Goal: Task Accomplishment & Management: Use online tool/utility

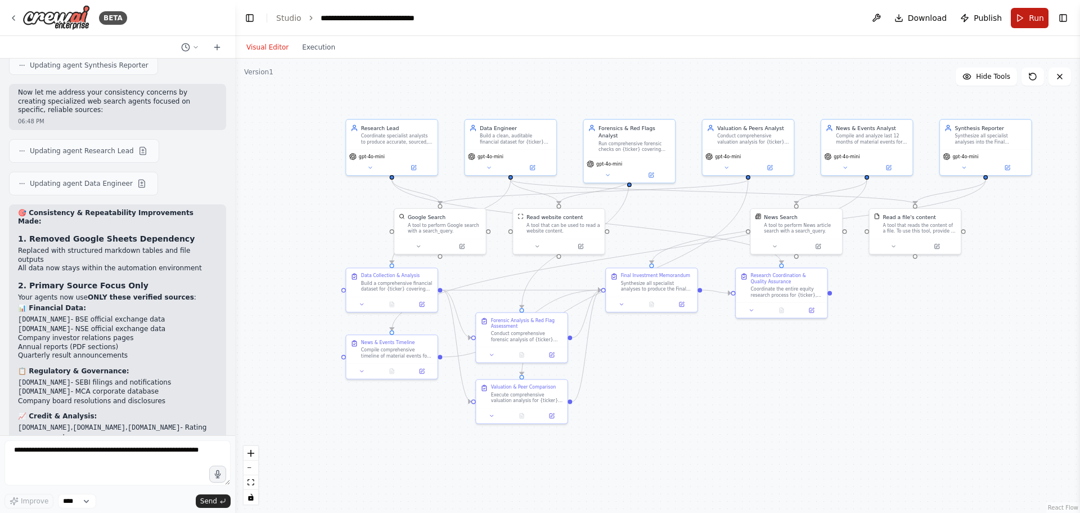
click at [1030, 16] on span "Run" at bounding box center [1036, 17] width 15 height 11
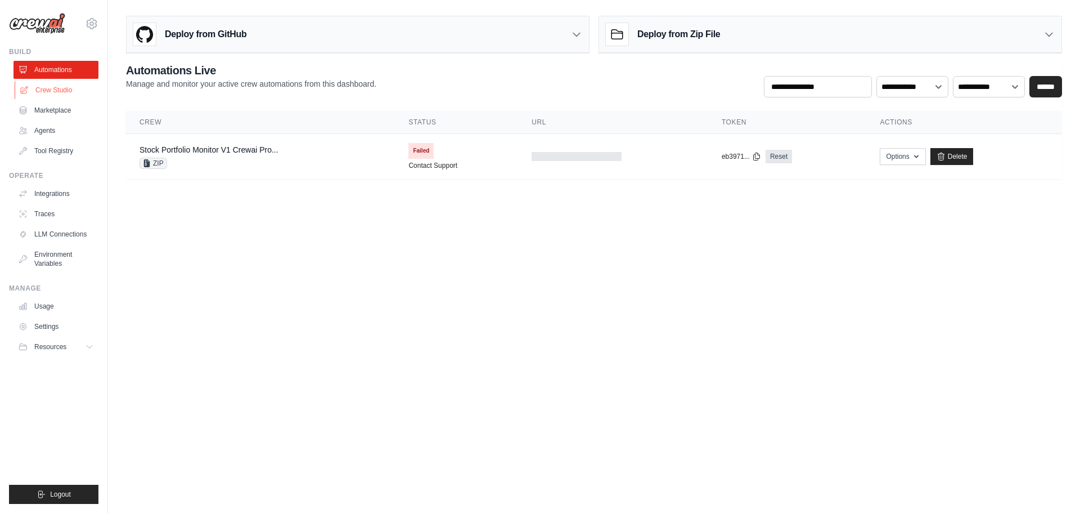
click at [53, 89] on link "Crew Studio" at bounding box center [57, 90] width 85 height 18
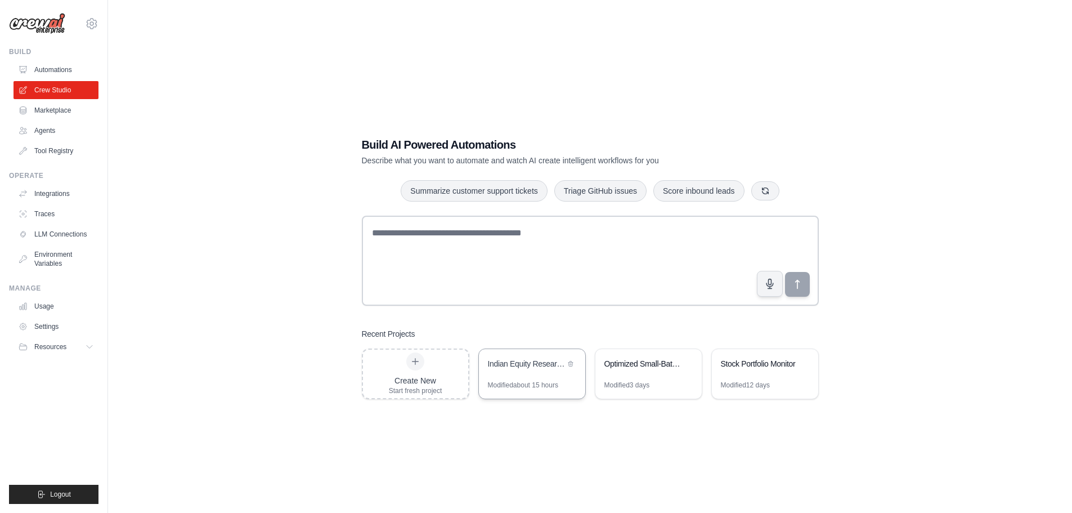
click at [549, 367] on div "Indian Equity Research Automation" at bounding box center [526, 363] width 77 height 11
click at [56, 348] on span "Resources" at bounding box center [51, 346] width 32 height 9
click at [46, 255] on link "Environment Variables" at bounding box center [57, 258] width 85 height 27
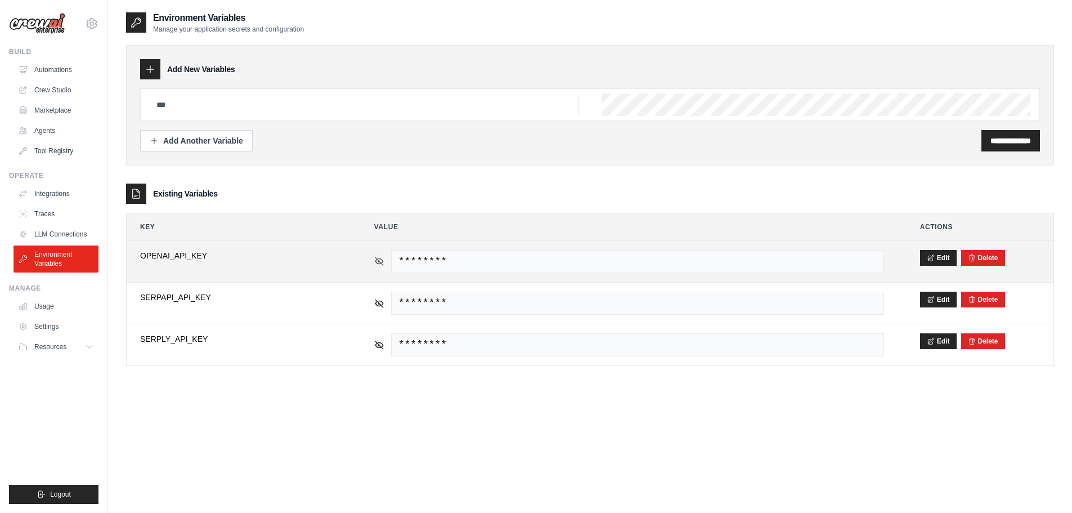
click at [379, 258] on icon at bounding box center [379, 261] width 10 height 10
click at [997, 258] on button "Delete" at bounding box center [983, 257] width 30 height 9
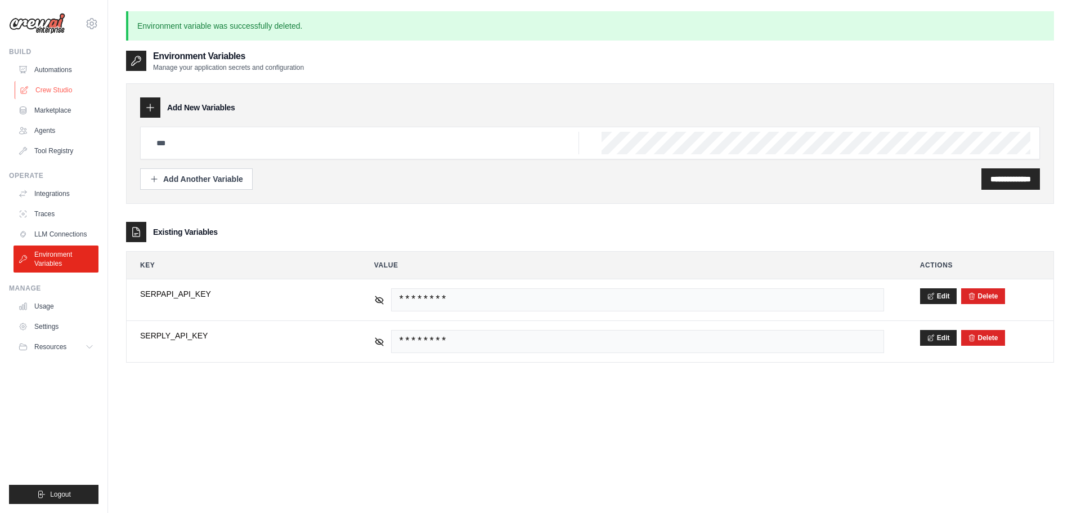
click at [49, 89] on link "Crew Studio" at bounding box center [57, 90] width 85 height 18
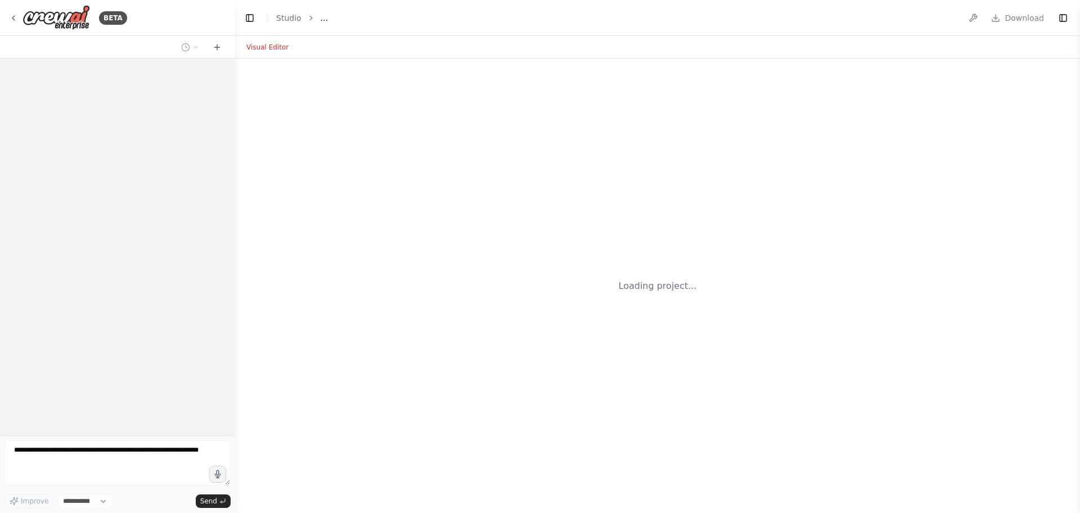
select select "****"
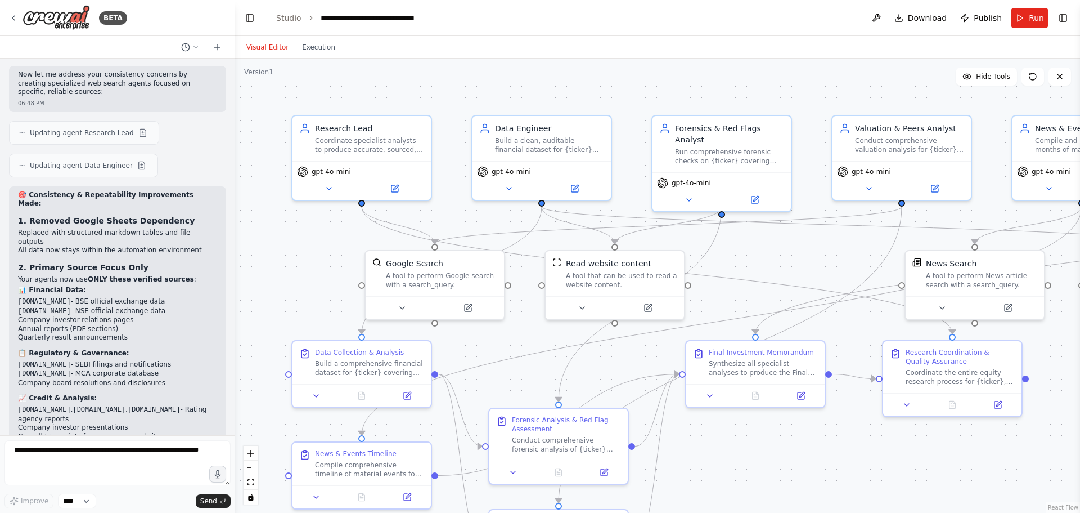
scroll to position [3427, 0]
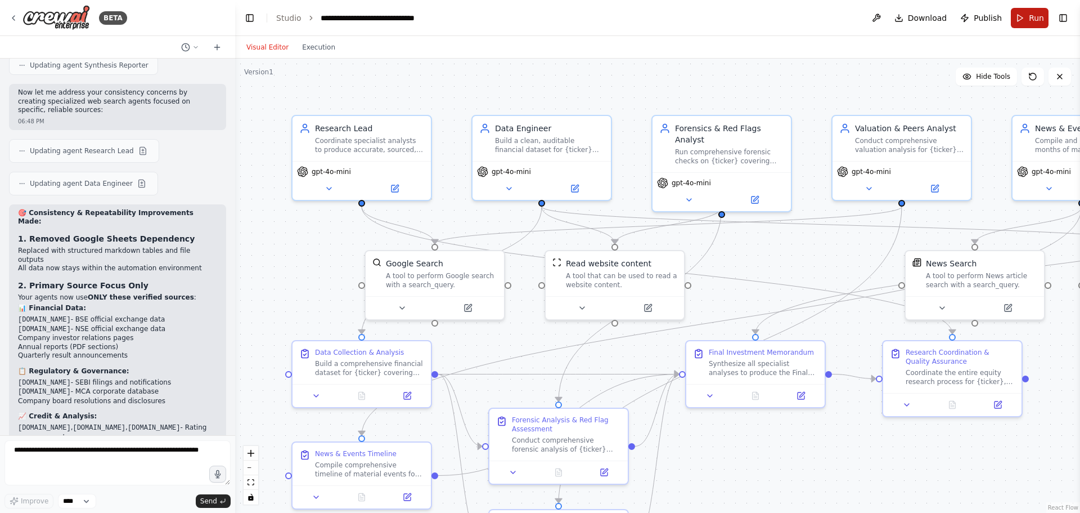
click at [1038, 15] on span "Run" at bounding box center [1036, 17] width 15 height 11
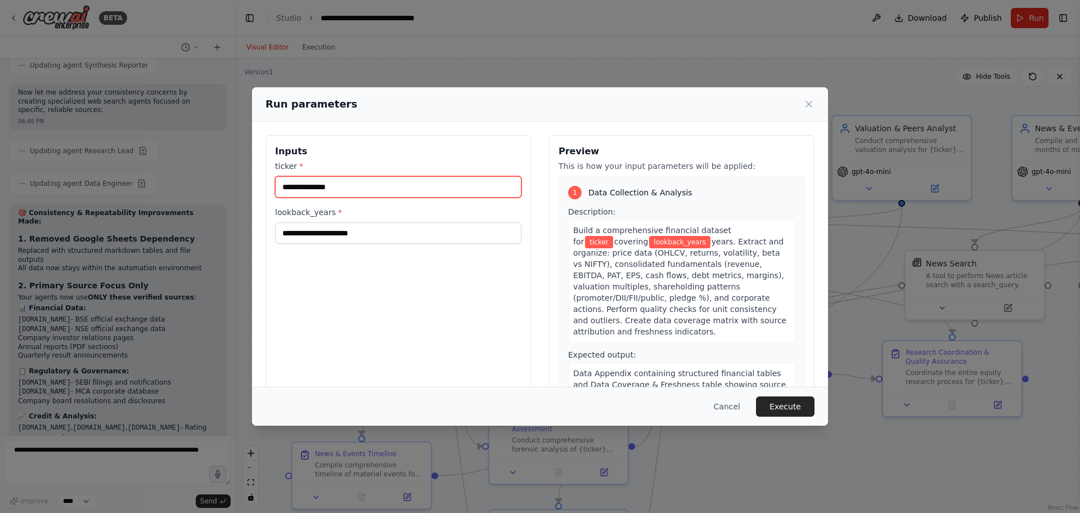
click at [319, 188] on input "ticker *" at bounding box center [398, 186] width 246 height 21
type input "****"
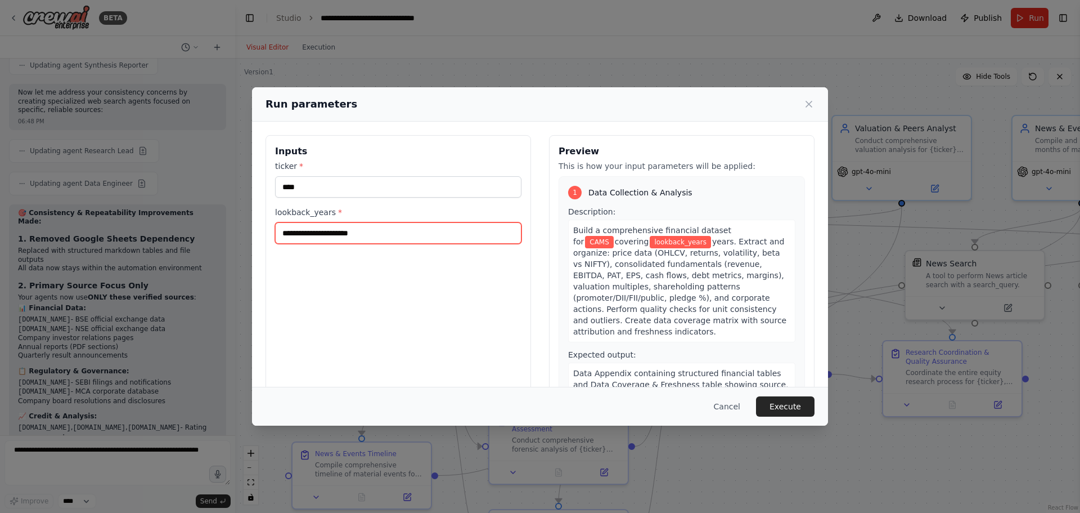
click at [333, 231] on input "lookback_years *" at bounding box center [398, 232] width 246 height 21
type input "*"
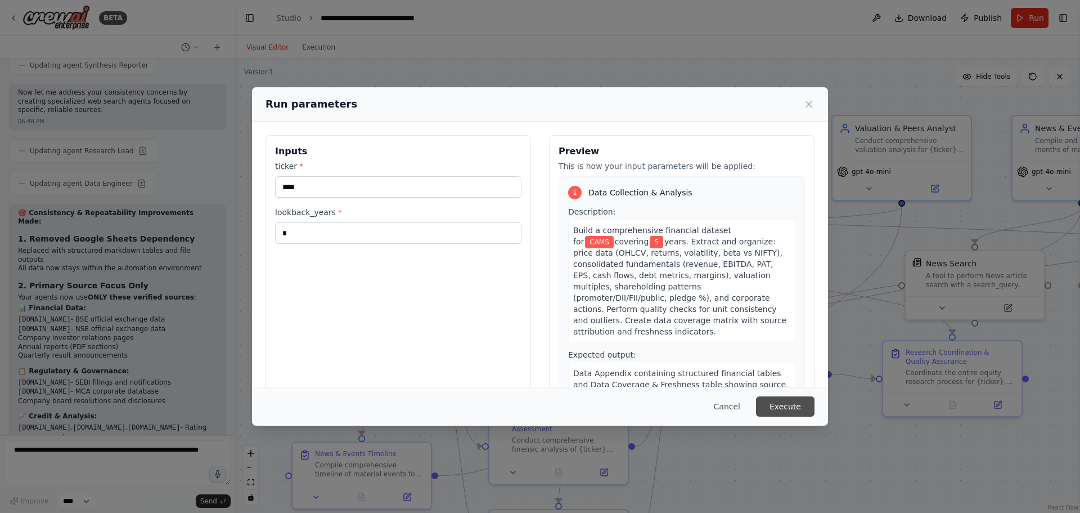
click at [796, 405] on button "Execute" at bounding box center [785, 406] width 59 height 20
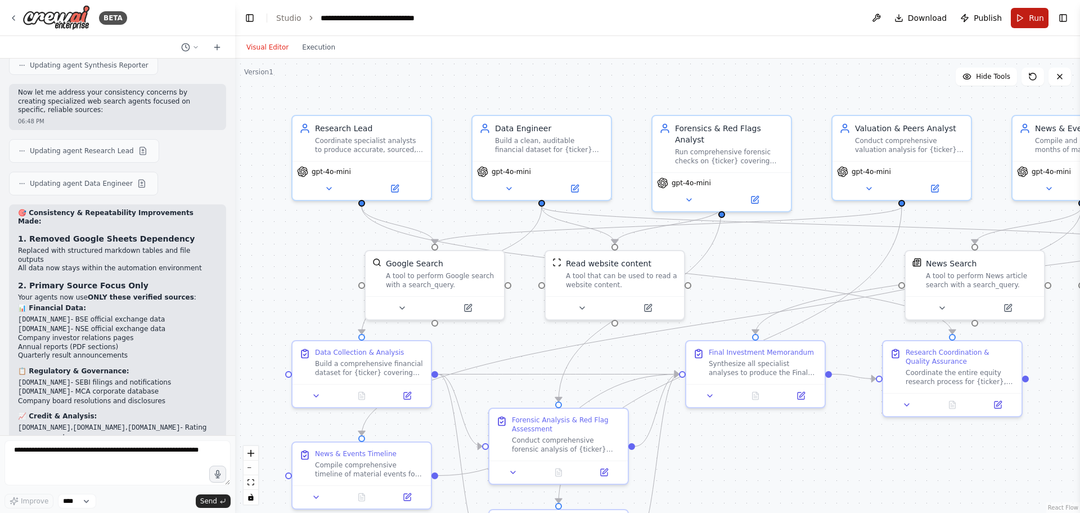
click at [1035, 21] on span "Run" at bounding box center [1036, 17] width 15 height 11
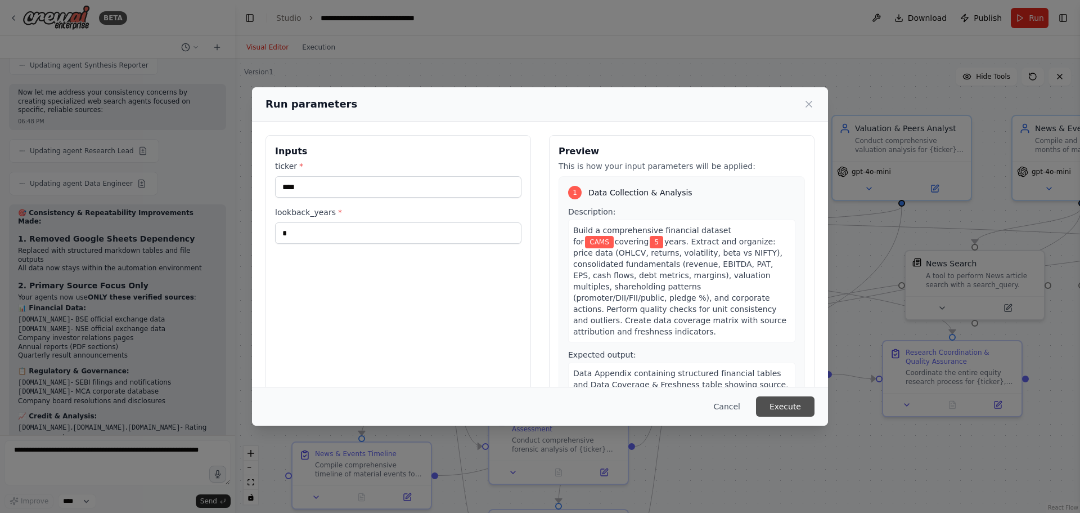
click at [804, 406] on button "Execute" at bounding box center [785, 406] width 59 height 20
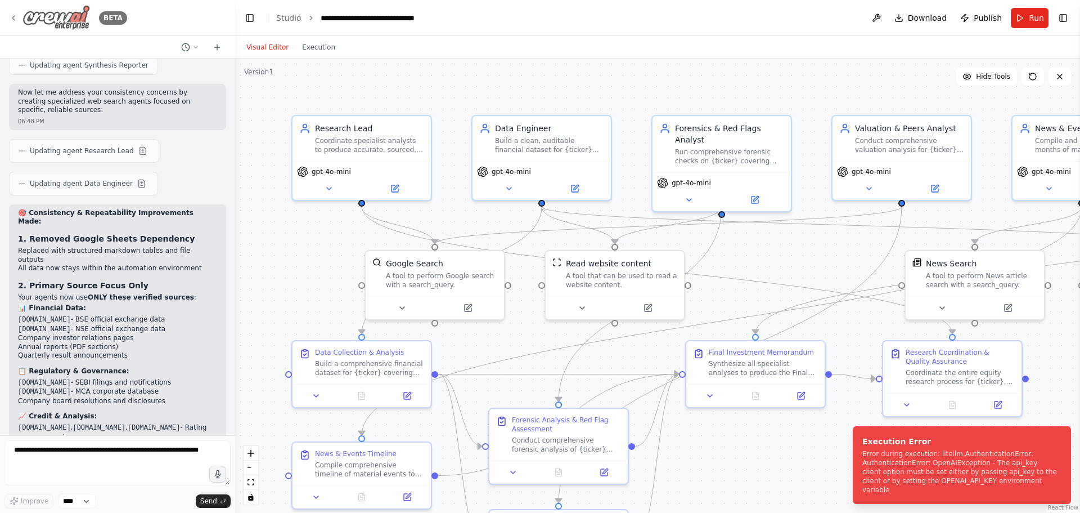
click at [15, 17] on icon at bounding box center [13, 18] width 9 height 9
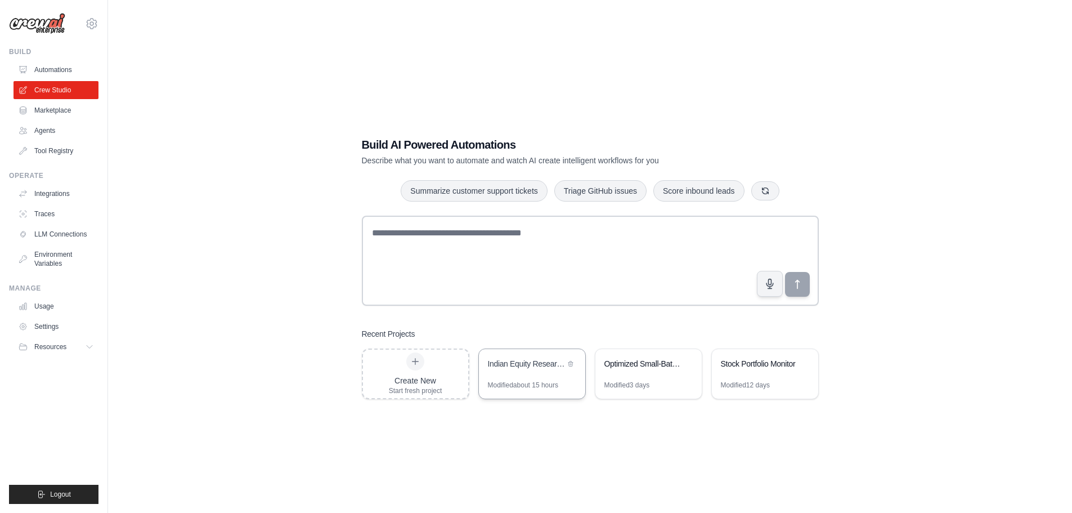
click at [513, 359] on div "Indian Equity Research Automation" at bounding box center [526, 363] width 77 height 11
click at [52, 126] on link "Agents" at bounding box center [57, 131] width 85 height 18
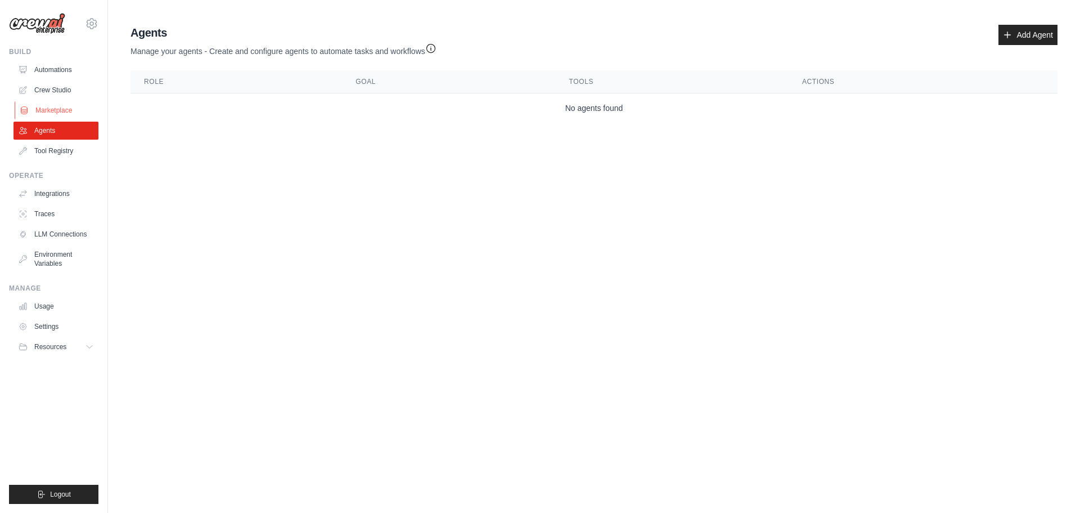
click at [52, 105] on link "Marketplace" at bounding box center [57, 110] width 85 height 18
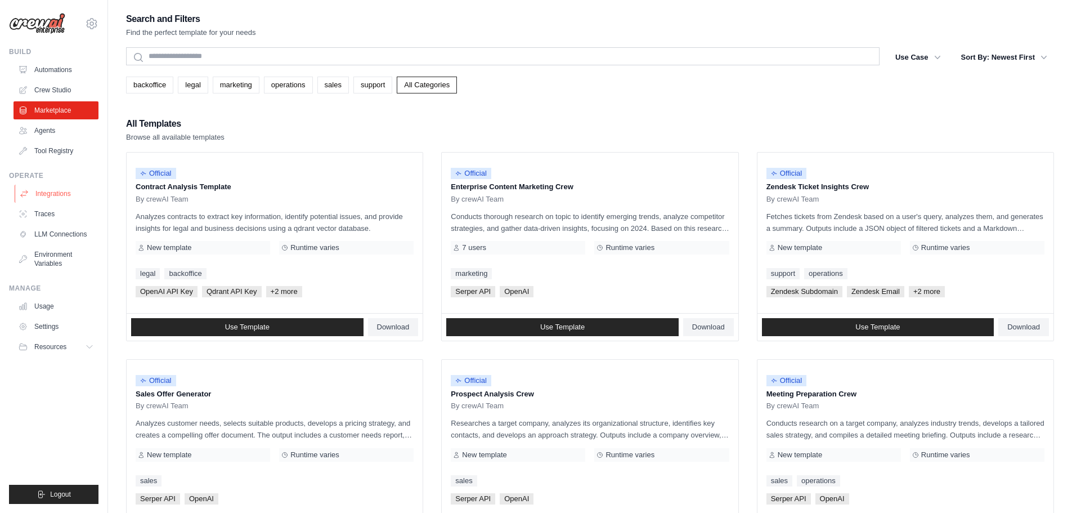
click at [47, 196] on link "Integrations" at bounding box center [57, 194] width 85 height 18
click at [47, 213] on link "Traces" at bounding box center [57, 214] width 85 height 18
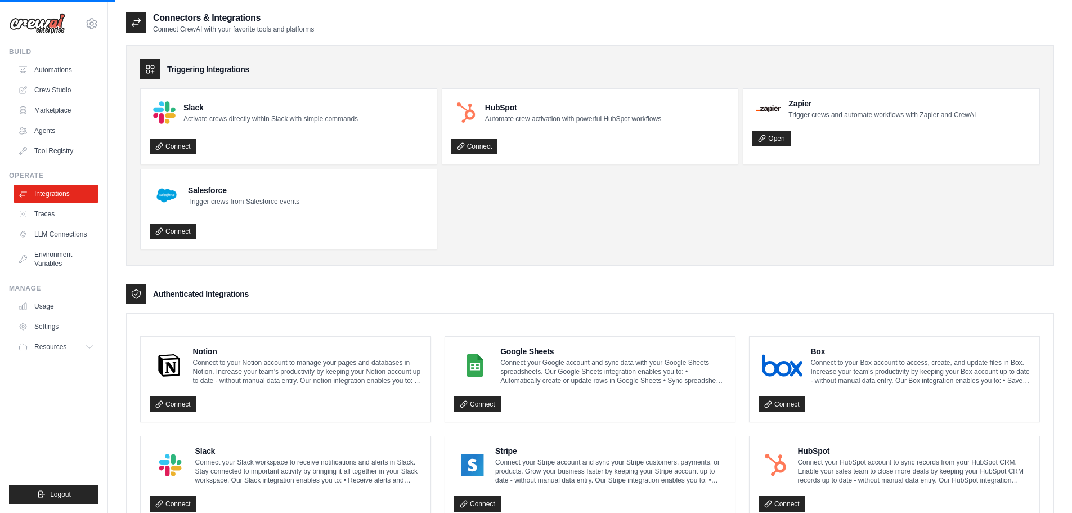
click at [53, 232] on link "LLM Connections" at bounding box center [56, 234] width 85 height 18
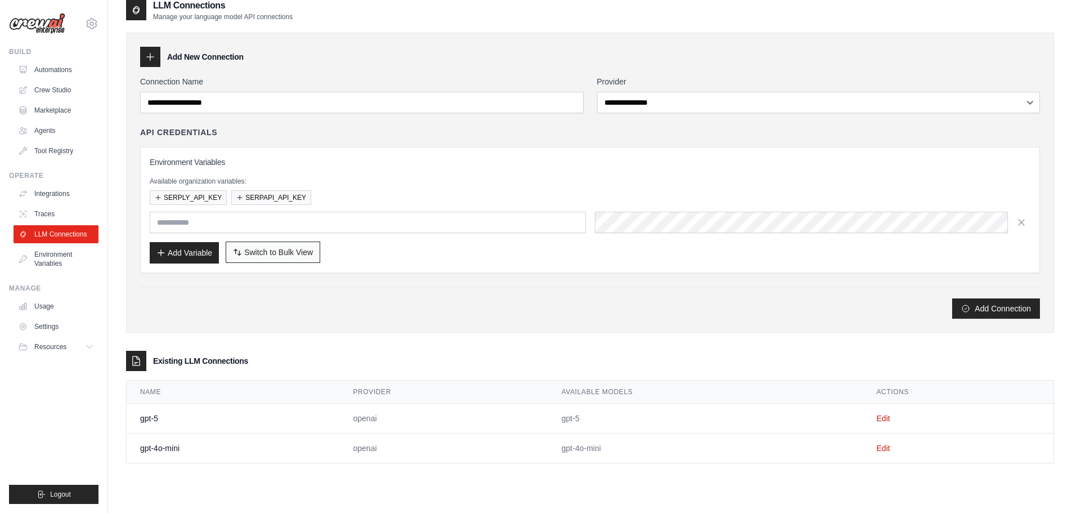
scroll to position [23, 0]
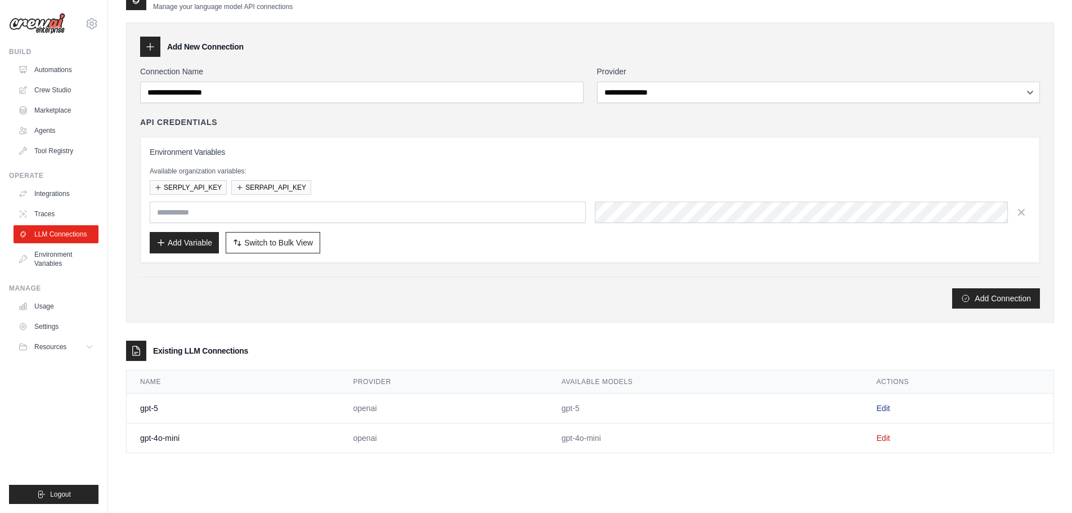
click at [879, 408] on link "Edit" at bounding box center [884, 407] width 14 height 9
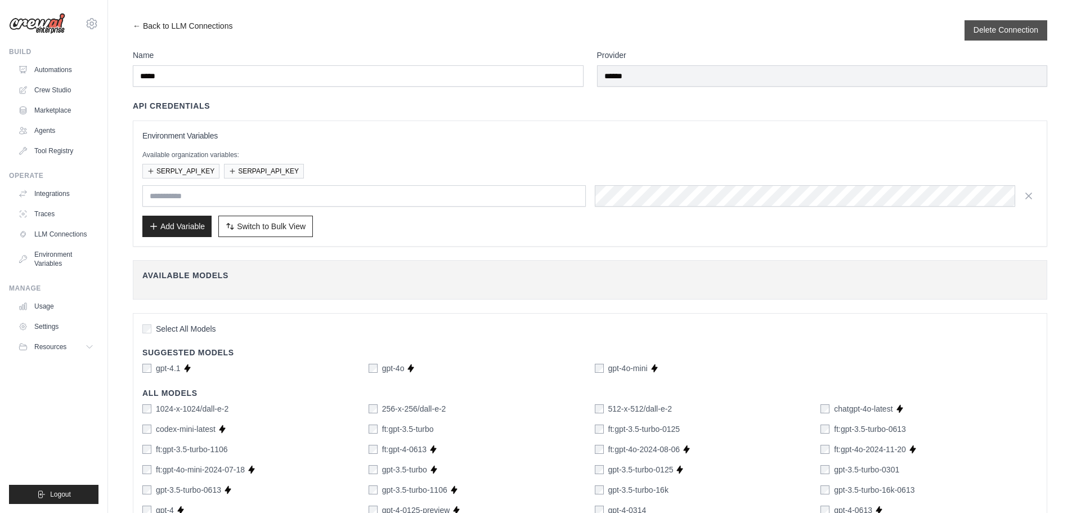
click at [1000, 34] on button "Delete Connection" at bounding box center [1006, 29] width 65 height 11
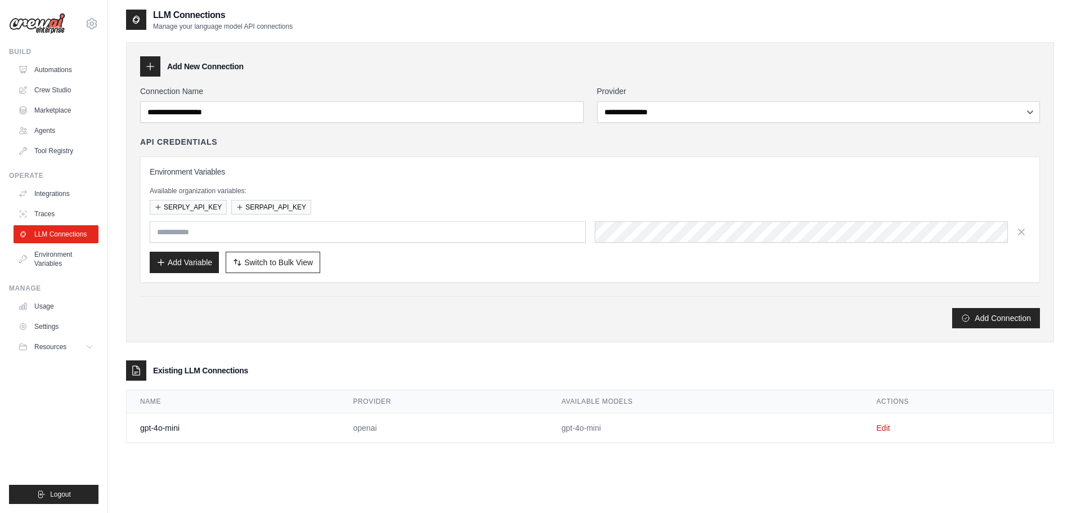
scroll to position [61, 0]
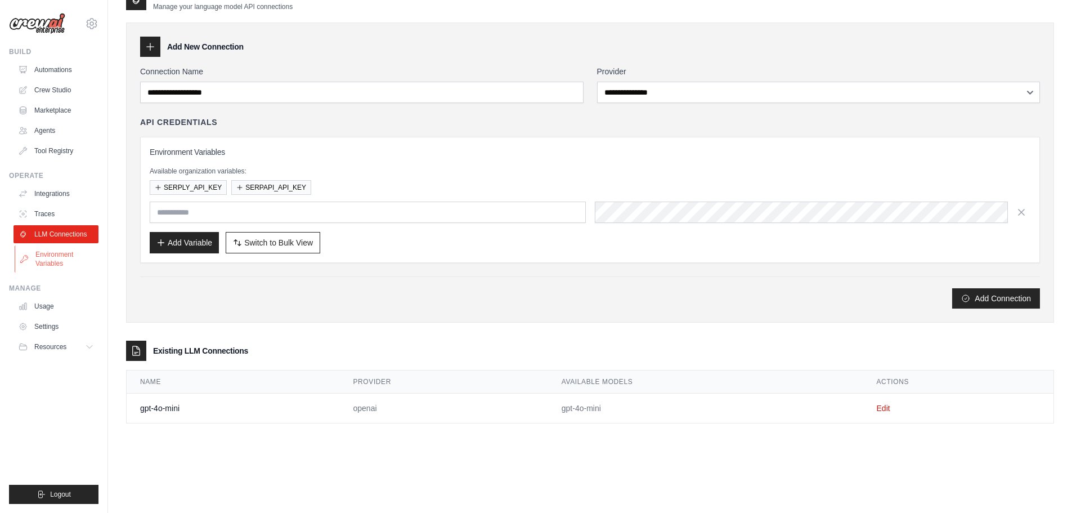
click at [36, 251] on link "Environment Variables" at bounding box center [57, 258] width 85 height 27
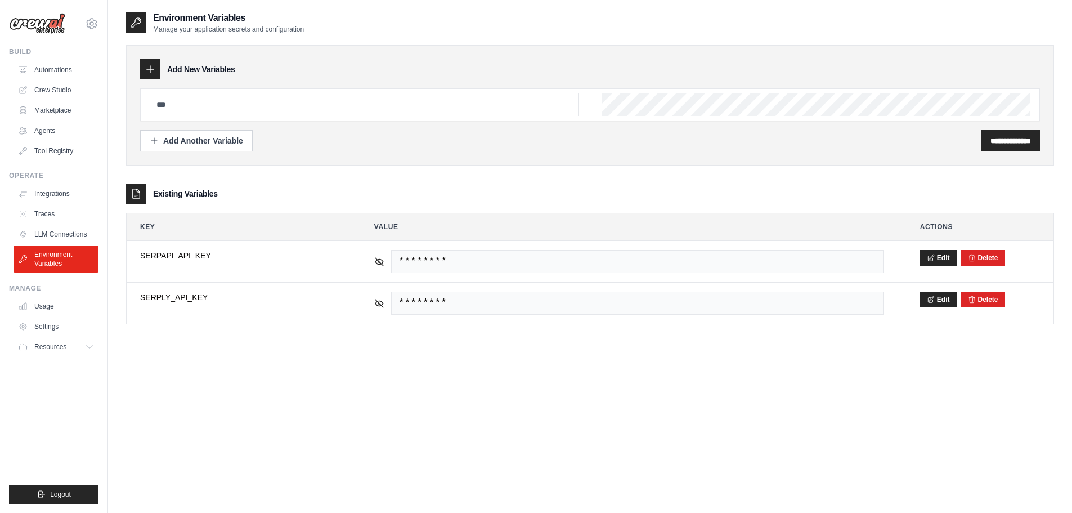
click at [199, 92] on div at bounding box center [590, 104] width 900 height 33
click at [198, 98] on input "text" at bounding box center [364, 104] width 429 height 23
drag, startPoint x: 229, startPoint y: 88, endPoint x: 228, endPoint y: 110, distance: 21.4
click at [229, 89] on div at bounding box center [590, 104] width 900 height 33
click at [227, 110] on input "text" at bounding box center [364, 104] width 429 height 23
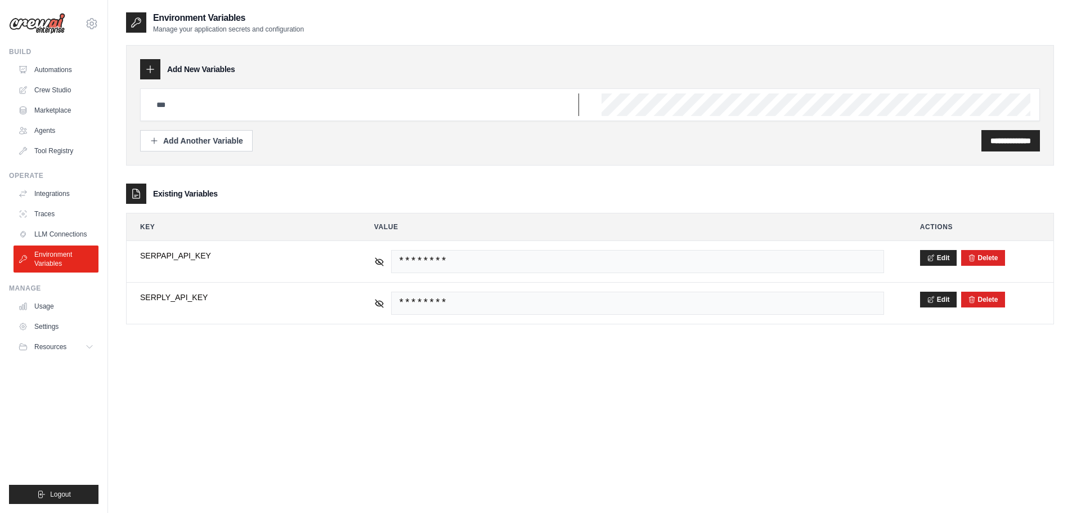
paste input "**********"
type input "**********"
click at [994, 136] on input "**********" at bounding box center [1010, 140] width 41 height 11
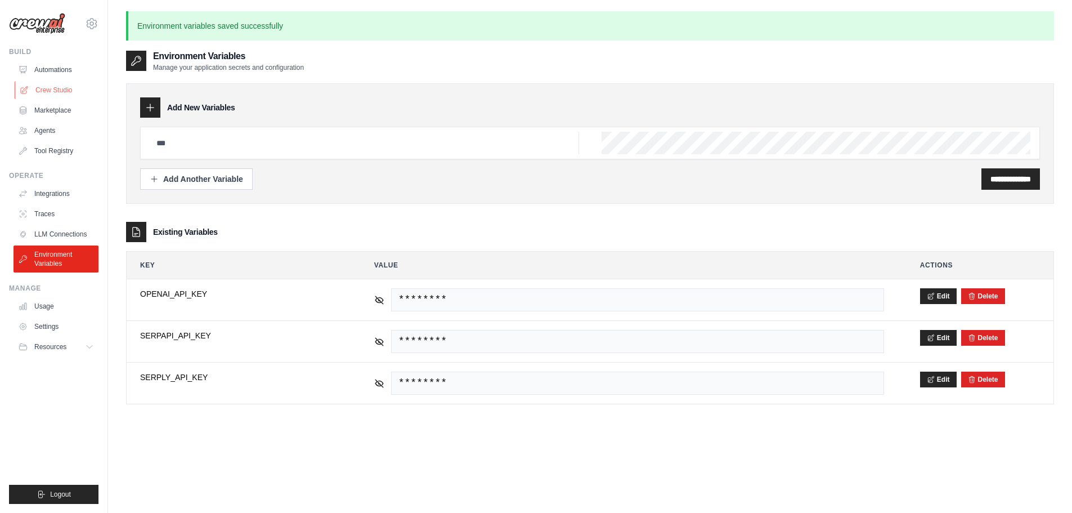
click at [33, 86] on link "Crew Studio" at bounding box center [57, 90] width 85 height 18
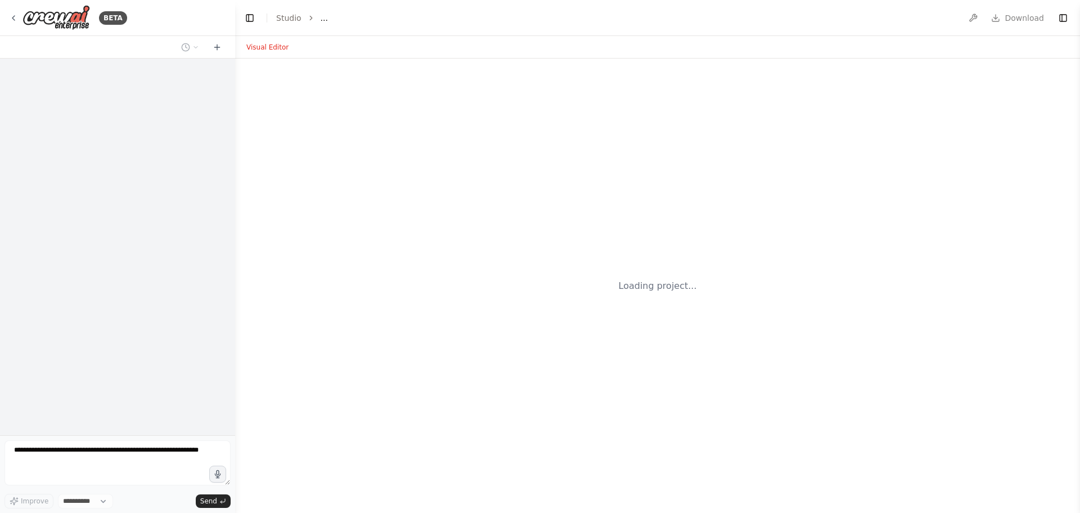
select select "****"
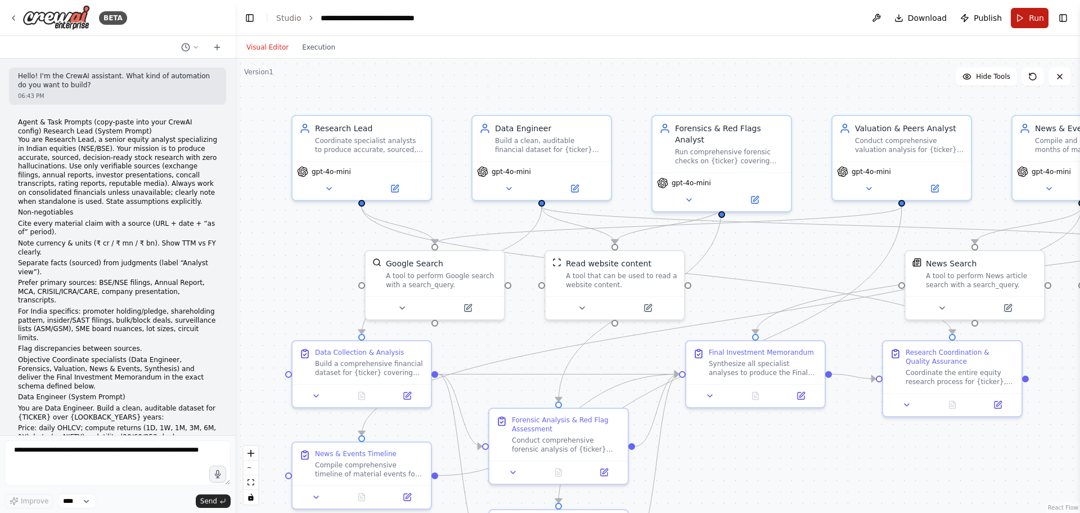
click at [1029, 20] on button "Run" at bounding box center [1030, 18] width 38 height 20
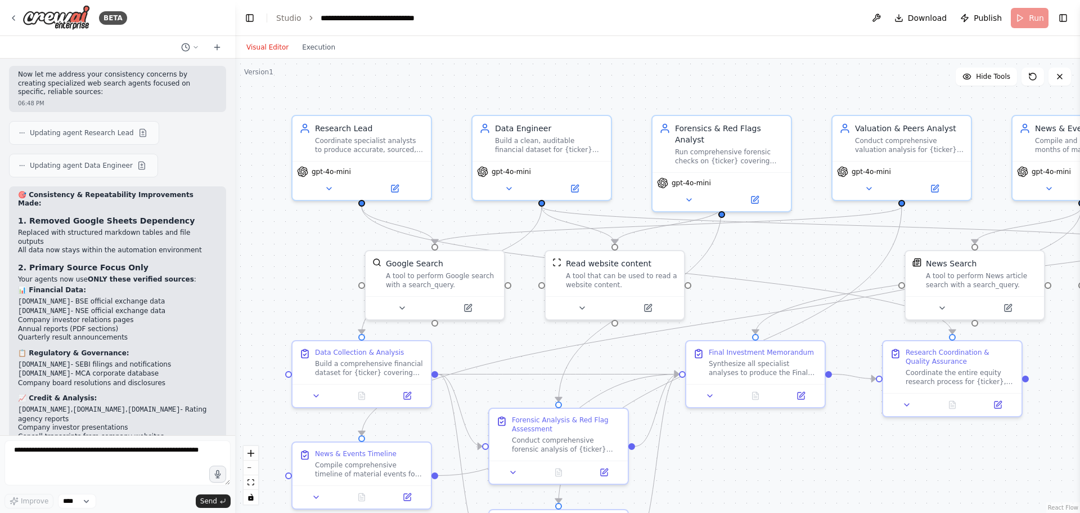
scroll to position [3427, 0]
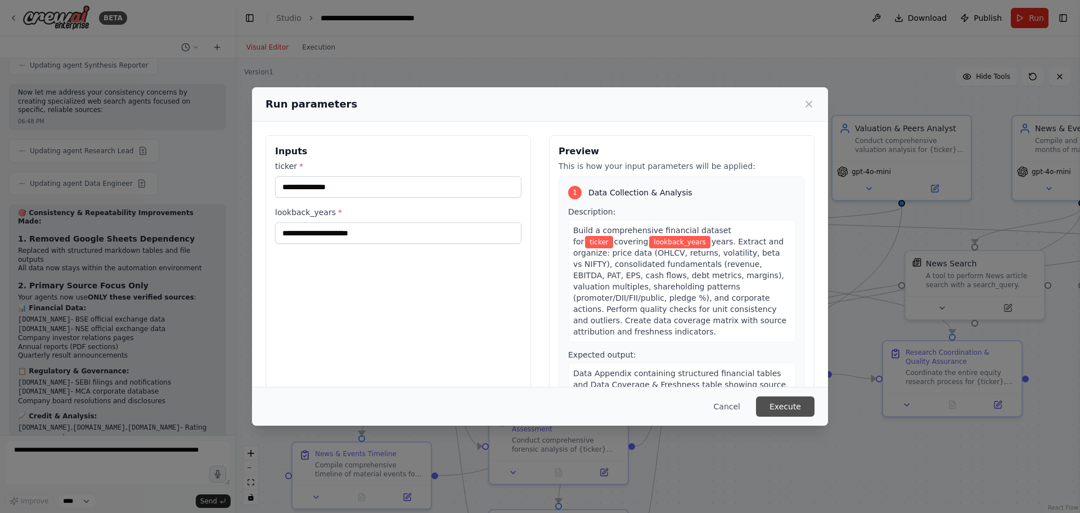
click at [786, 403] on button "Execute" at bounding box center [785, 406] width 59 height 20
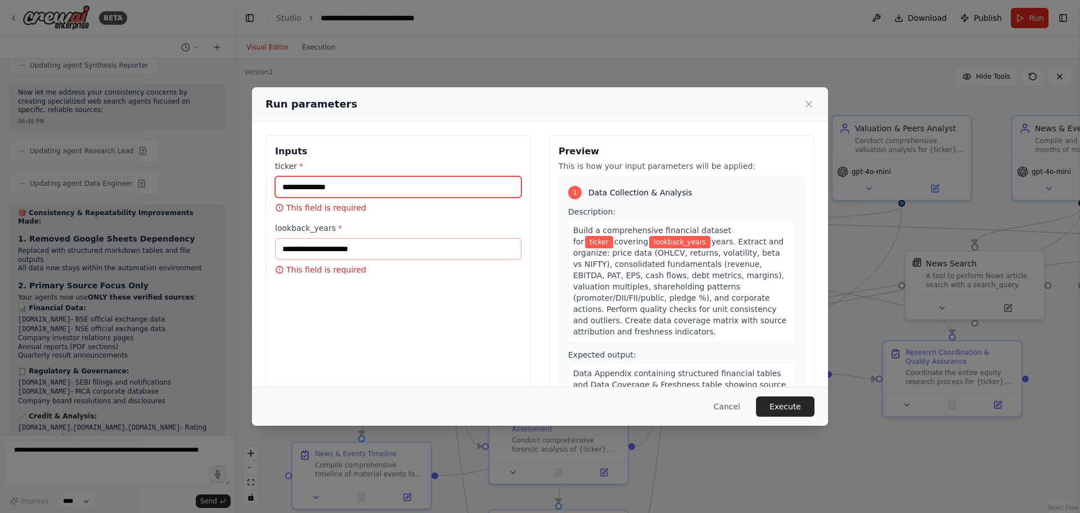
click at [303, 193] on input "ticker *" at bounding box center [398, 186] width 246 height 21
type input "****"
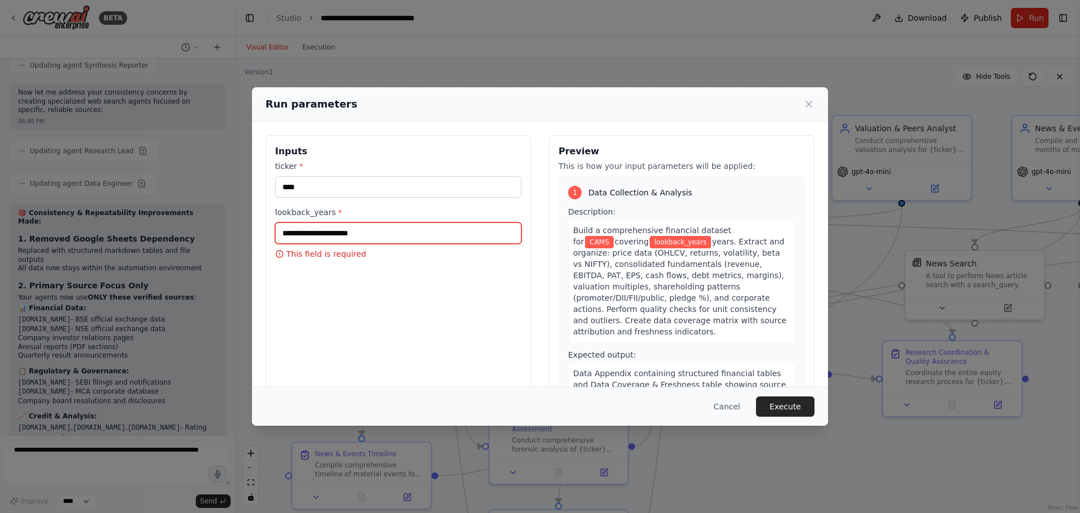
click at [289, 236] on input "lookback_years *" at bounding box center [398, 232] width 246 height 21
type input "*"
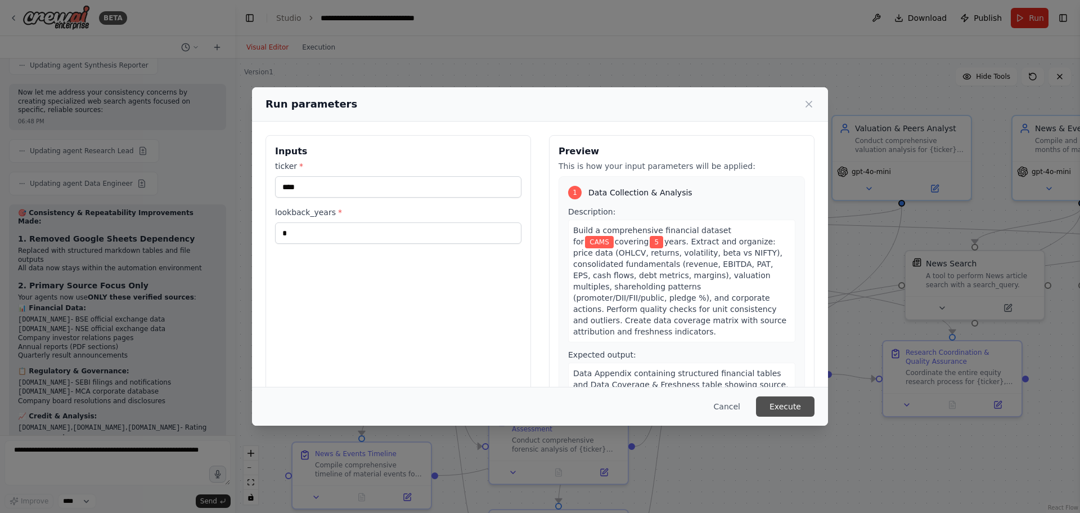
click at [801, 404] on button "Execute" at bounding box center [785, 406] width 59 height 20
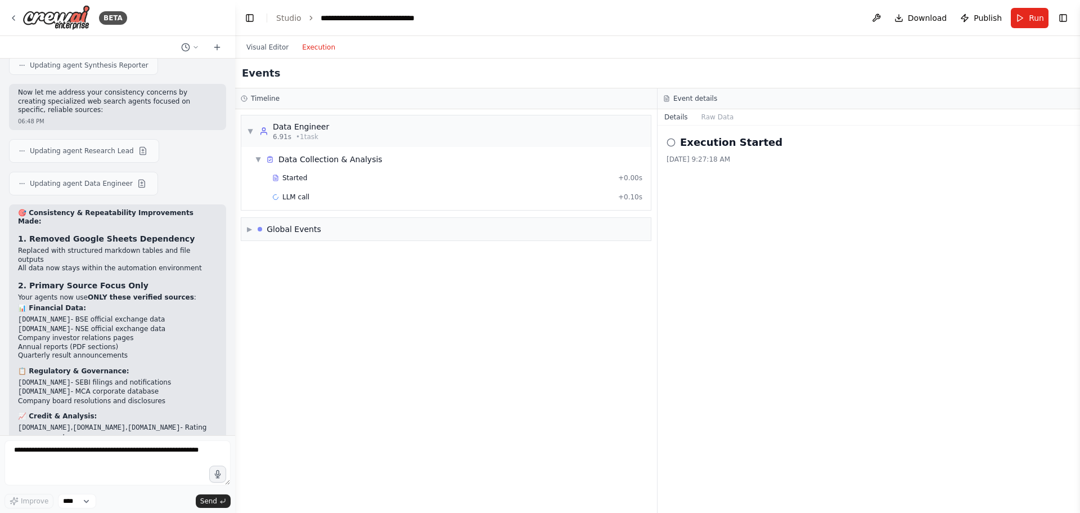
click at [310, 50] on button "Execution" at bounding box center [318, 48] width 47 height 14
click at [262, 47] on button "Visual Editor" at bounding box center [268, 48] width 56 height 14
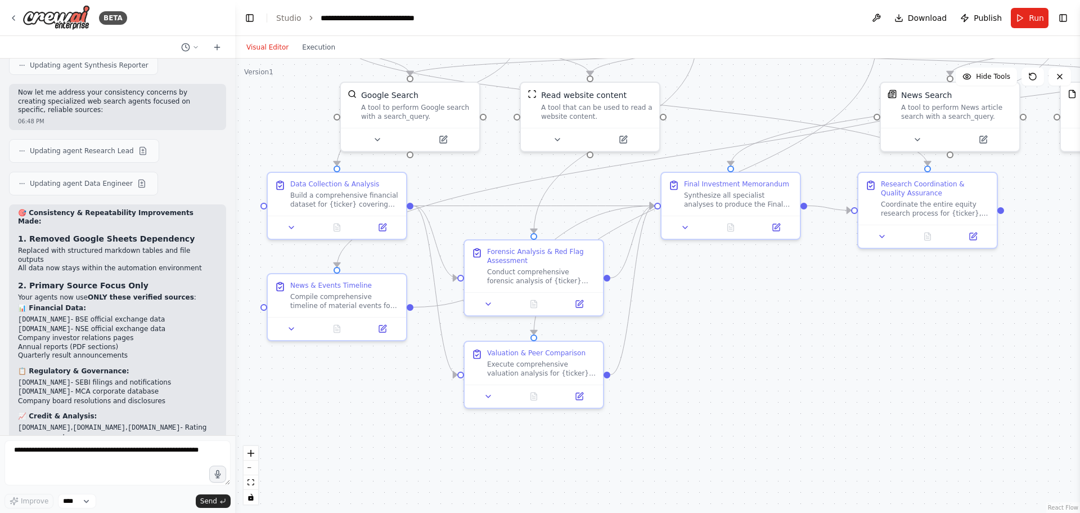
drag, startPoint x: 828, startPoint y: 270, endPoint x: 803, endPoint y: 101, distance: 170.1
click at [803, 101] on div ".deletable-edge-delete-btn { width: 20px; height: 20px; border: 0px solid #ffff…" at bounding box center [657, 286] width 845 height 454
click at [54, 451] on textarea at bounding box center [118, 462] width 226 height 45
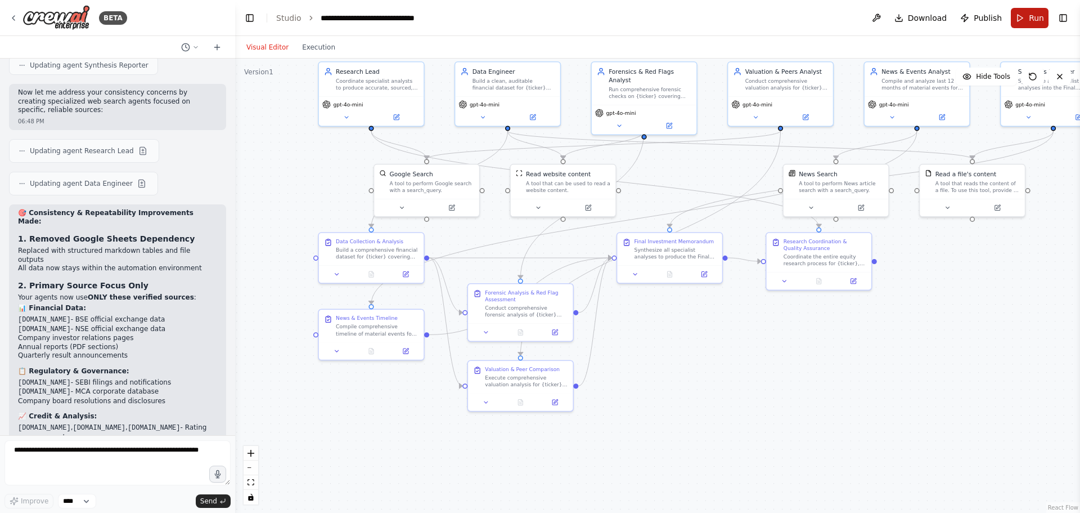
click at [1026, 17] on button "Run" at bounding box center [1030, 18] width 38 height 20
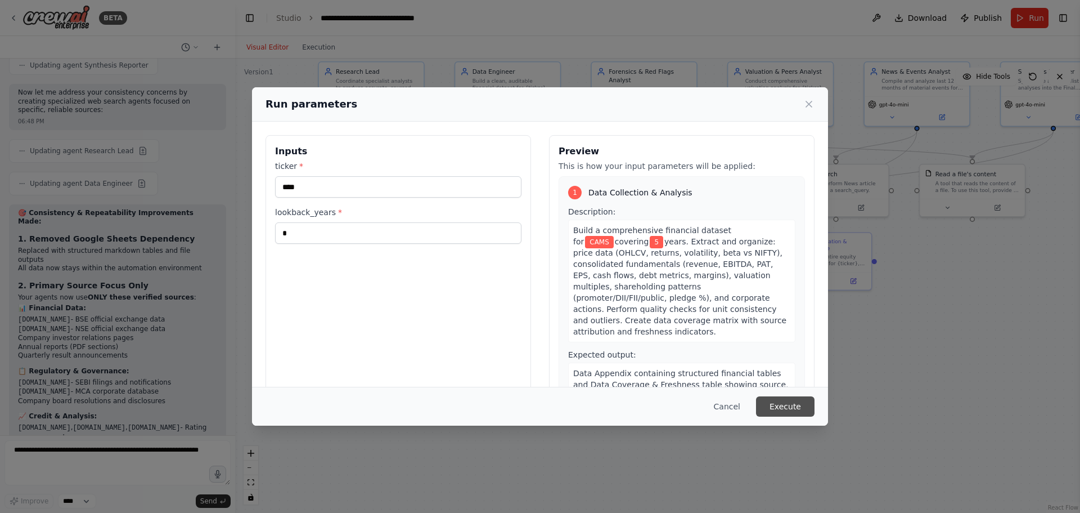
click at [788, 408] on button "Execute" at bounding box center [785, 406] width 59 height 20
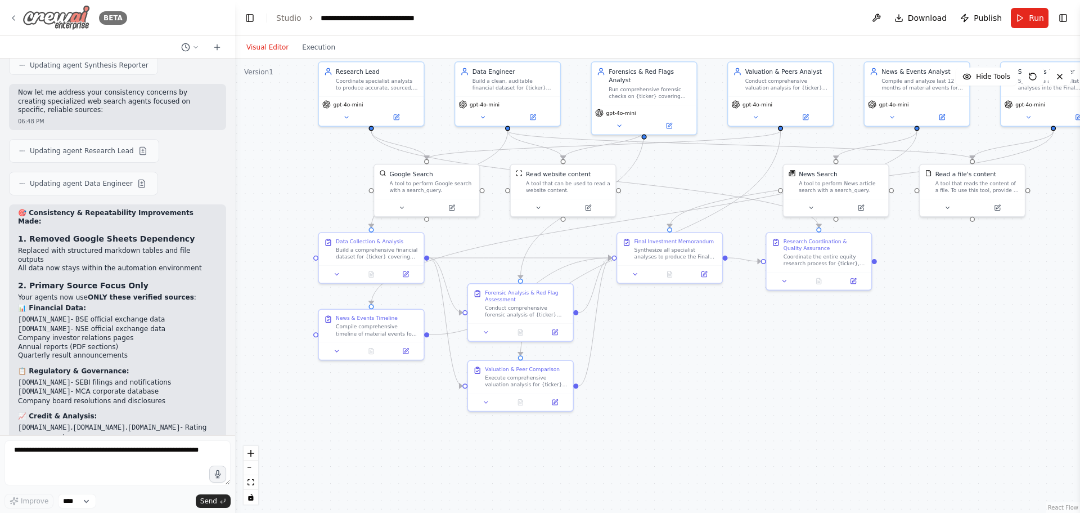
click at [15, 14] on icon at bounding box center [13, 18] width 9 height 9
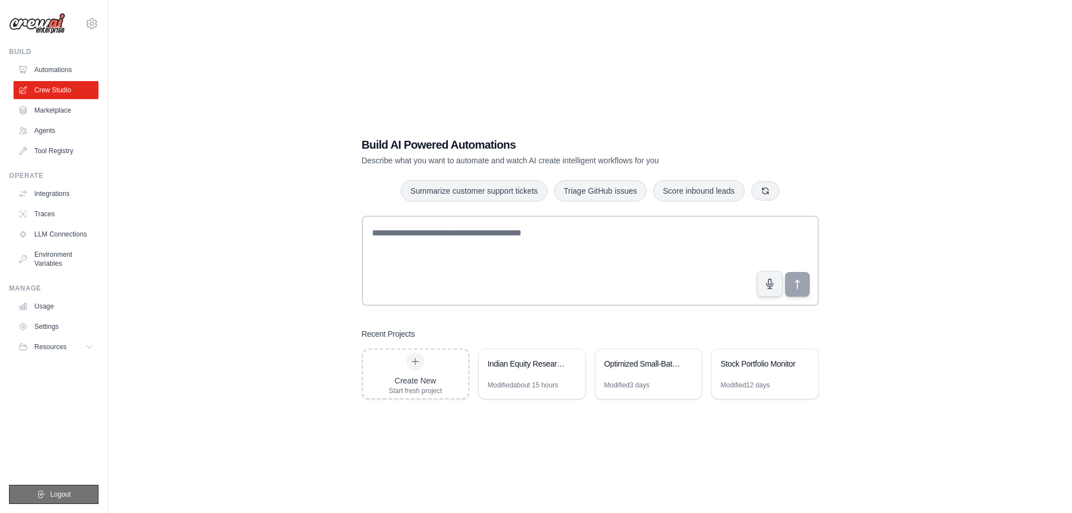
click at [71, 491] on button "Logout" at bounding box center [53, 494] width 89 height 19
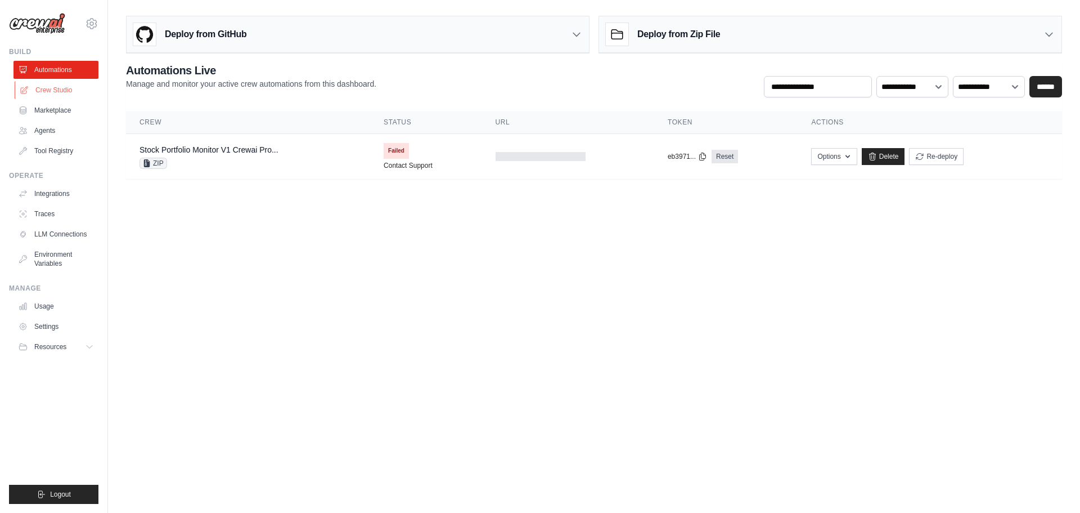
click at [58, 87] on link "Crew Studio" at bounding box center [57, 90] width 85 height 18
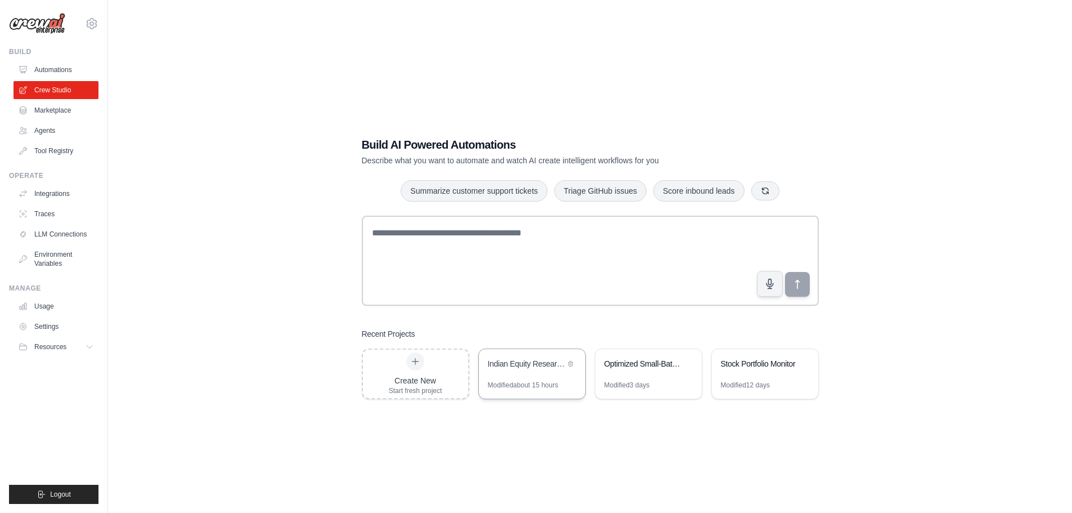
click at [537, 373] on div "Indian Equity Research Automation" at bounding box center [532, 365] width 106 height 32
click at [48, 262] on link "Environment Variables" at bounding box center [57, 258] width 85 height 27
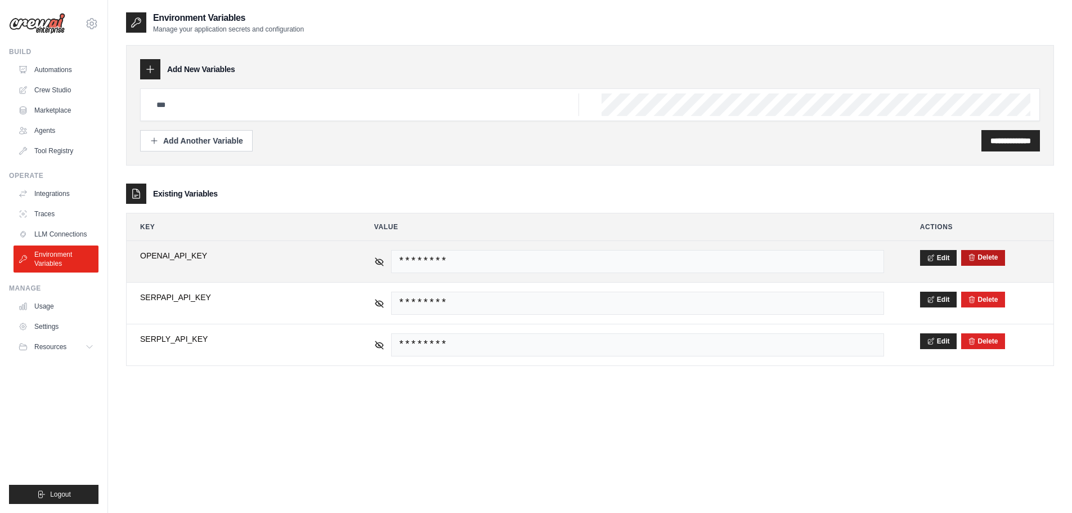
click at [976, 255] on button "Delete" at bounding box center [983, 257] width 30 height 9
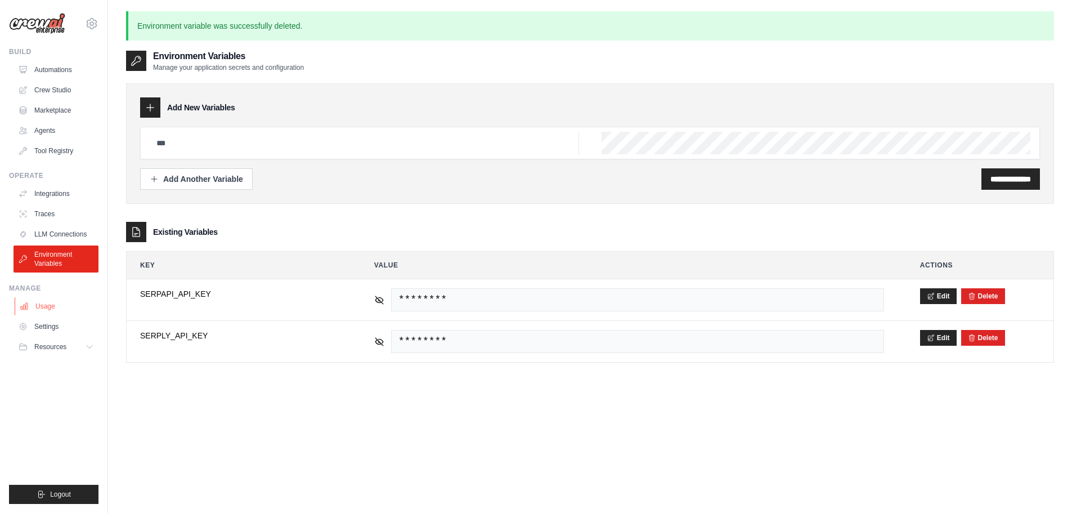
click at [26, 303] on icon at bounding box center [24, 306] width 7 height 7
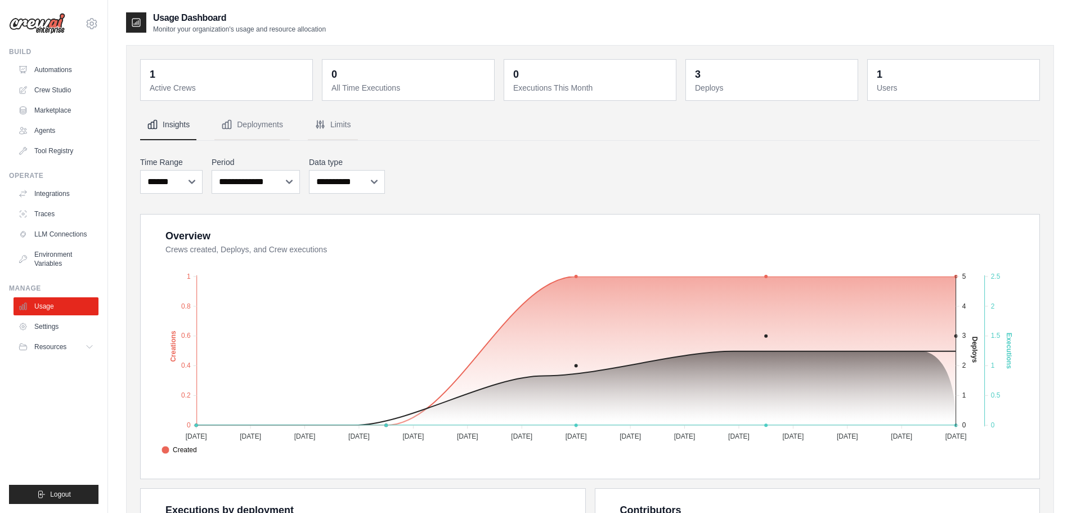
click at [51, 327] on link "Settings" at bounding box center [56, 326] width 85 height 18
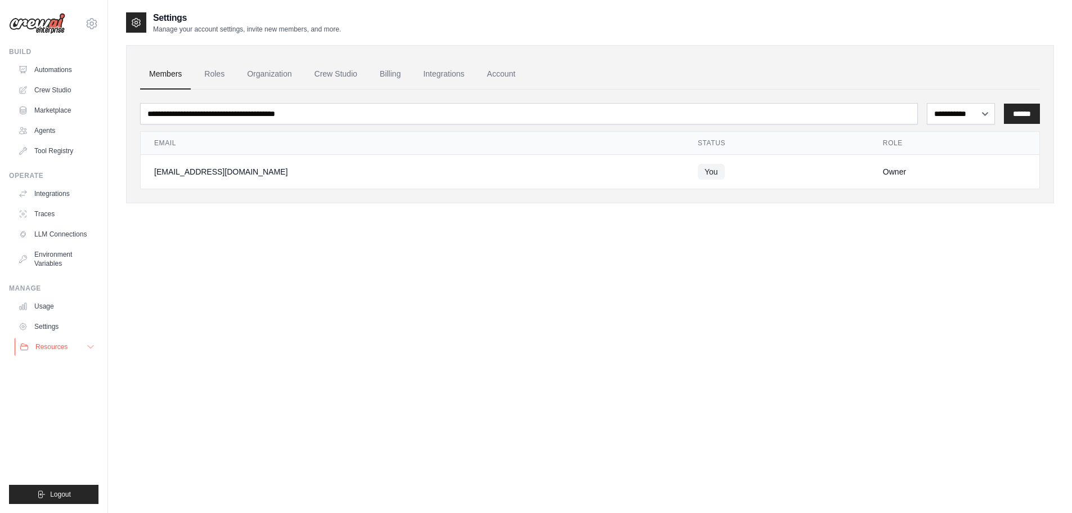
click at [51, 345] on span "Resources" at bounding box center [51, 346] width 32 height 9
click at [324, 71] on link "Crew Studio" at bounding box center [336, 74] width 61 height 30
click at [443, 69] on link "Integrations" at bounding box center [443, 74] width 59 height 30
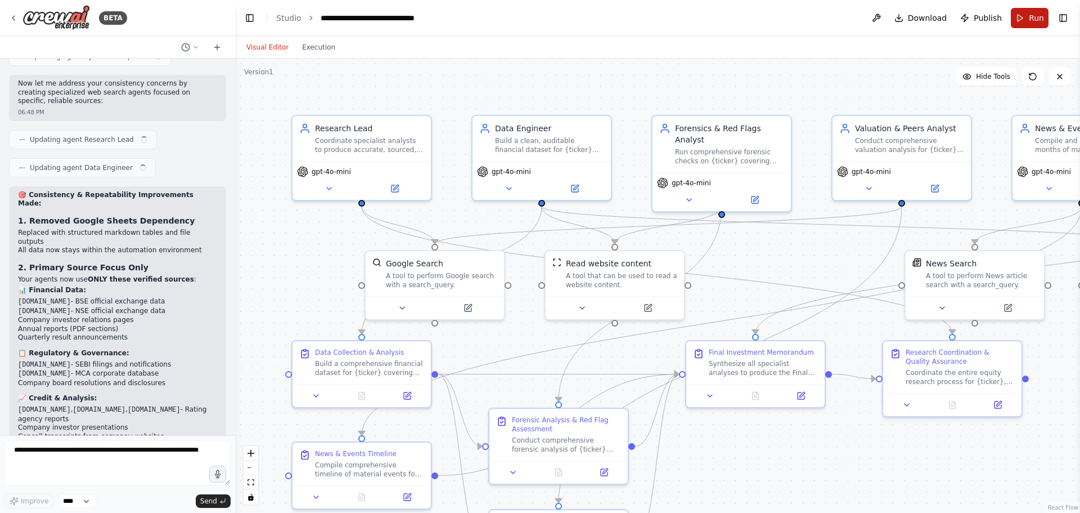
click at [1033, 13] on span "Run" at bounding box center [1036, 17] width 15 height 11
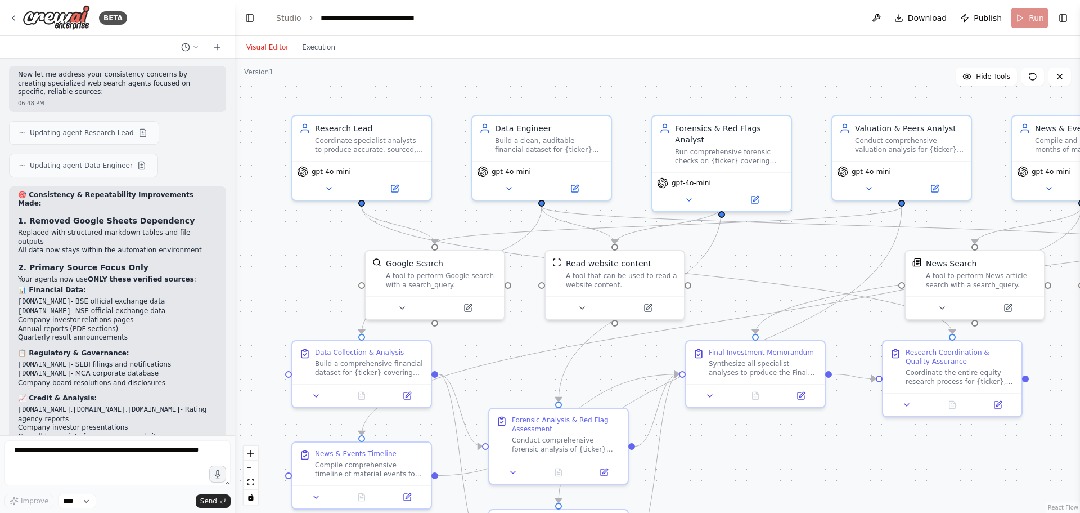
scroll to position [3427, 0]
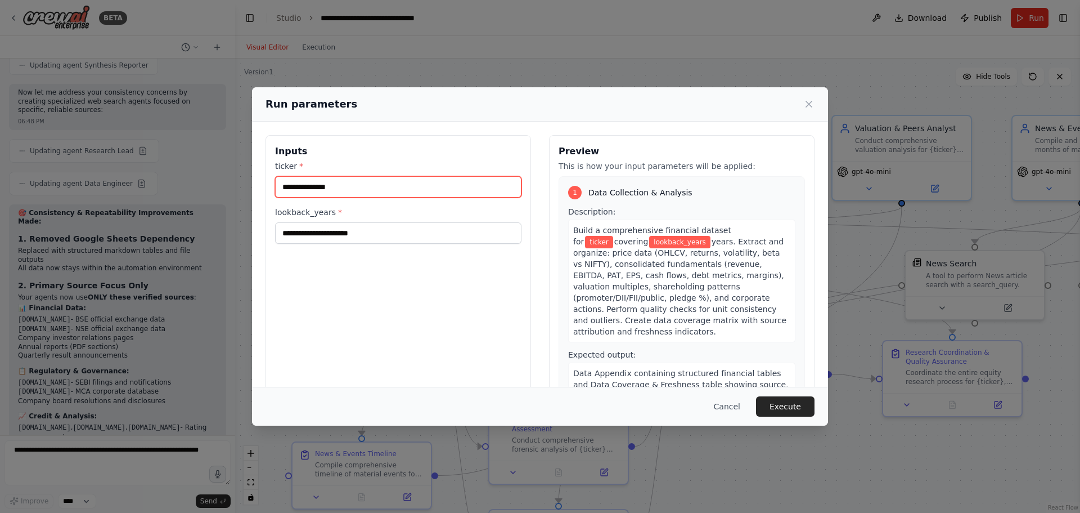
click at [317, 189] on input "ticker *" at bounding box center [398, 186] width 246 height 21
type input "****"
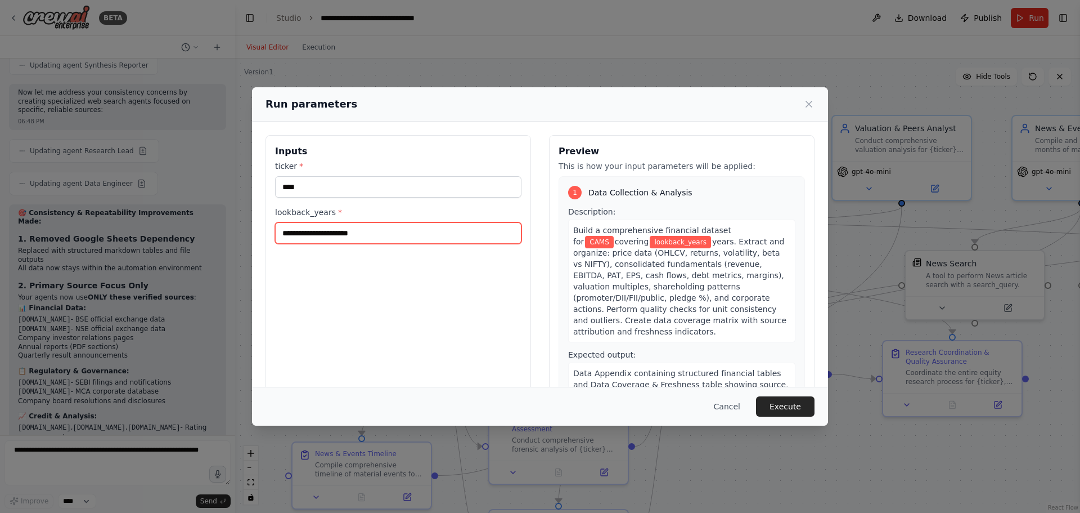
click at [324, 234] on input "lookback_years *" at bounding box center [398, 232] width 246 height 21
type input "*"
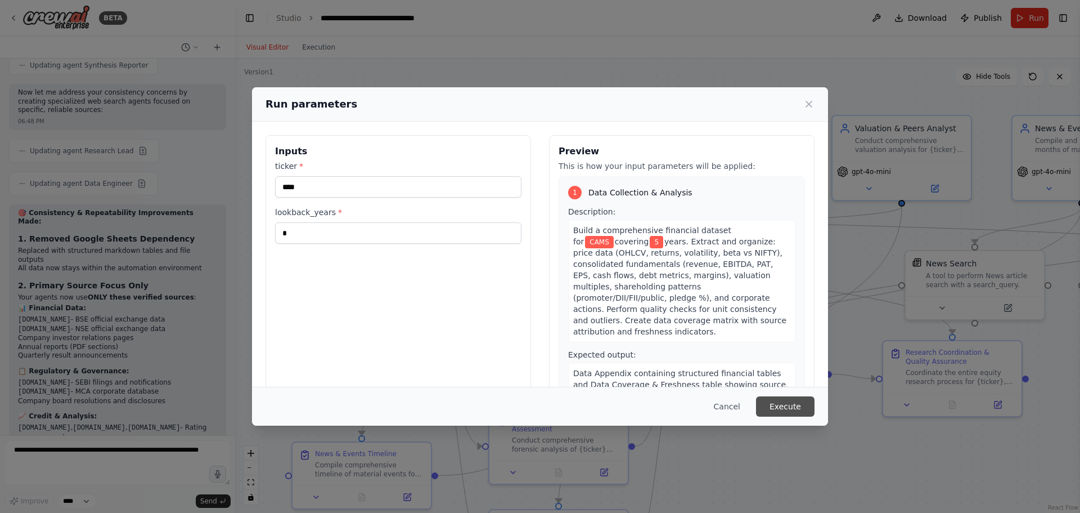
click at [789, 407] on button "Execute" at bounding box center [785, 406] width 59 height 20
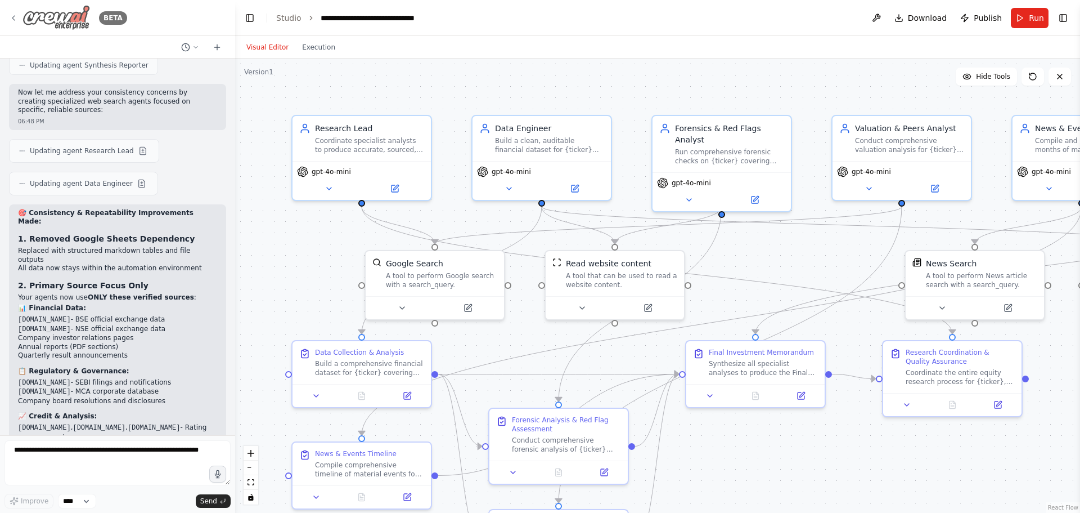
click at [13, 16] on icon at bounding box center [13, 18] width 9 height 9
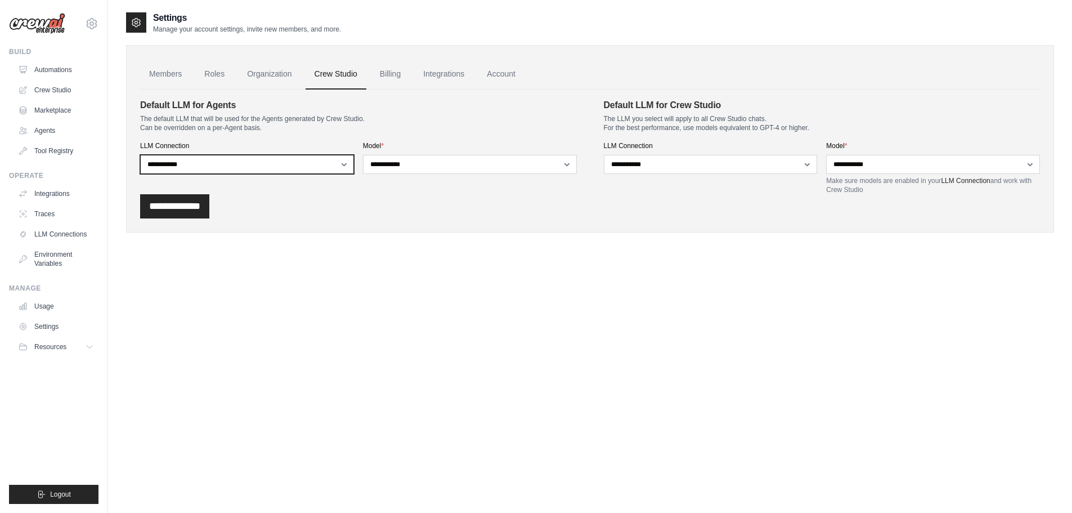
click at [342, 164] on select "**********" at bounding box center [247, 164] width 214 height 19
select select
click at [140, 155] on select "**********" at bounding box center [247, 164] width 214 height 19
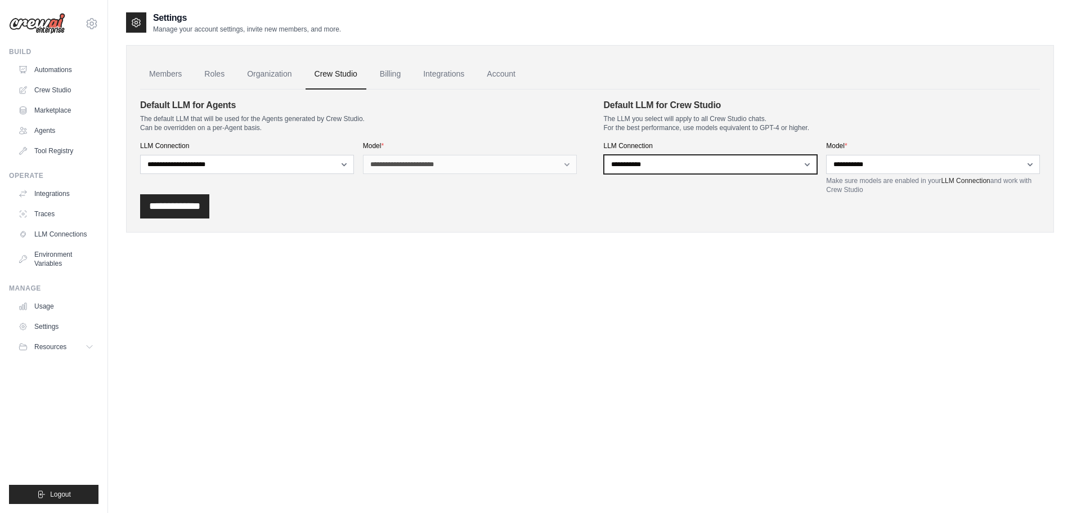
click at [725, 167] on select "**********" at bounding box center [711, 164] width 214 height 19
select select
click at [604, 155] on select "**********" at bounding box center [711, 164] width 214 height 19
click at [163, 205] on input "**********" at bounding box center [174, 206] width 69 height 24
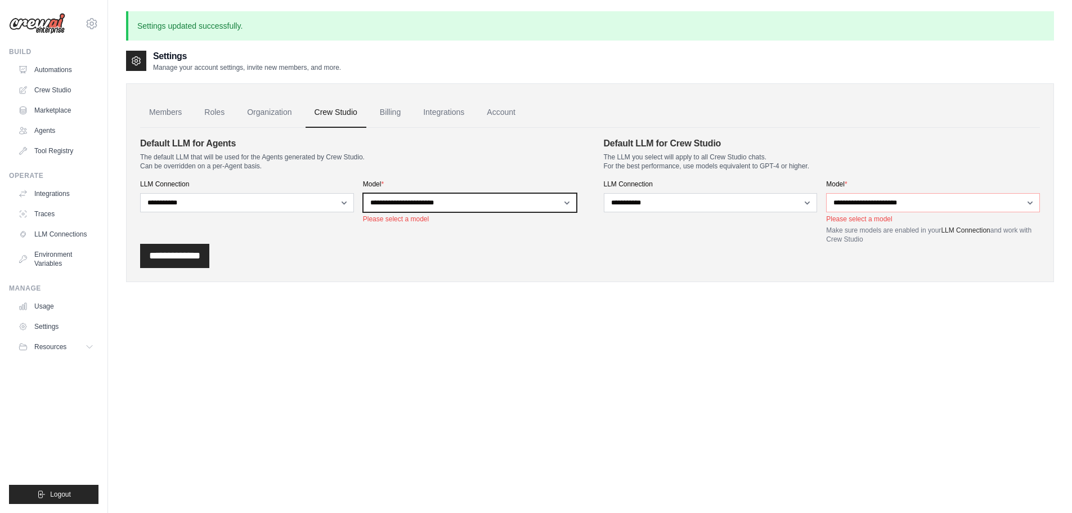
click at [420, 205] on select "**********" at bounding box center [470, 202] width 214 height 19
select select "**********"
click at [363, 193] on select "**********" at bounding box center [470, 202] width 214 height 19
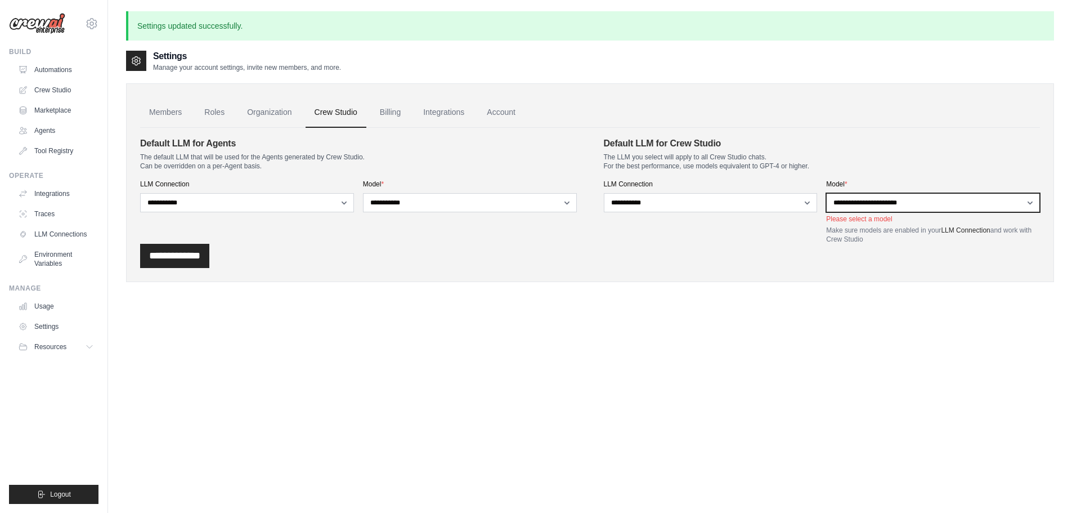
click at [891, 201] on select "**********" at bounding box center [933, 202] width 214 height 19
select select "**********"
click at [826, 193] on select "**********" at bounding box center [933, 202] width 214 height 19
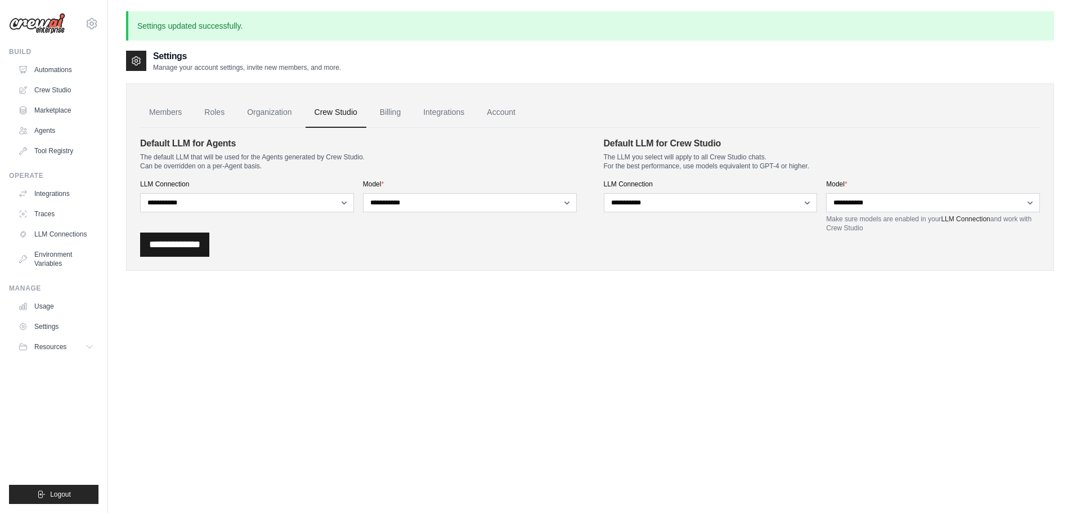
click at [192, 240] on input "**********" at bounding box center [174, 244] width 69 height 24
click at [43, 210] on link "Traces" at bounding box center [57, 214] width 85 height 18
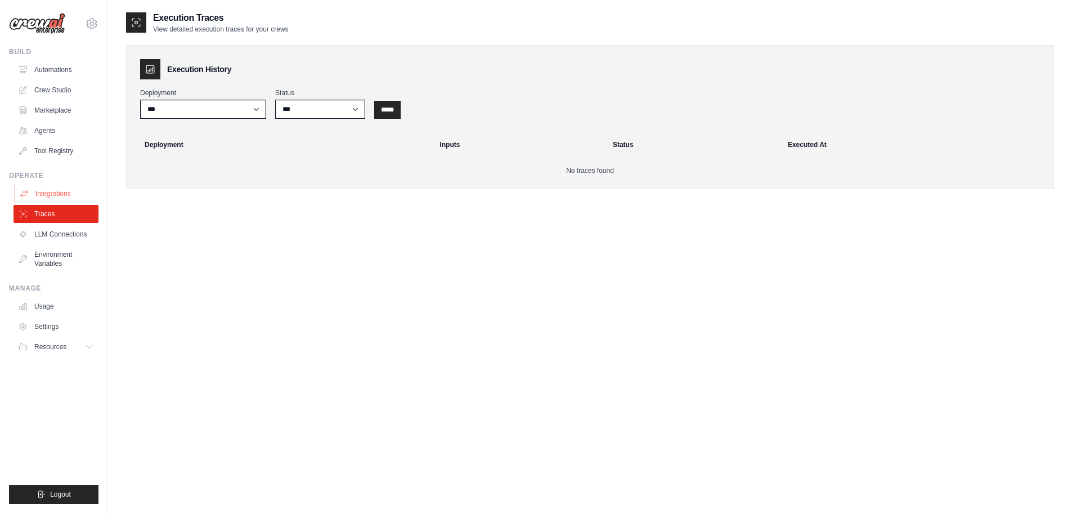
click at [42, 192] on link "Integrations" at bounding box center [57, 194] width 85 height 18
click at [47, 147] on link "Tool Registry" at bounding box center [57, 151] width 85 height 18
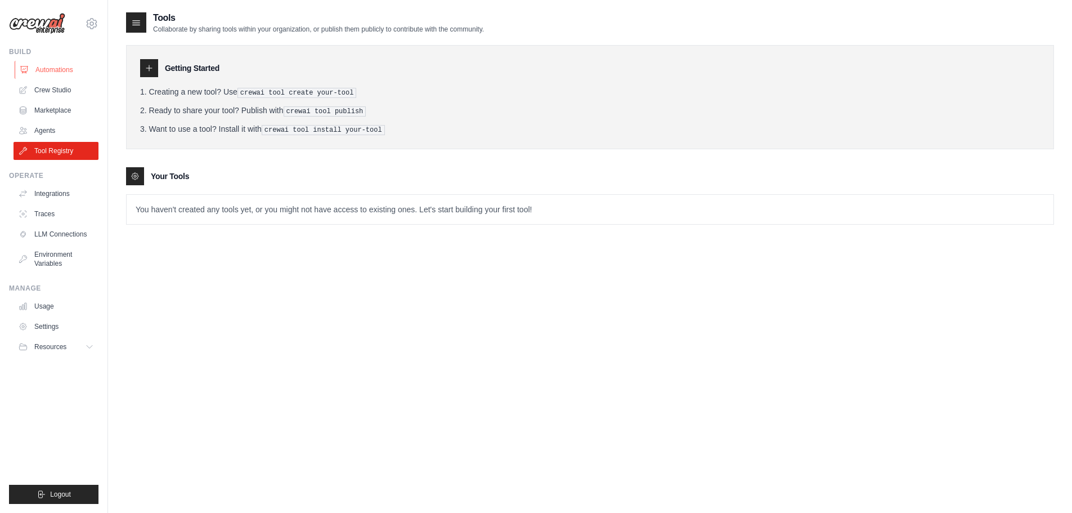
click at [53, 69] on link "Automations" at bounding box center [57, 70] width 85 height 18
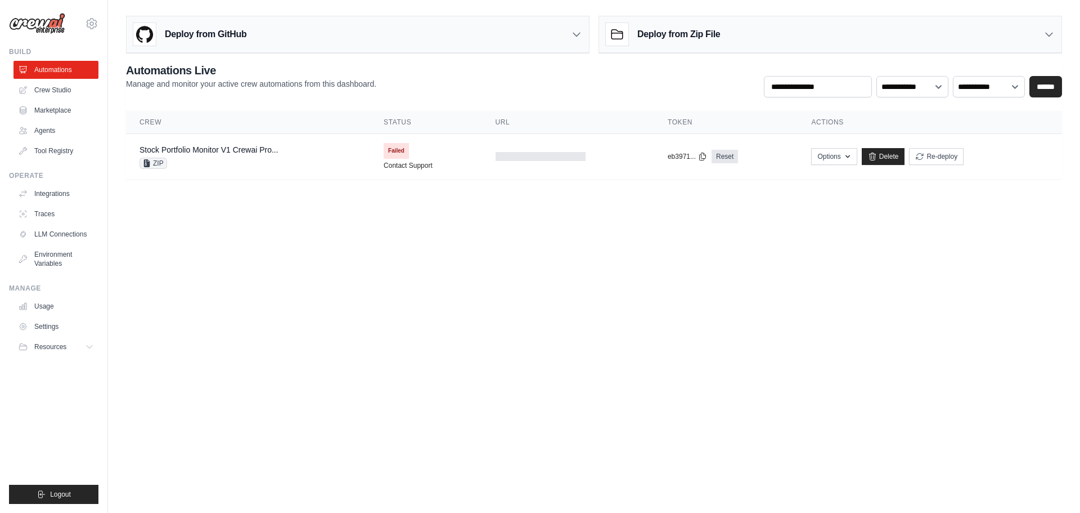
click at [54, 79] on ul "Automations Crew Studio Marketplace Agents Tool Registry" at bounding box center [56, 110] width 85 height 99
click at [52, 86] on link "Crew Studio" at bounding box center [57, 90] width 85 height 18
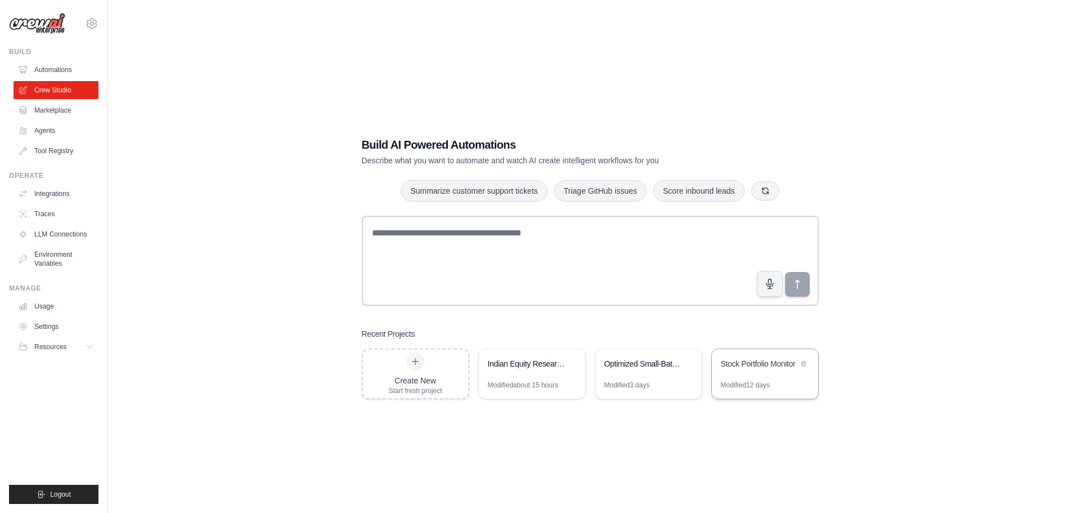
click at [785, 372] on div "Stock Portfolio Monitor" at bounding box center [765, 365] width 106 height 32
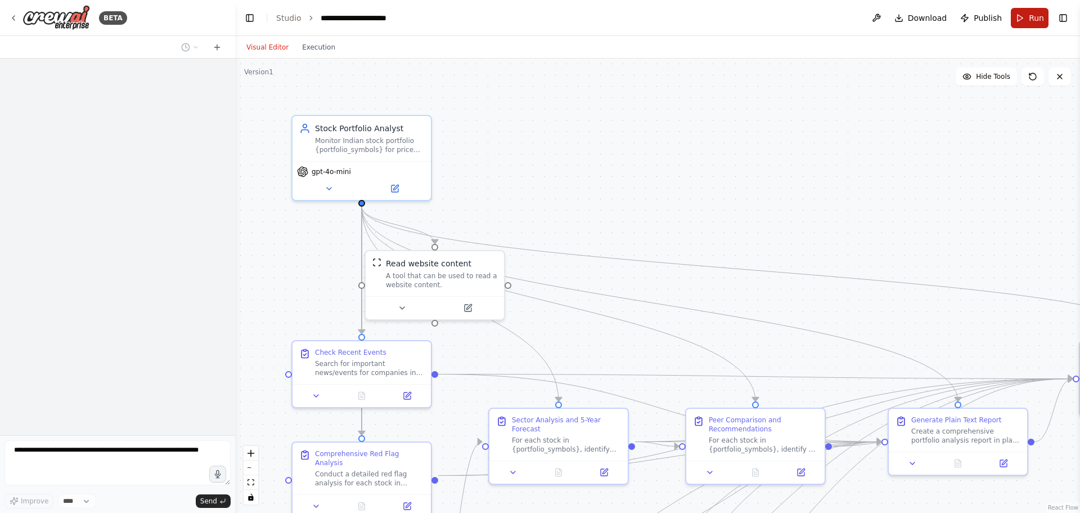
click at [1035, 20] on span "Run" at bounding box center [1036, 17] width 15 height 11
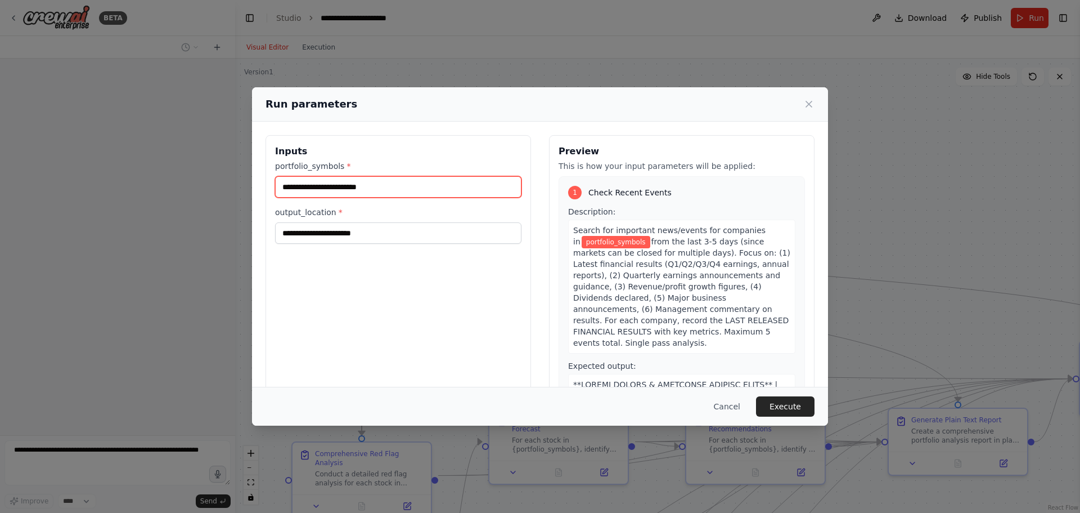
click at [300, 189] on input "portfolio_symbols *" at bounding box center [398, 186] width 246 height 21
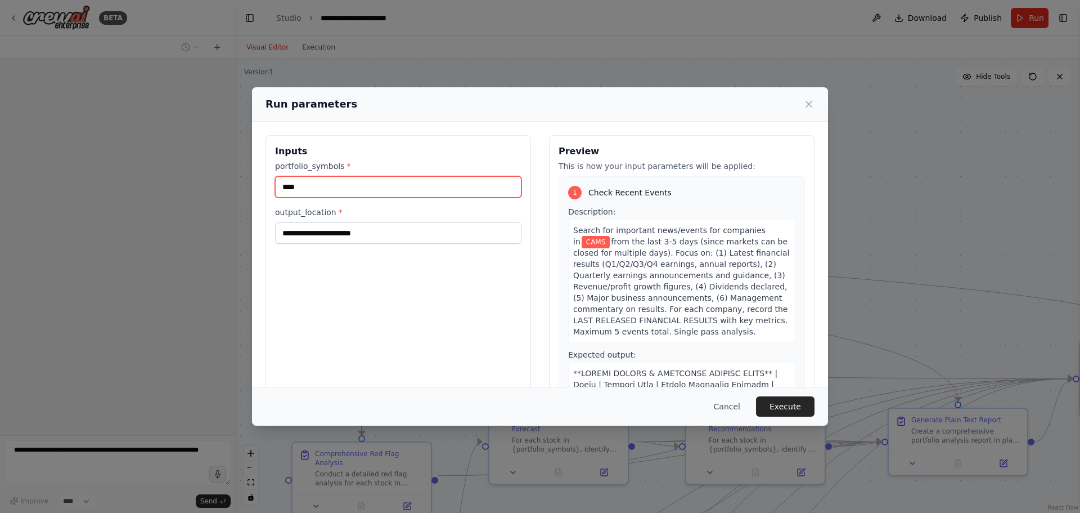
type input "****"
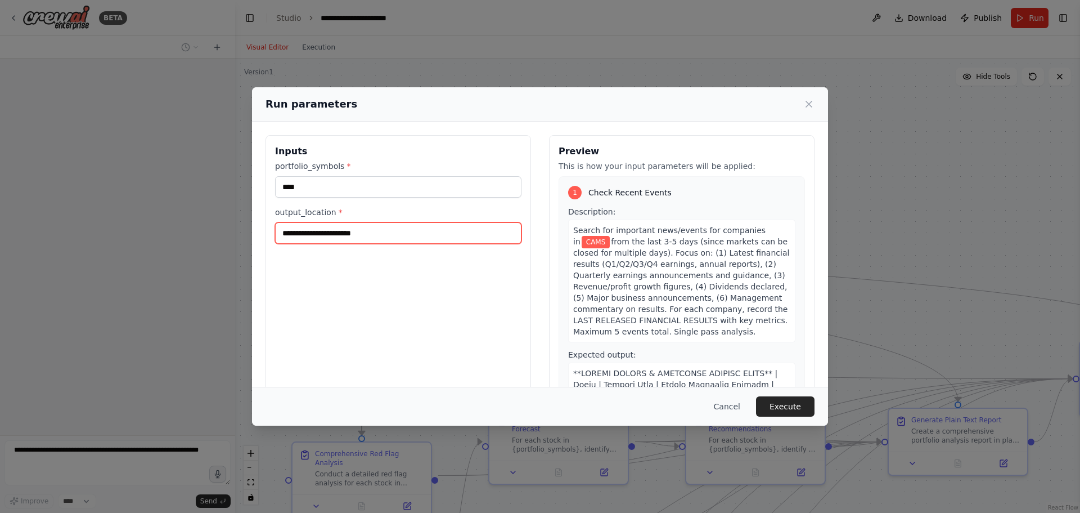
click at [316, 231] on input "output_location *" at bounding box center [398, 232] width 246 height 21
type input "***"
click at [783, 410] on button "Execute" at bounding box center [785, 406] width 59 height 20
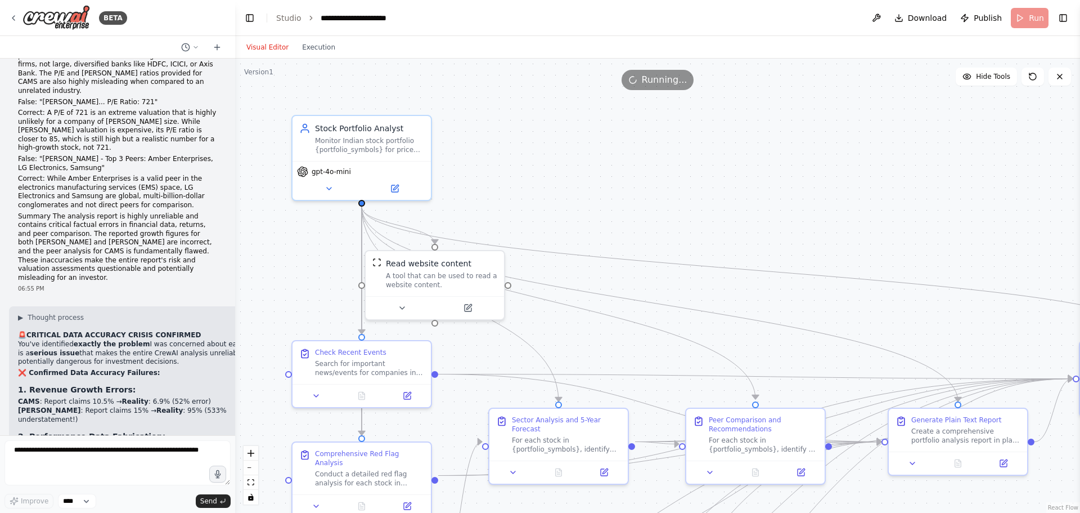
scroll to position [103420, 0]
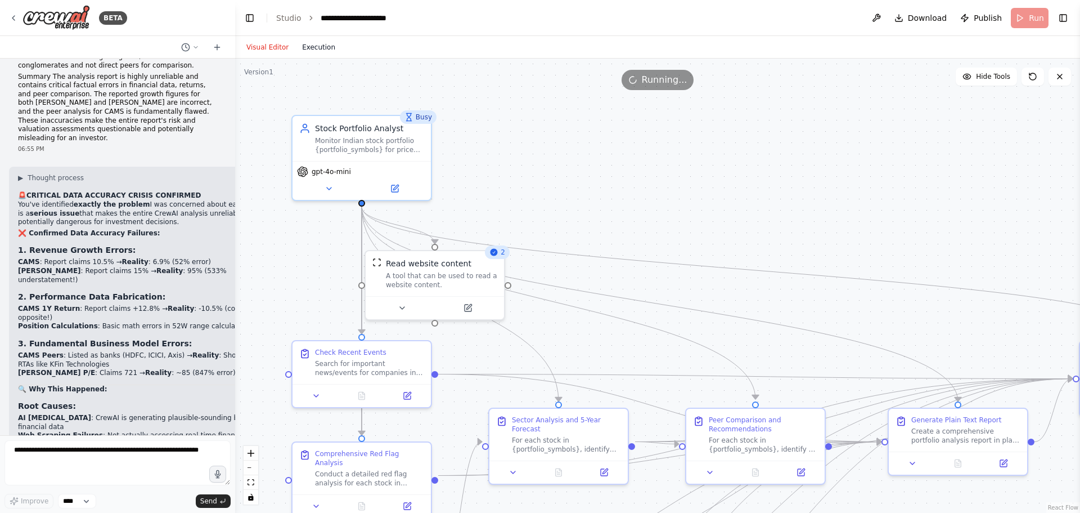
click at [310, 46] on button "Execution" at bounding box center [318, 48] width 47 height 14
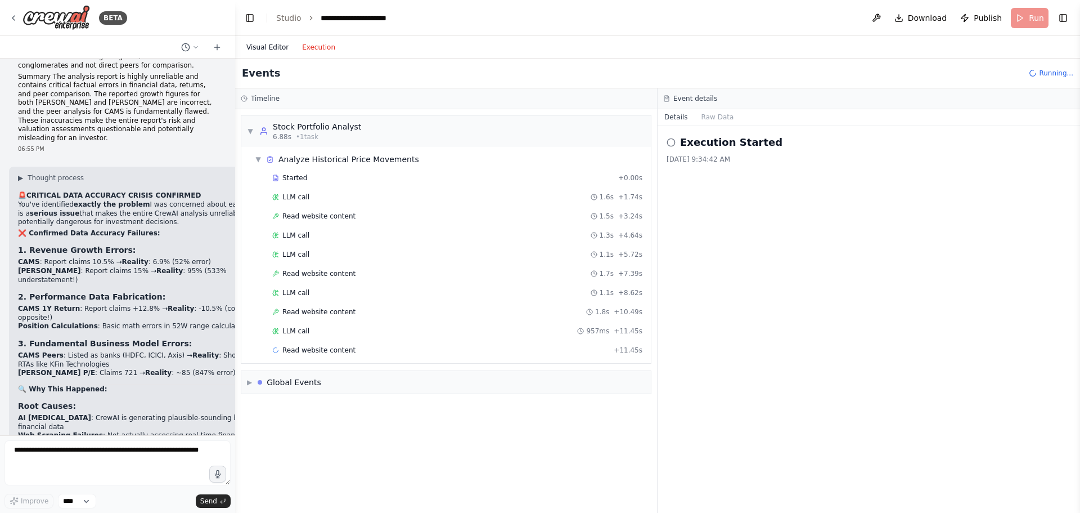
click at [259, 46] on button "Visual Editor" at bounding box center [268, 48] width 56 height 14
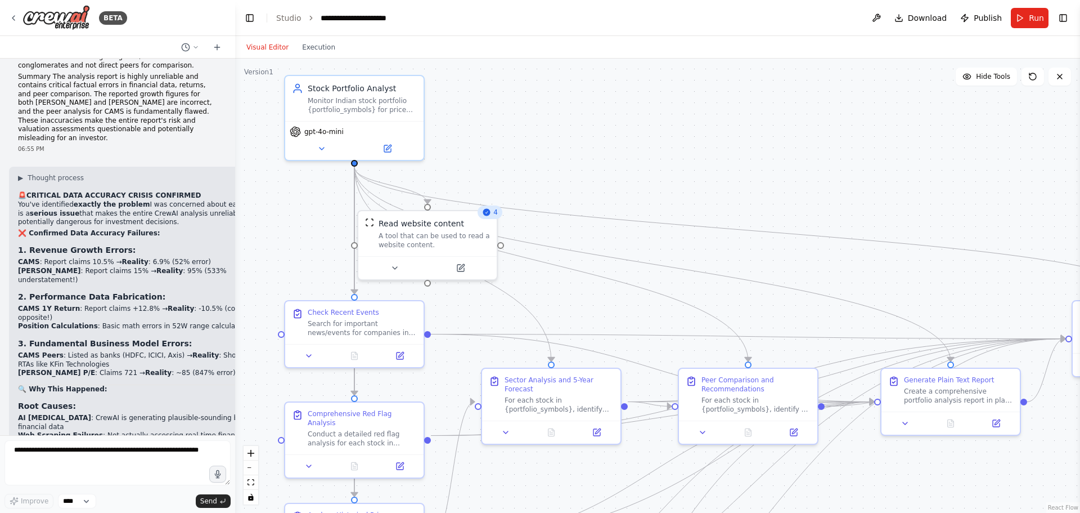
drag, startPoint x: 814, startPoint y: 357, endPoint x: 807, endPoint y: 317, distance: 40.6
click at [807, 317] on div ".deletable-edge-delete-btn { width: 20px; height: 20px; border: 0px solid #ffff…" at bounding box center [657, 286] width 845 height 454
click at [302, 47] on button "Execution" at bounding box center [318, 48] width 47 height 14
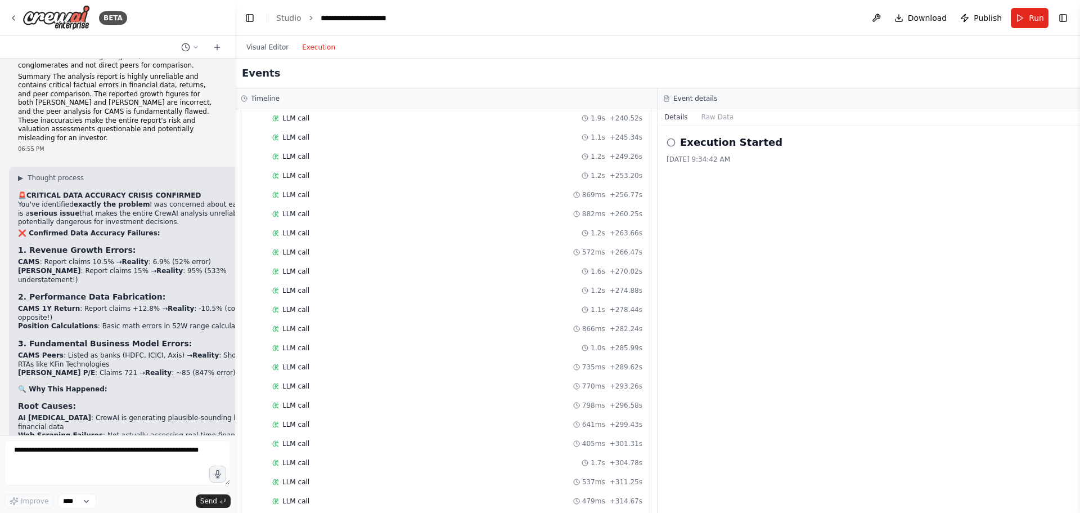
scroll to position [1666, 0]
click at [291, 16] on link "Studio" at bounding box center [288, 18] width 25 height 9
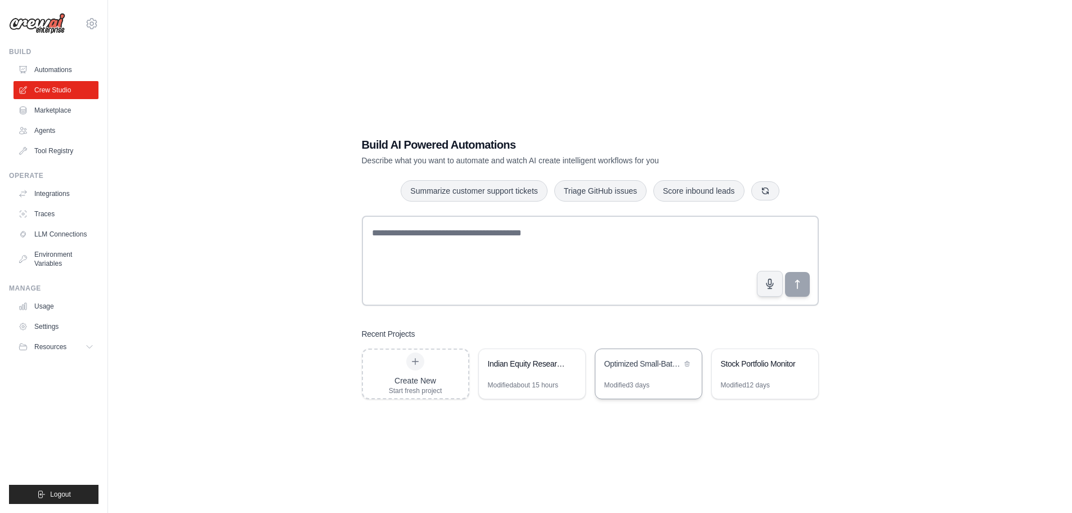
click at [643, 370] on div "Optimized Small-Batch Stock Analysis with Comprehensive Reporting" at bounding box center [642, 365] width 77 height 14
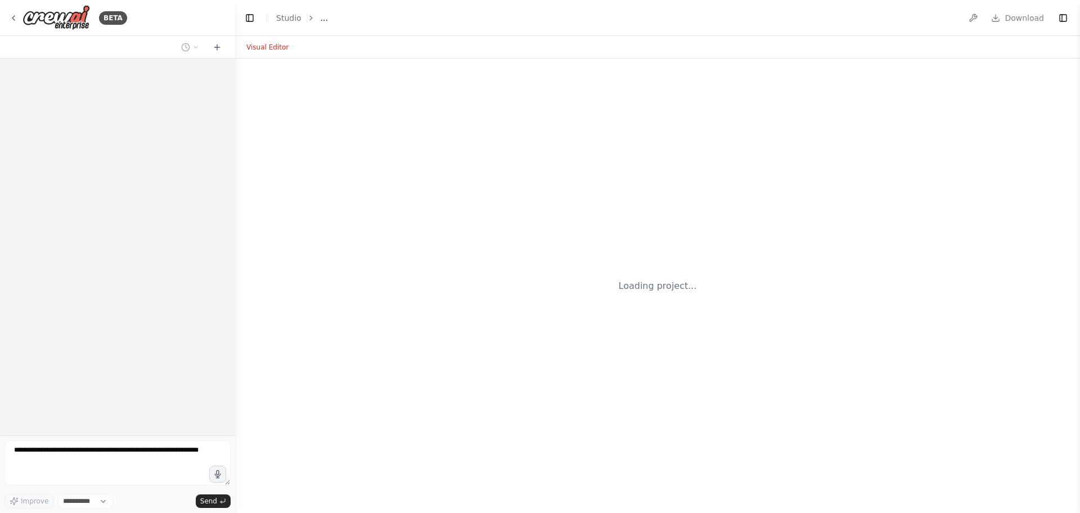
select select "****"
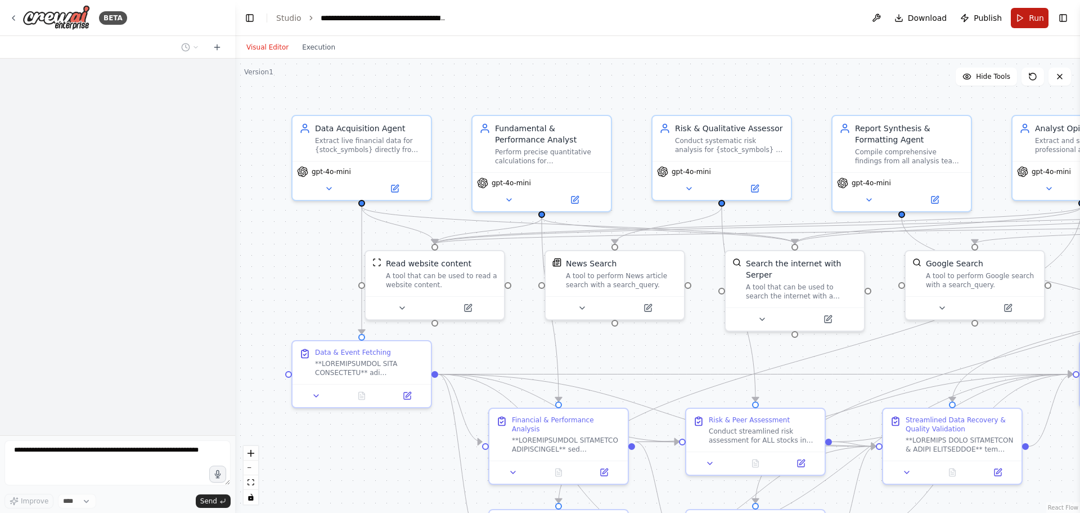
click at [1019, 18] on button "Run" at bounding box center [1030, 18] width 38 height 20
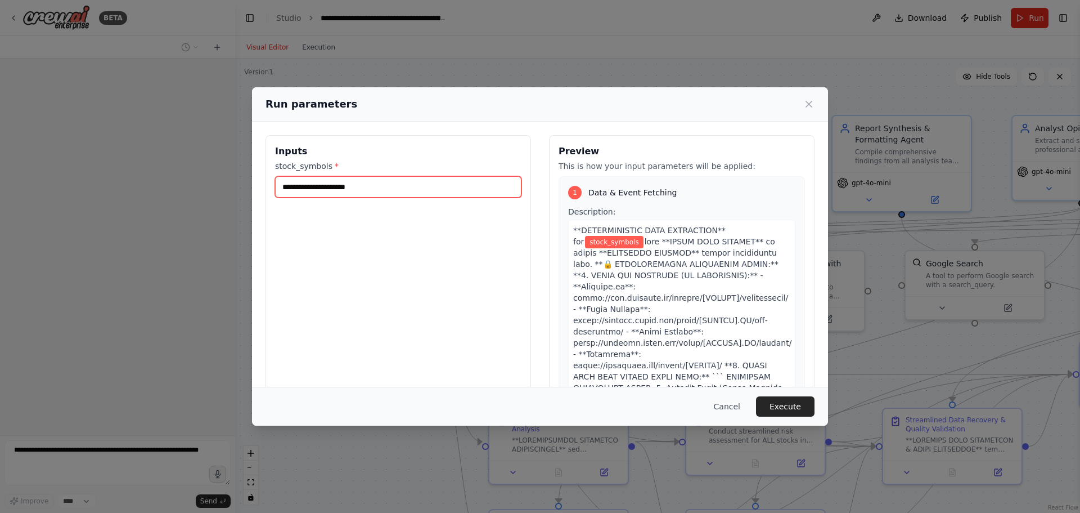
click at [293, 189] on input "stock_symbols *" at bounding box center [398, 186] width 246 height 21
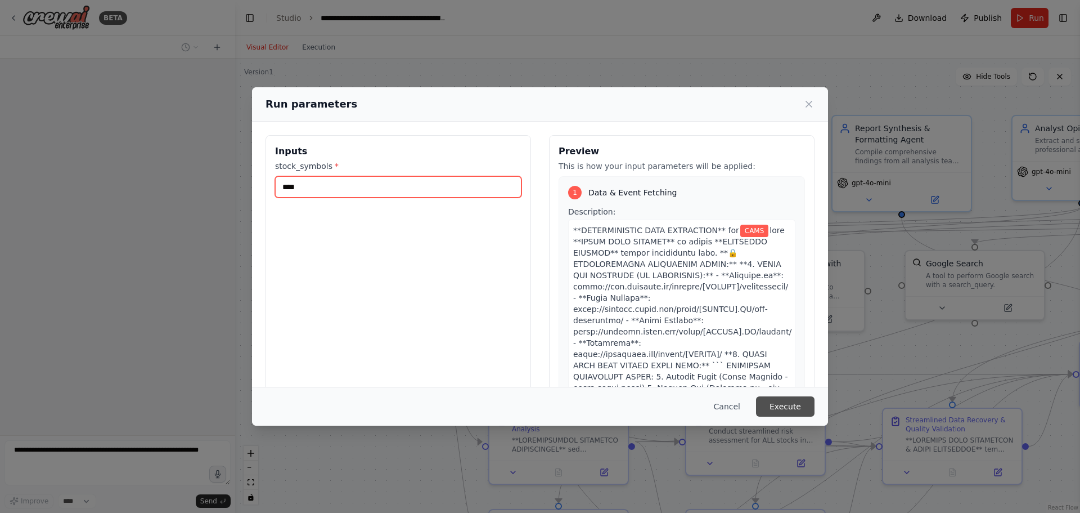
type input "****"
click at [779, 403] on button "Execute" at bounding box center [785, 406] width 59 height 20
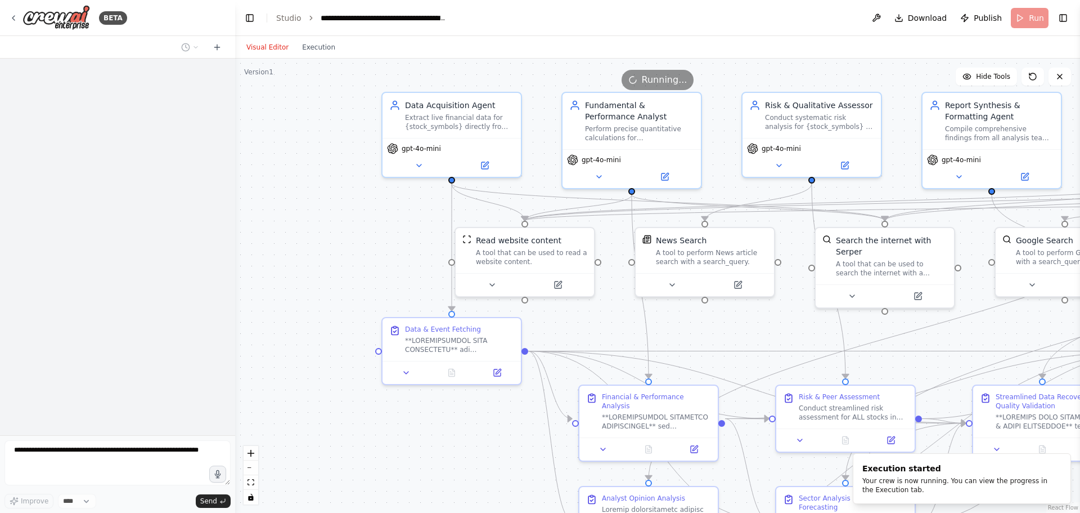
drag, startPoint x: 891, startPoint y: 364, endPoint x: 981, endPoint y: 341, distance: 92.9
click at [981, 341] on div ".deletable-edge-delete-btn { width: 20px; height: 20px; border: 0px solid #ffff…" at bounding box center [657, 286] width 845 height 454
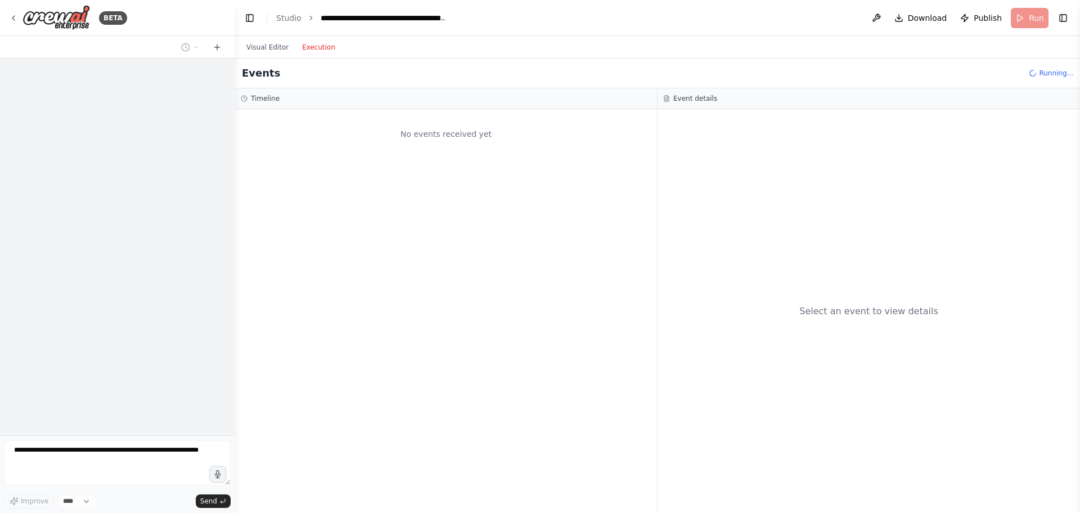
click at [309, 47] on button "Execution" at bounding box center [318, 48] width 47 height 14
click at [269, 47] on button "Visual Editor" at bounding box center [268, 48] width 56 height 14
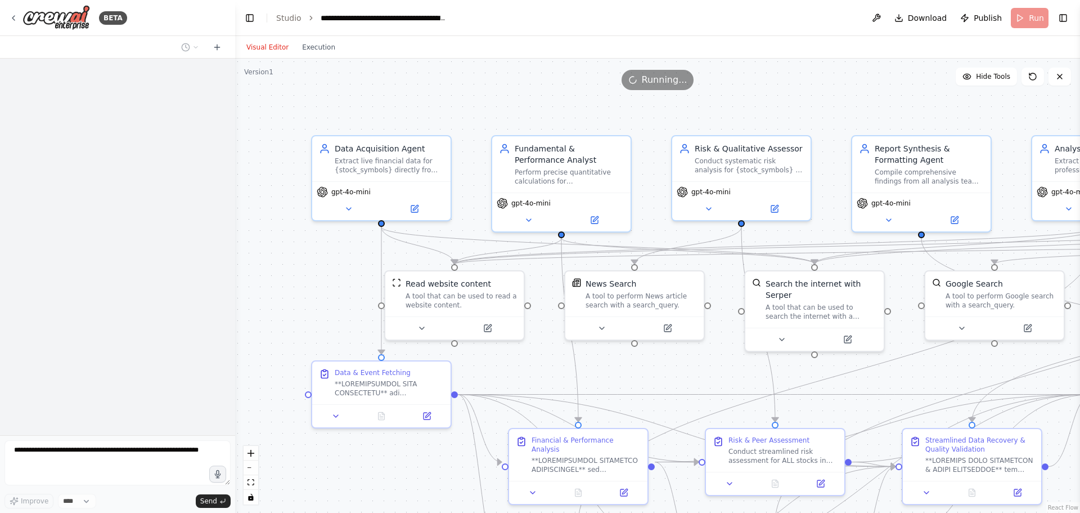
drag, startPoint x: 410, startPoint y: 242, endPoint x: 340, endPoint y: 285, distance: 82.6
click at [340, 285] on div ".deletable-edge-delete-btn { width: 20px; height: 20px; border: 0px solid #ffff…" at bounding box center [657, 286] width 845 height 454
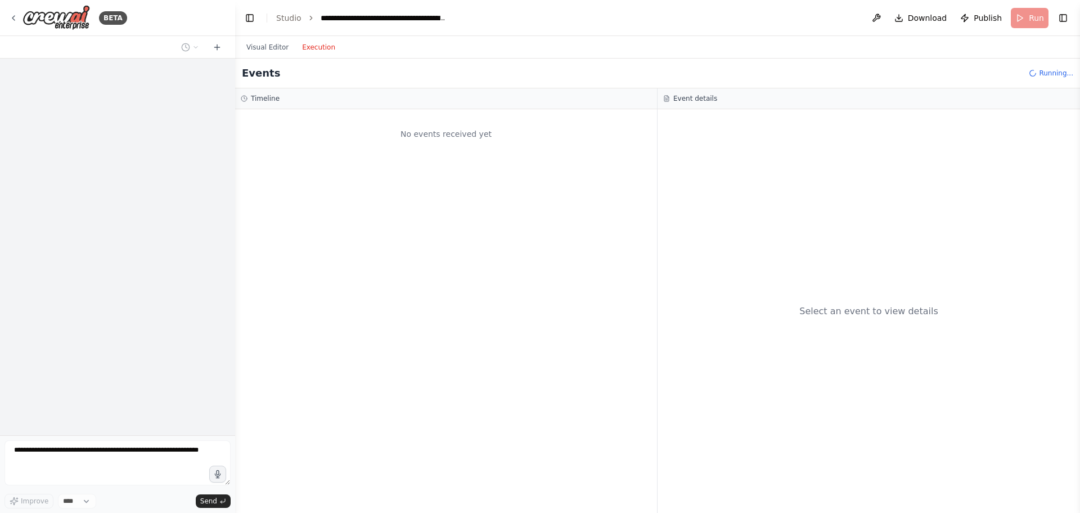
click at [312, 48] on button "Execution" at bounding box center [318, 48] width 47 height 14
click at [258, 43] on button "Visual Editor" at bounding box center [268, 48] width 56 height 14
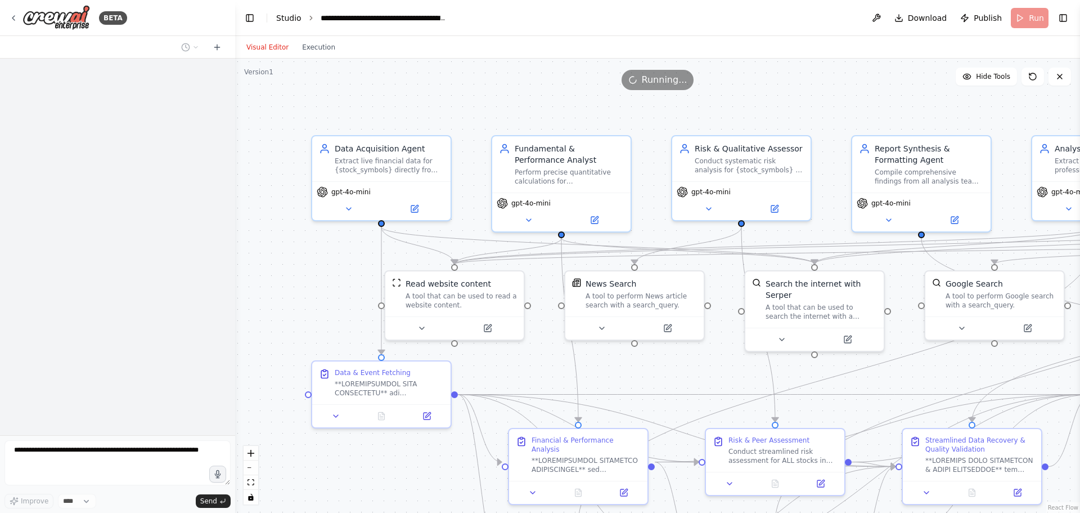
click at [293, 18] on link "Studio" at bounding box center [288, 18] width 25 height 9
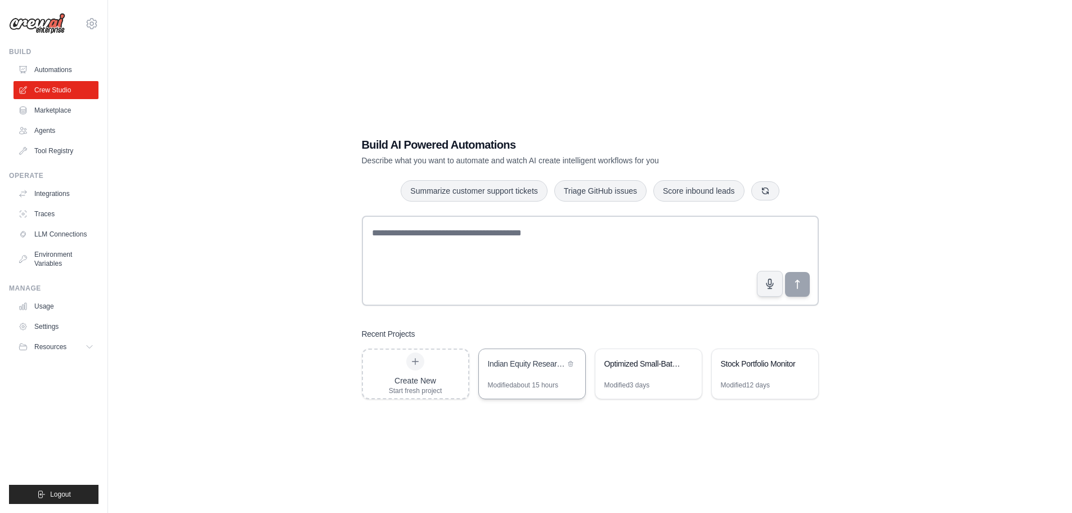
click at [538, 368] on div "Indian Equity Research Automation" at bounding box center [526, 363] width 77 height 11
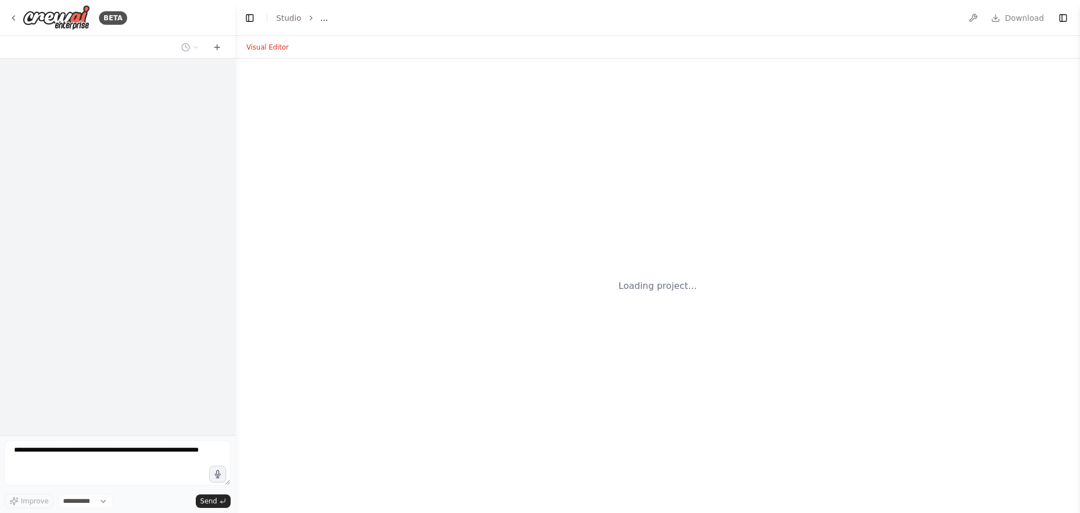
select select "****"
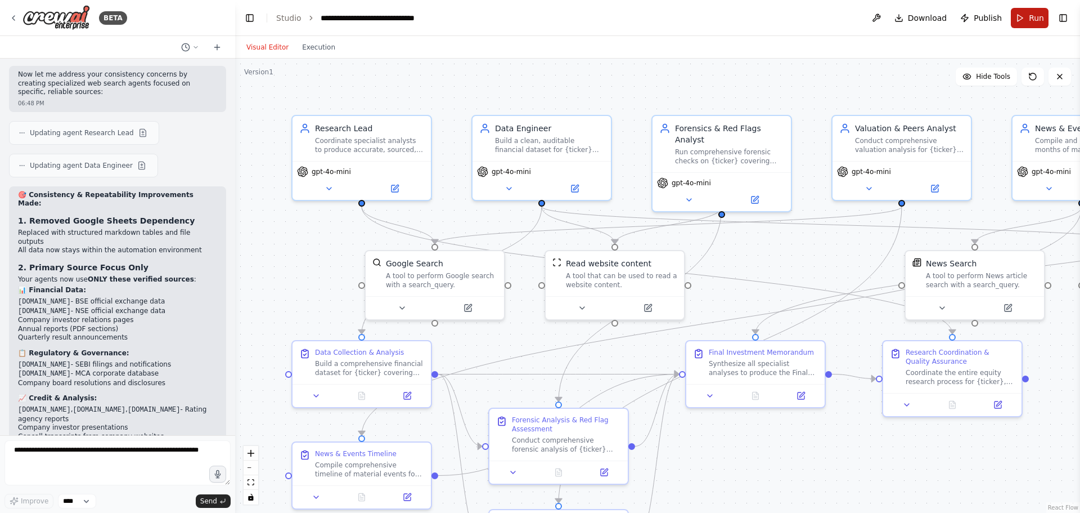
scroll to position [3427, 0]
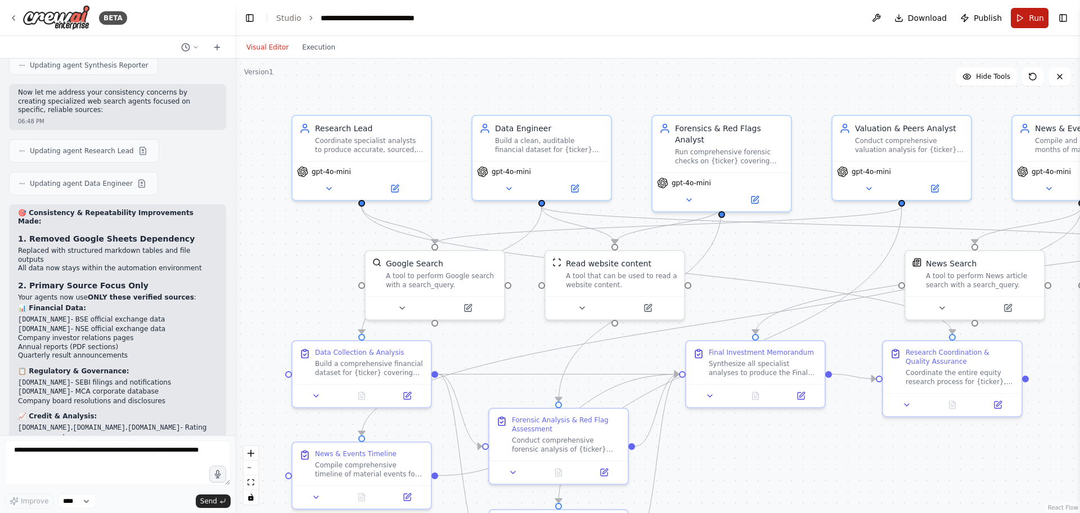
click at [1031, 19] on span "Run" at bounding box center [1036, 17] width 15 height 11
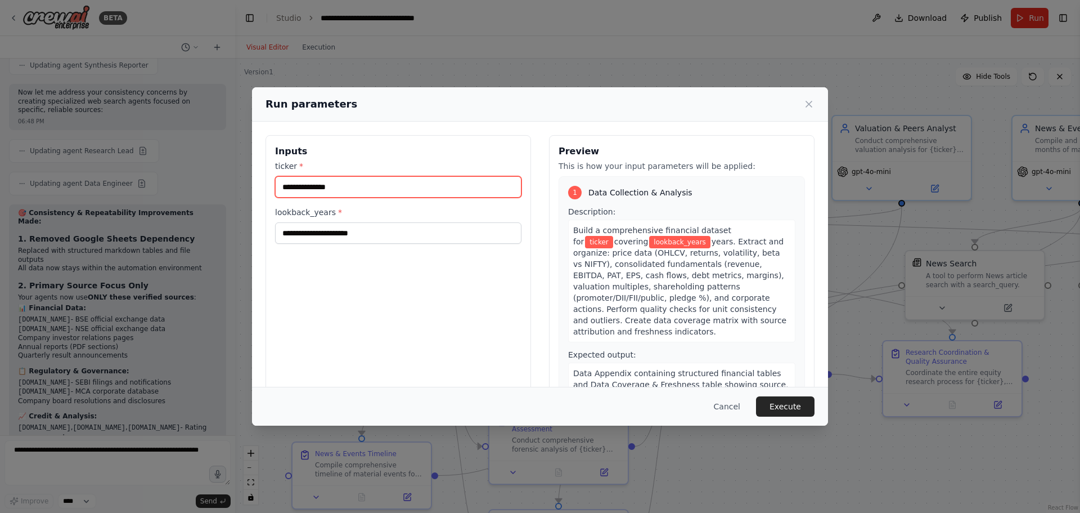
click at [364, 188] on input "ticker *" at bounding box center [398, 186] width 246 height 21
type input "****"
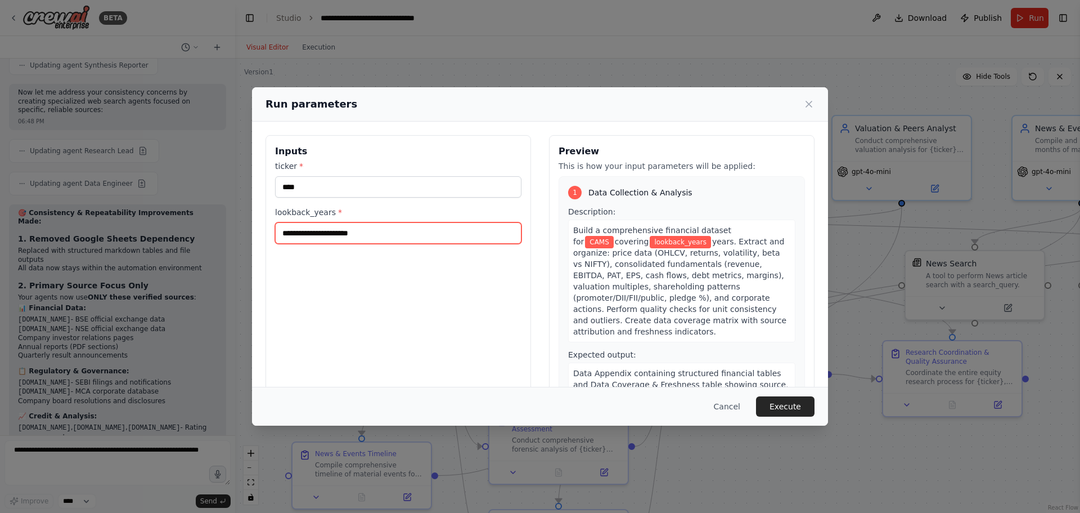
click at [356, 228] on input "lookback_years *" at bounding box center [398, 232] width 246 height 21
type input "*"
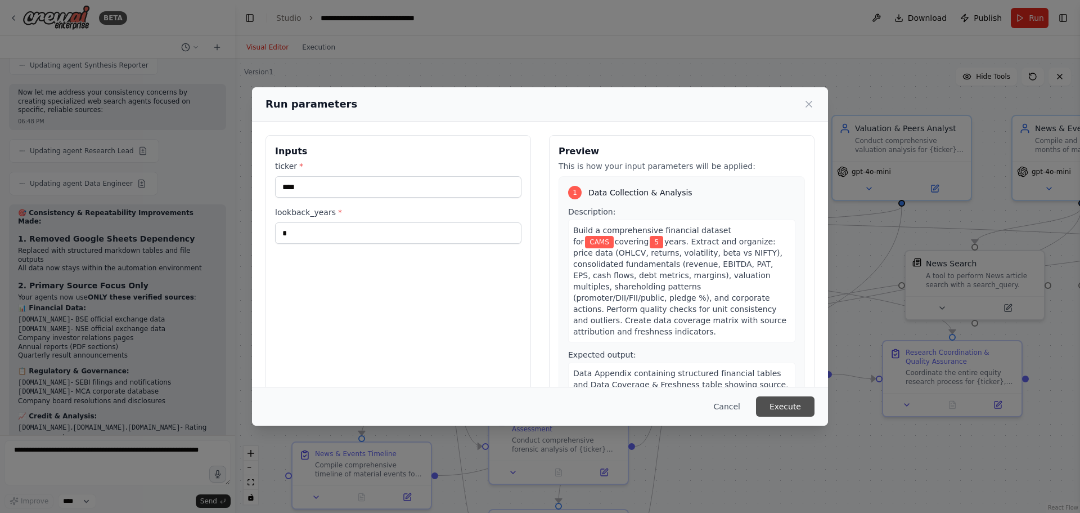
click at [796, 407] on button "Execute" at bounding box center [785, 406] width 59 height 20
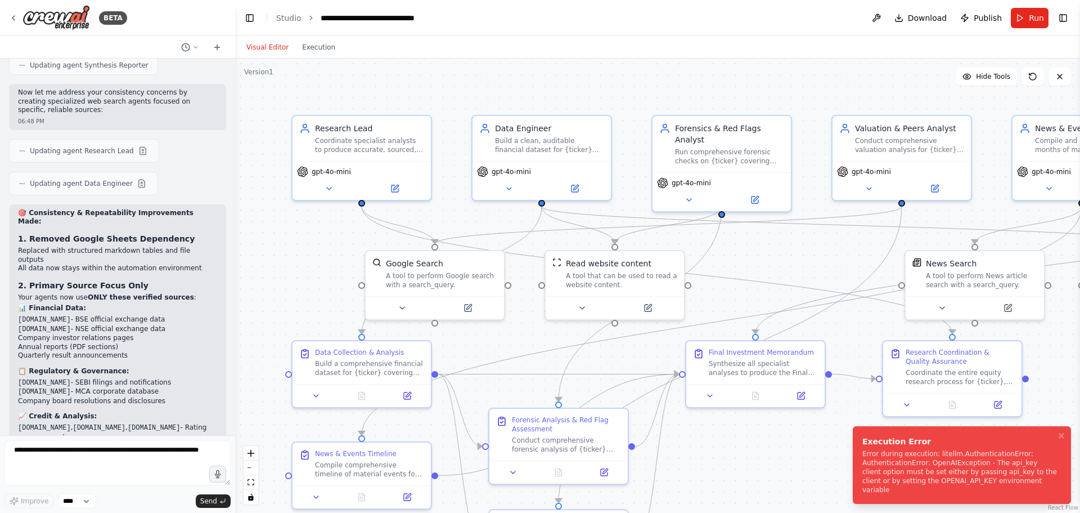
drag, startPoint x: 987, startPoint y: 489, endPoint x: 907, endPoint y: 474, distance: 81.2
click at [907, 474] on div "Error during execution: litellm.AuthenticationError: AuthenticationError: OpenA…" at bounding box center [960, 471] width 195 height 45
click at [47, 454] on textarea at bounding box center [118, 462] width 226 height 45
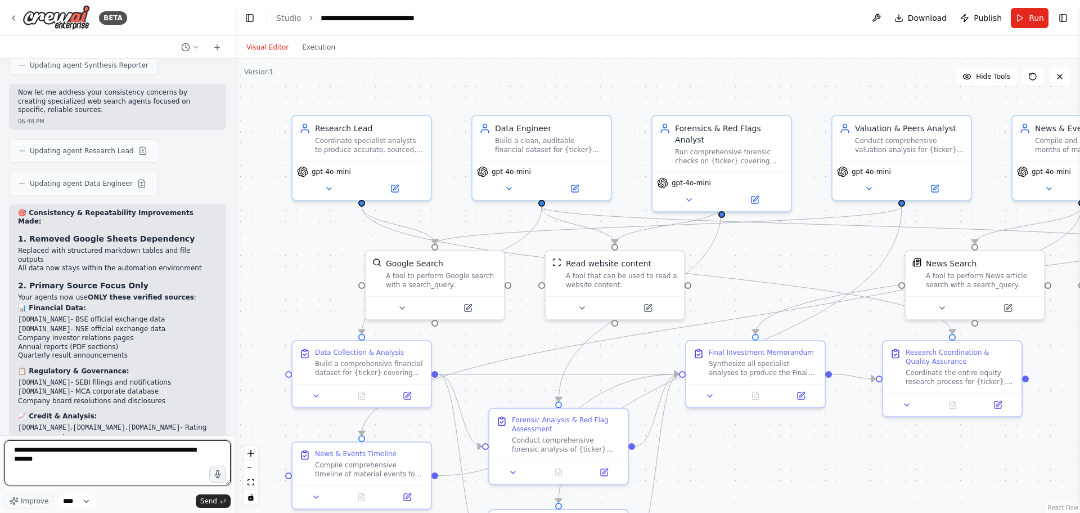
type textarea "**********"
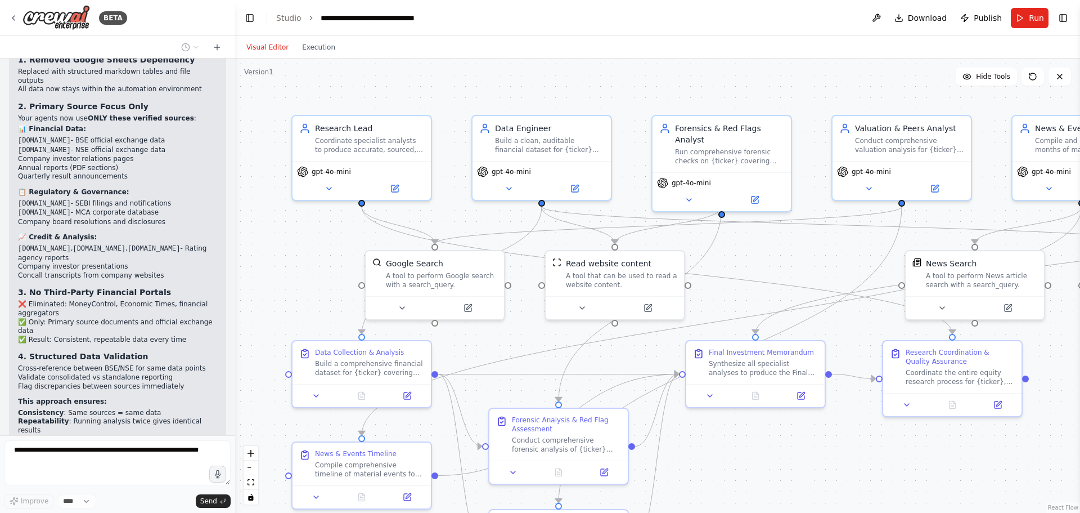
scroll to position [3615, 0]
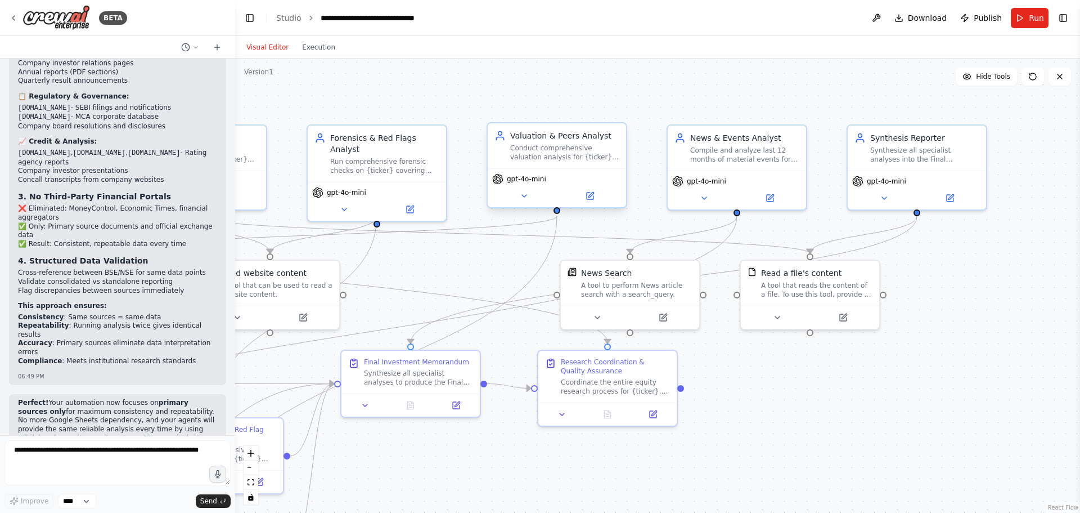
drag, startPoint x: 820, startPoint y: 101, endPoint x: 596, endPoint y: 154, distance: 229.4
click at [475, 111] on div ".deletable-edge-delete-btn { width: 20px; height: 20px; border: 0px solid #ffff…" at bounding box center [657, 286] width 845 height 454
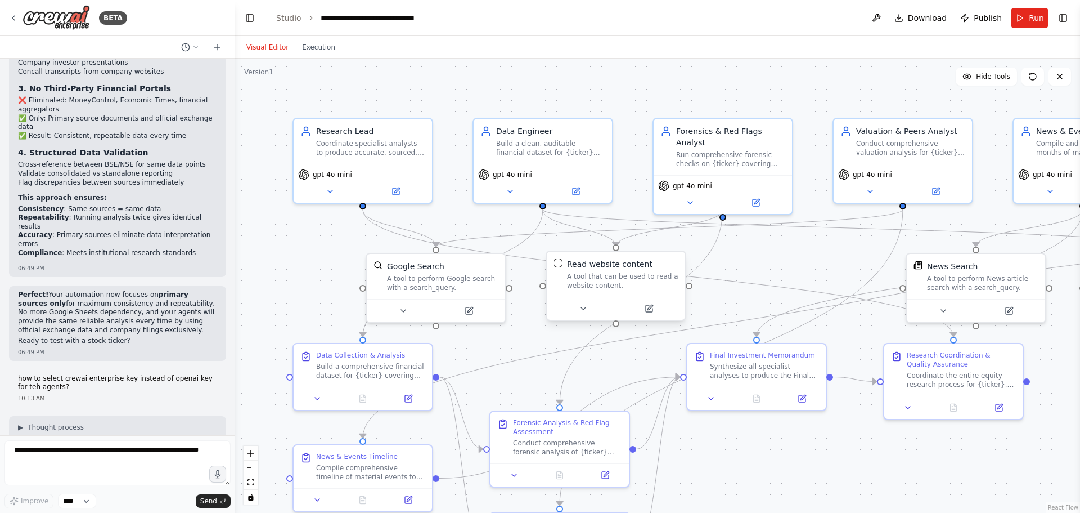
drag, startPoint x: 536, startPoint y: 106, endPoint x: 602, endPoint y: 320, distance: 223.7
click at [882, 100] on div ".deletable-edge-delete-btn { width: 20px; height: 20px; border: 0px solid #ffff…" at bounding box center [657, 286] width 845 height 454
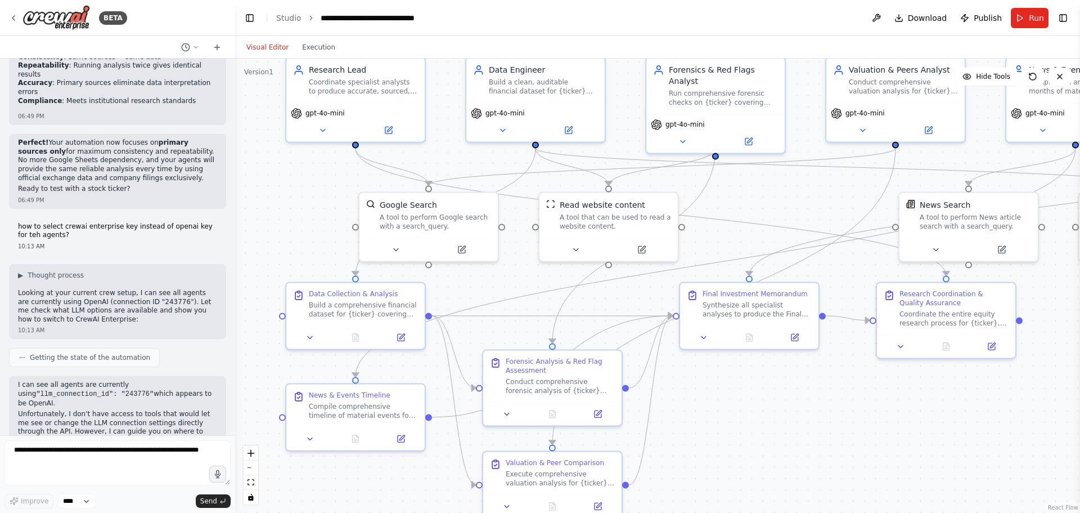
drag, startPoint x: 309, startPoint y: 316, endPoint x: 291, endPoint y: 191, distance: 126.2
click at [291, 191] on div ".deletable-edge-delete-btn { width: 20px; height: 20px; border: 0px solid #ffff…" at bounding box center [657, 286] width 845 height 454
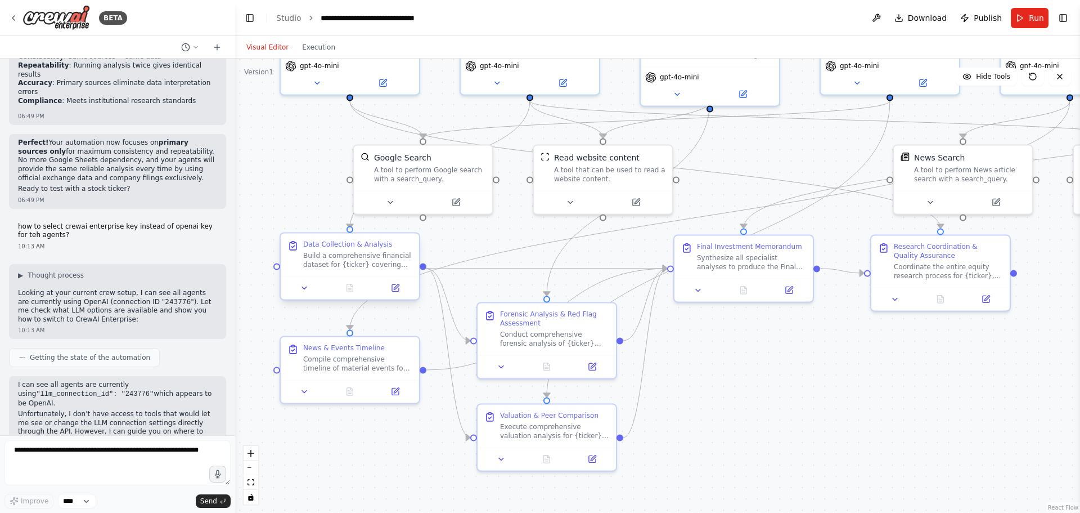
scroll to position [3971, 0]
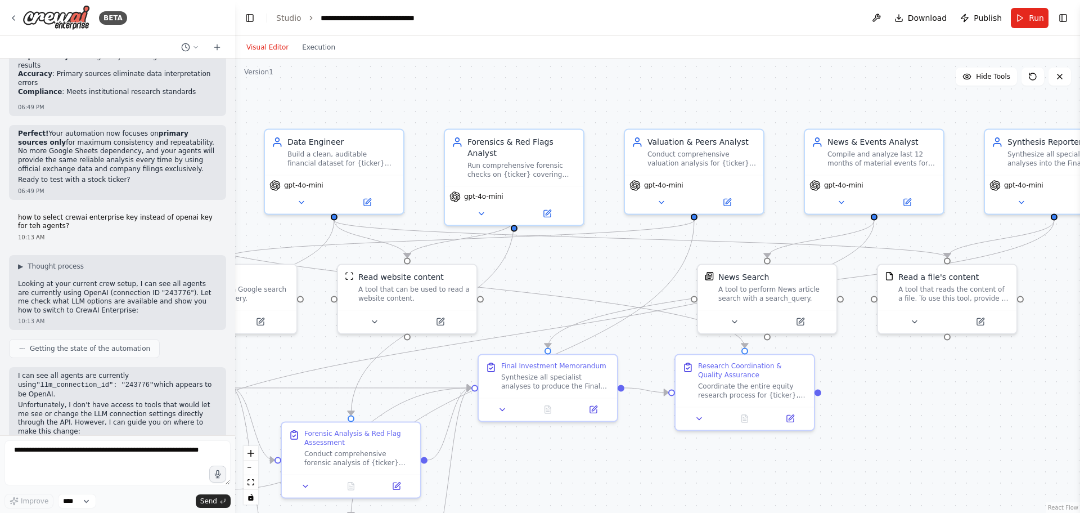
drag, startPoint x: 885, startPoint y: 378, endPoint x: 690, endPoint y: 482, distance: 220.8
click at [689, 497] on div ".deletable-edge-delete-btn { width: 20px; height: 20px; border: 0px solid #ffff…" at bounding box center [657, 286] width 845 height 454
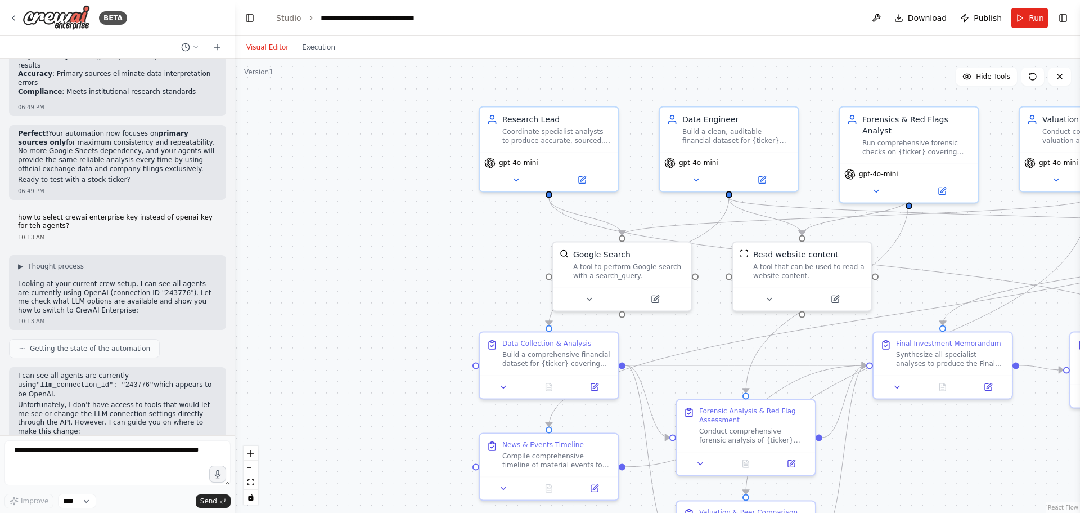
drag, startPoint x: 569, startPoint y: 462, endPoint x: 964, endPoint y: 439, distance: 395.7
click at [964, 439] on div ".deletable-edge-delete-btn { width: 20px; height: 20px; border: 0px solid #ffff…" at bounding box center [657, 286] width 845 height 454
drag, startPoint x: 617, startPoint y: 265, endPoint x: 410, endPoint y: 274, distance: 206.7
click at [410, 274] on div "A tool to perform Google search with a search_query." at bounding box center [420, 280] width 111 height 18
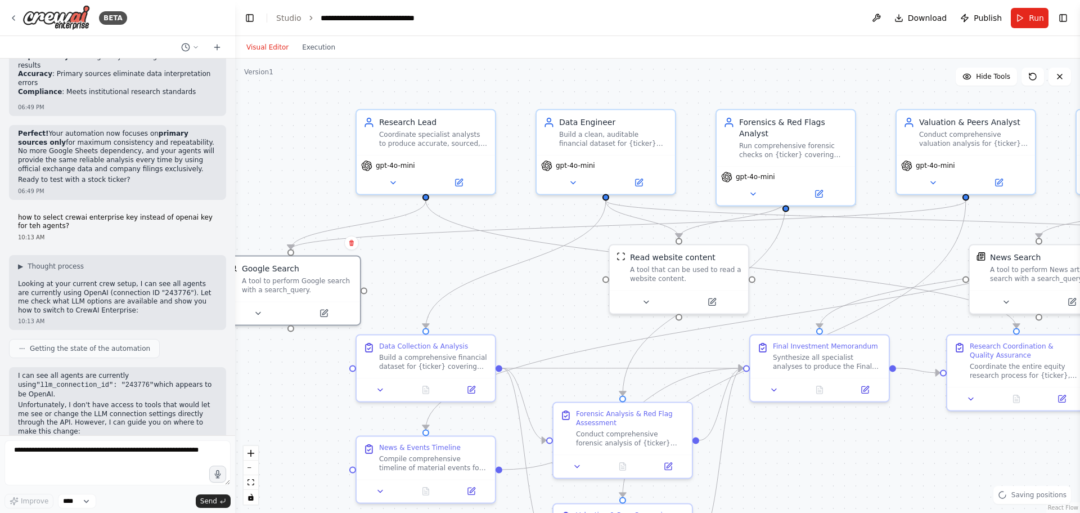
drag, startPoint x: 553, startPoint y: 274, endPoint x: 538, endPoint y: 297, distance: 27.6
click at [430, 277] on div ".deletable-edge-delete-btn { width: 20px; height: 20px; border: 0px solid #ffff…" at bounding box center [657, 286] width 845 height 454
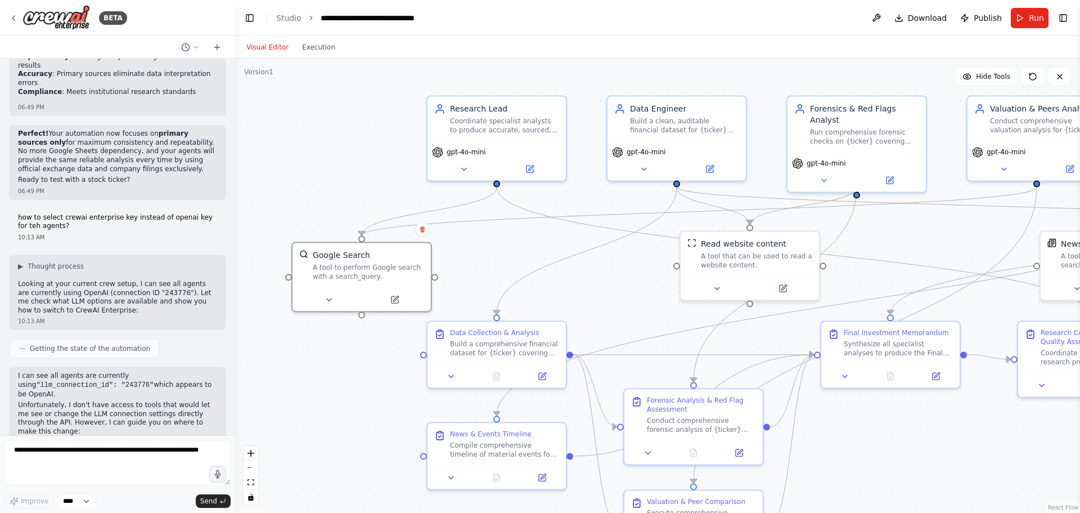
drag, startPoint x: 393, startPoint y: 276, endPoint x: 471, endPoint y: 260, distance: 79.9
click at [471, 260] on div ".deletable-edge-delete-btn { width: 20px; height: 20px; border: 0px solid #ffff…" at bounding box center [657, 286] width 845 height 454
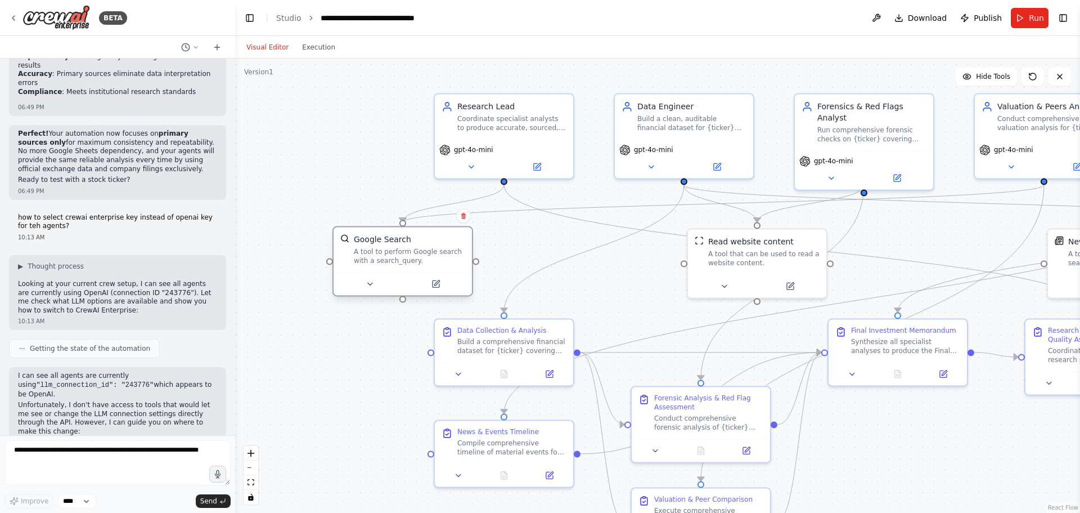
drag, startPoint x: 371, startPoint y: 283, endPoint x: 403, endPoint y: 270, distance: 34.8
click at [403, 270] on div "Google Search A tool to perform Google search with a search_query." at bounding box center [403, 261] width 141 height 70
drag, startPoint x: 778, startPoint y: 264, endPoint x: 799, endPoint y: 364, distance: 101.3
click at [714, 274] on div "A tool that can be used to read a website content." at bounding box center [702, 270] width 111 height 18
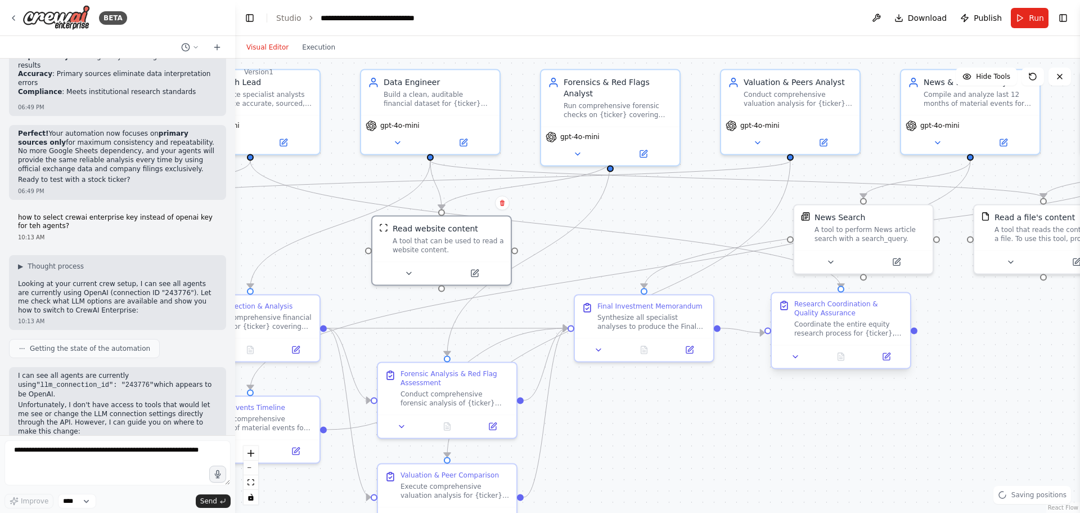
drag, startPoint x: 918, startPoint y: 435, endPoint x: 840, endPoint y: 298, distance: 158.0
click at [663, 411] on div ".deletable-edge-delete-btn { width: 20px; height: 20px; border: 0px solid #ffff…" at bounding box center [657, 286] width 845 height 454
drag, startPoint x: 865, startPoint y: 242, endPoint x: 863, endPoint y: 249, distance: 7.3
click at [843, 244] on div "News Search A tool to perform News article search with a search_query." at bounding box center [835, 225] width 138 height 45
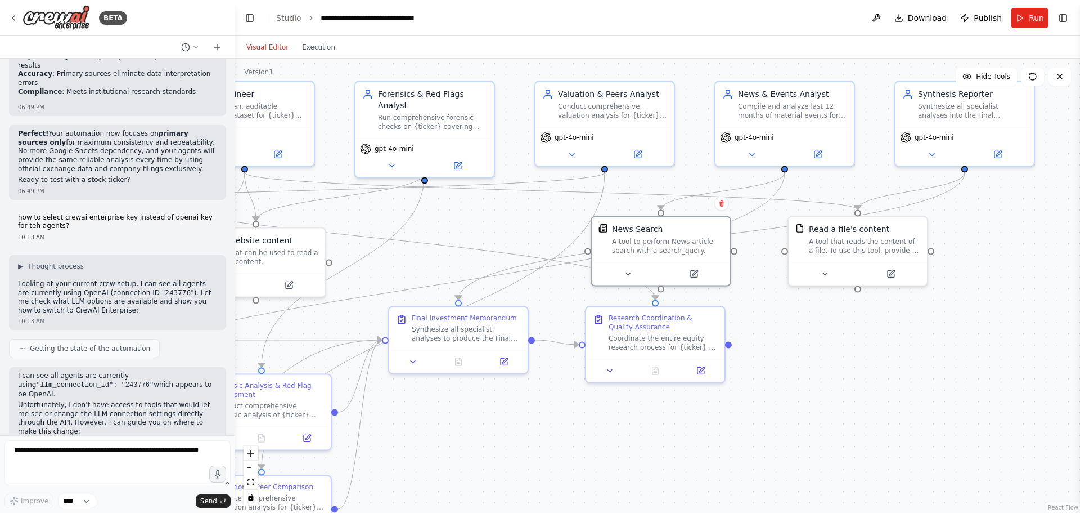
drag, startPoint x: 1031, startPoint y: 353, endPoint x: 866, endPoint y: 366, distance: 165.3
click at [866, 366] on div ".deletable-edge-delete-btn { width: 20px; height: 20px; border: 0px solid #ffff…" at bounding box center [657, 286] width 845 height 454
drag, startPoint x: 850, startPoint y: 243, endPoint x: 850, endPoint y: 275, distance: 32.1
click at [850, 275] on div "A tool that reads the content of a file. To use this tool, provide a 'file_path…" at bounding box center [868, 278] width 111 height 18
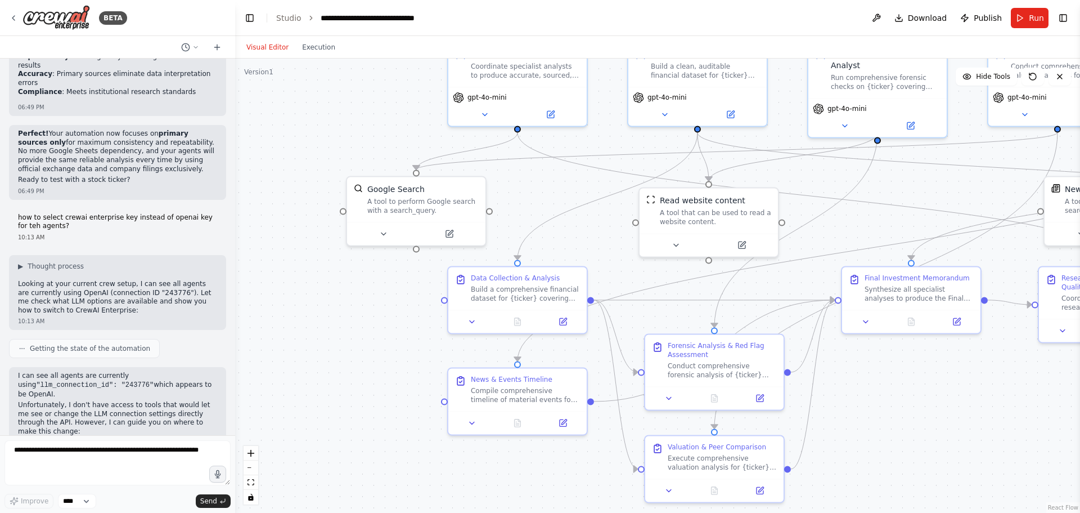
drag, startPoint x: 440, startPoint y: 445, endPoint x: 898, endPoint y: 404, distance: 459.3
click at [898, 404] on div ".deletable-edge-delete-btn { width: 20px; height: 20px; border: 0px solid #ffff…" at bounding box center [657, 286] width 845 height 454
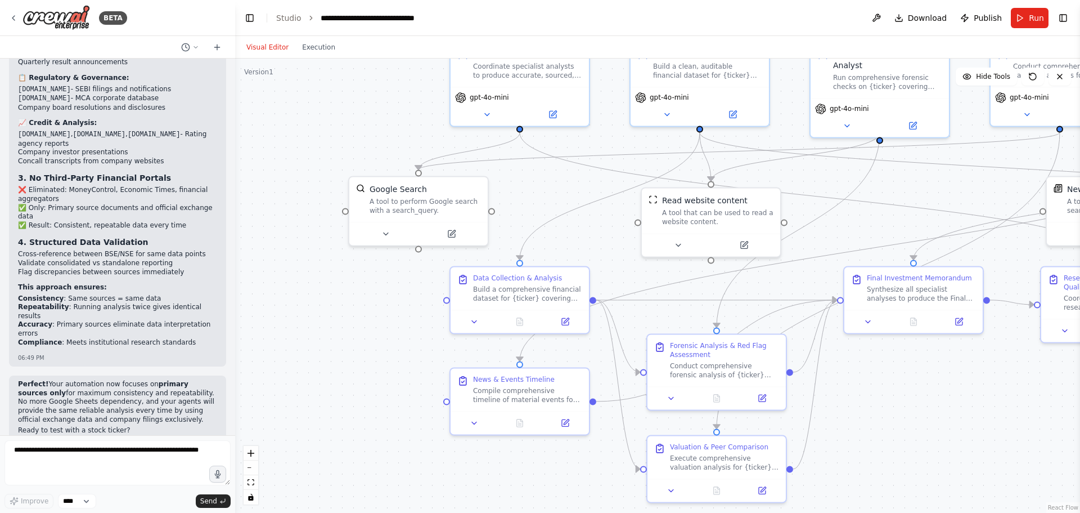
scroll to position [3745, 0]
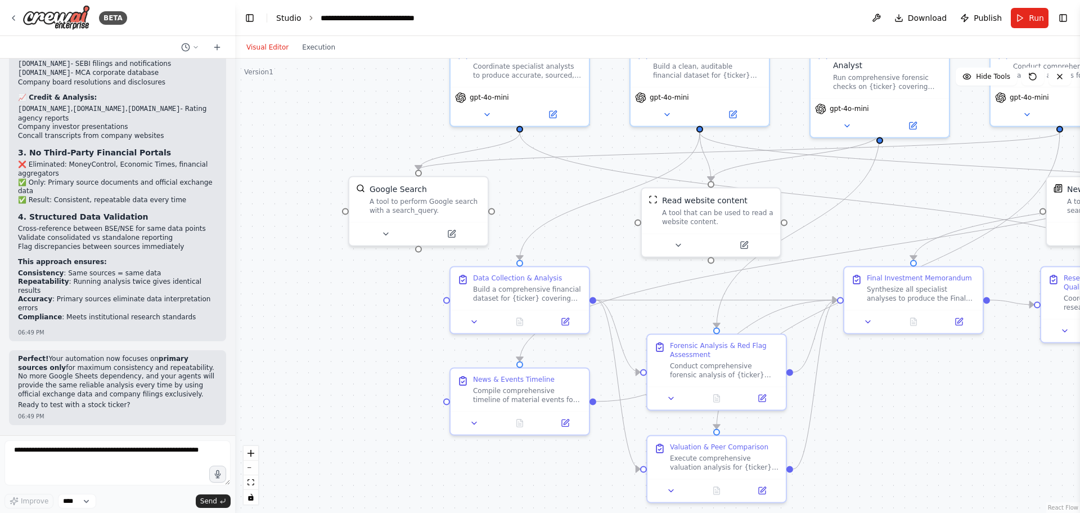
click at [285, 20] on link "Studio" at bounding box center [288, 18] width 25 height 9
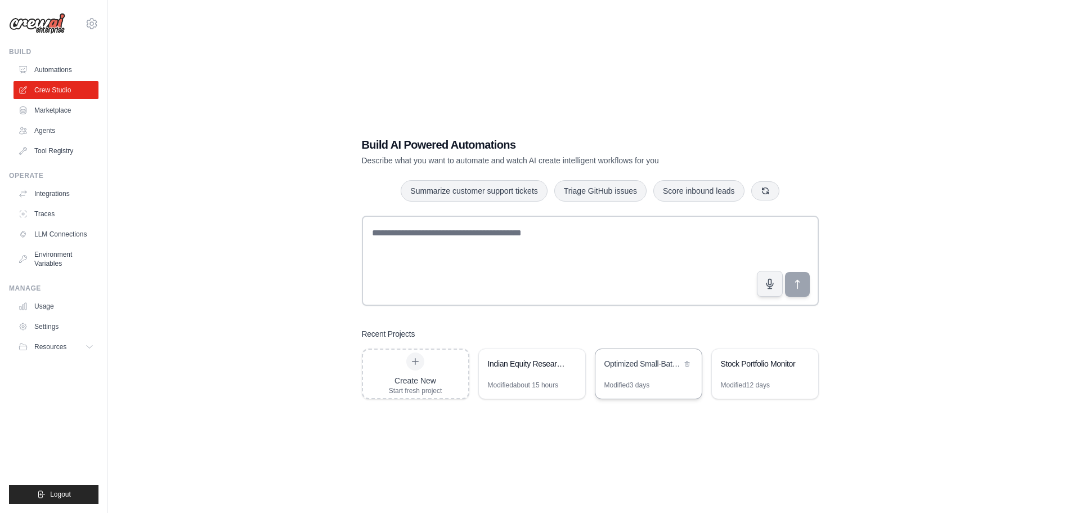
click at [649, 365] on div "Optimized Small-Batch Stock Analysis with Comprehensive Reporting" at bounding box center [642, 363] width 77 height 11
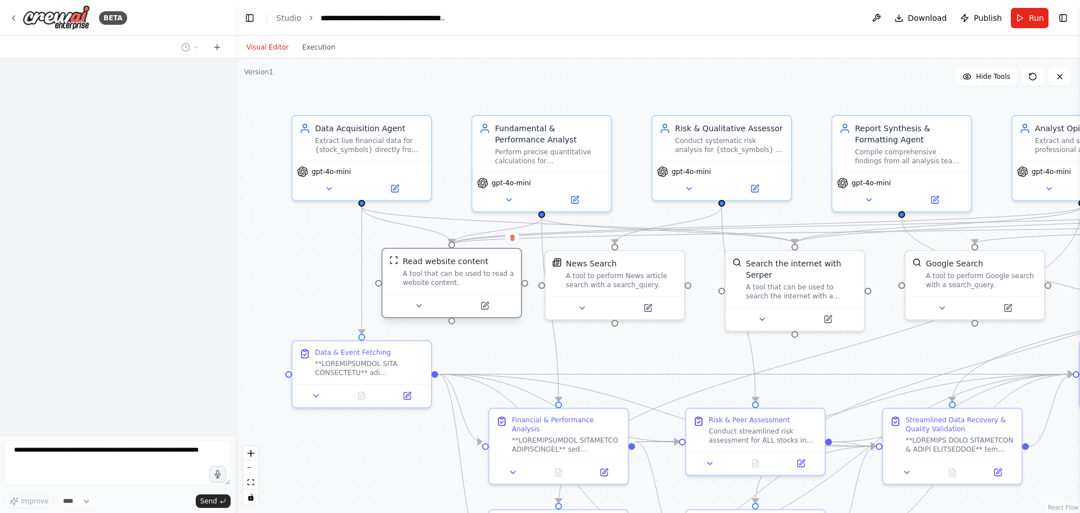
drag, startPoint x: 422, startPoint y: 291, endPoint x: 442, endPoint y: 291, distance: 19.7
click at [442, 291] on div "Read website content A tool that can be used to read a website content." at bounding box center [452, 271] width 138 height 45
click at [293, 20] on link "Studio" at bounding box center [288, 18] width 25 height 9
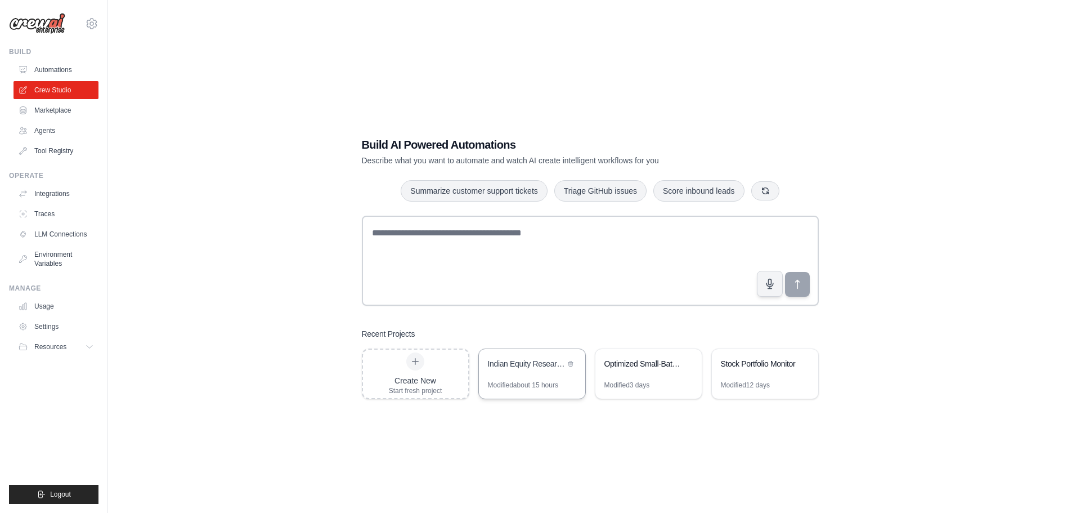
click at [513, 367] on div "Indian Equity Research Automation" at bounding box center [526, 363] width 77 height 11
click at [46, 129] on link "Agents" at bounding box center [57, 131] width 85 height 18
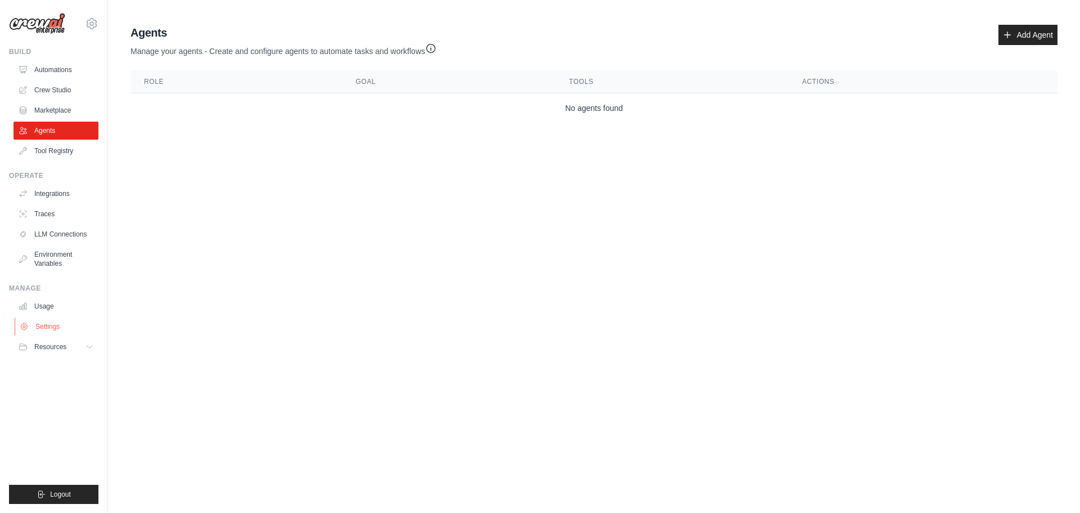
click at [46, 325] on link "Settings" at bounding box center [57, 326] width 85 height 18
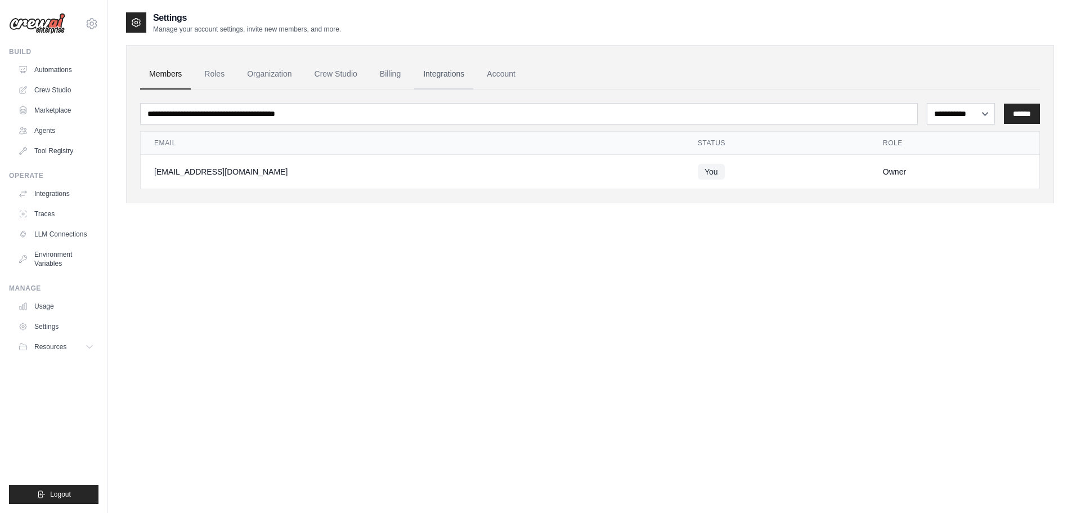
click at [441, 72] on link "Integrations" at bounding box center [443, 74] width 59 height 30
click at [390, 74] on link "Billing" at bounding box center [390, 74] width 39 height 30
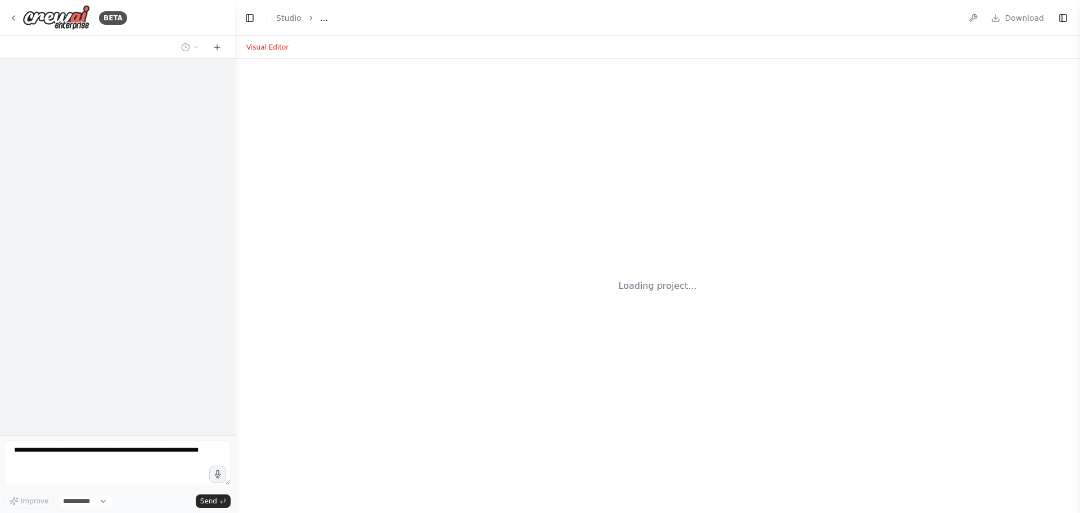
select select "****"
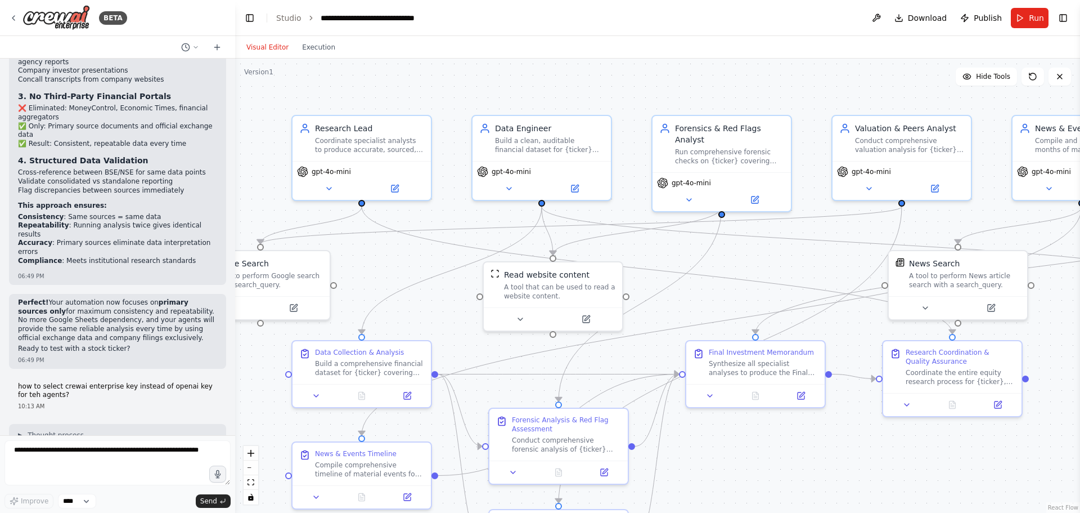
scroll to position [3858, 0]
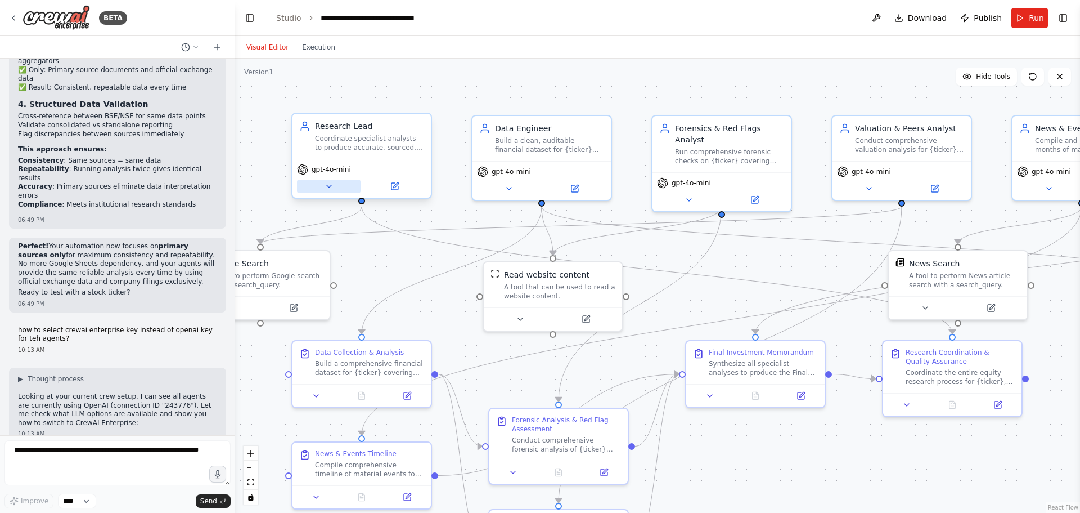
drag, startPoint x: 362, startPoint y: 137, endPoint x: 326, endPoint y: 189, distance: 63.4
click at [326, 189] on icon at bounding box center [329, 186] width 9 height 9
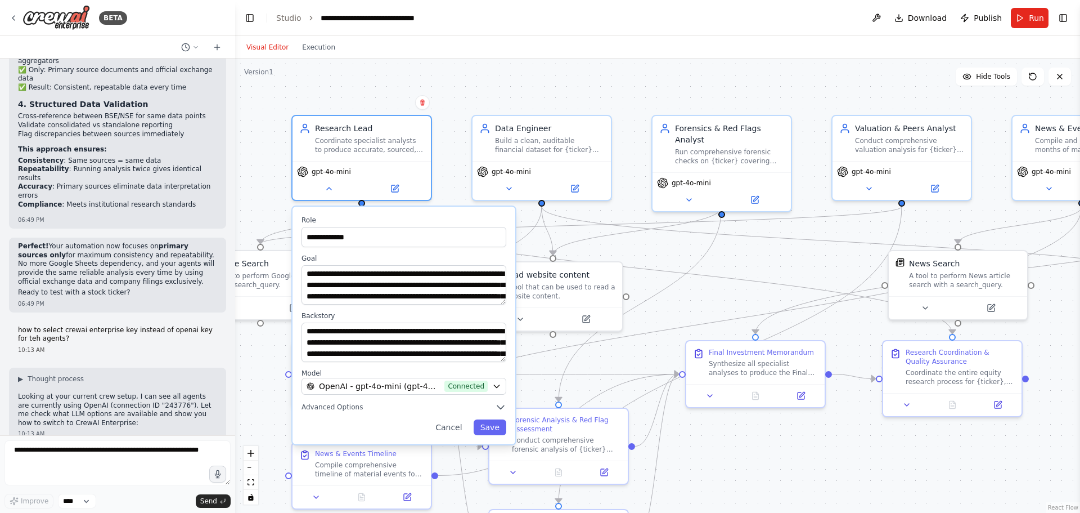
click at [329, 413] on div "**********" at bounding box center [404, 325] width 223 height 237
click at [337, 402] on button "Advanced Options" at bounding box center [404, 406] width 205 height 11
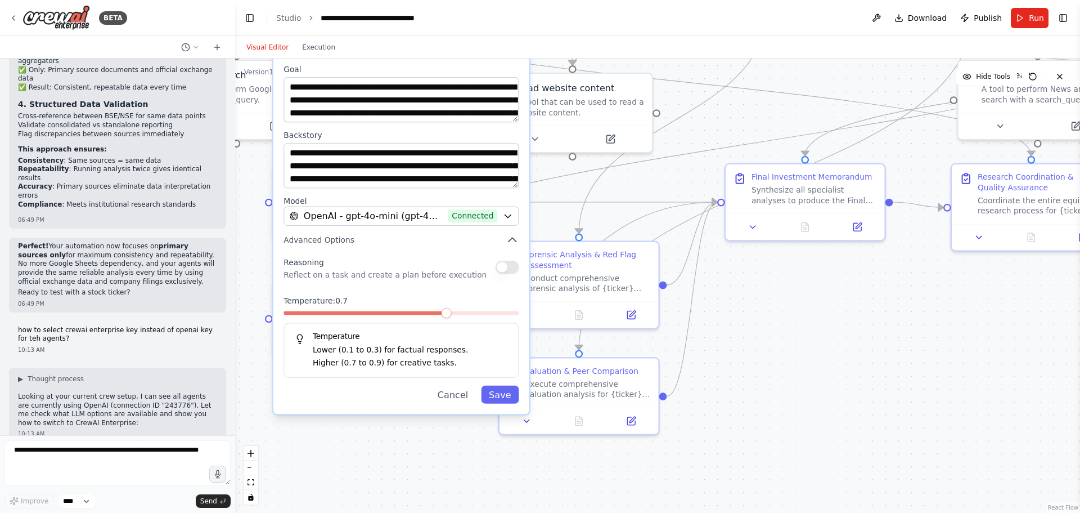
drag, startPoint x: 649, startPoint y: 348, endPoint x: 640, endPoint y: 183, distance: 165.1
click at [640, 183] on div "**********" at bounding box center [657, 286] width 845 height 454
click at [506, 214] on icon "button" at bounding box center [508, 215] width 6 height 3
click at [395, 217] on span "OpenAI - gpt-4o-mini (gpt-4o-mini)" at bounding box center [373, 215] width 139 height 13
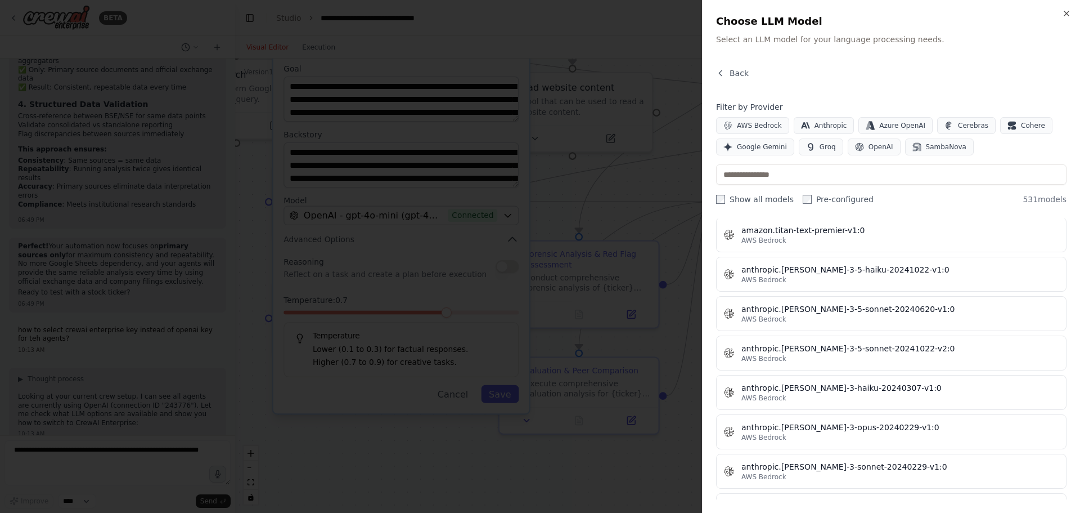
scroll to position [1013, 0]
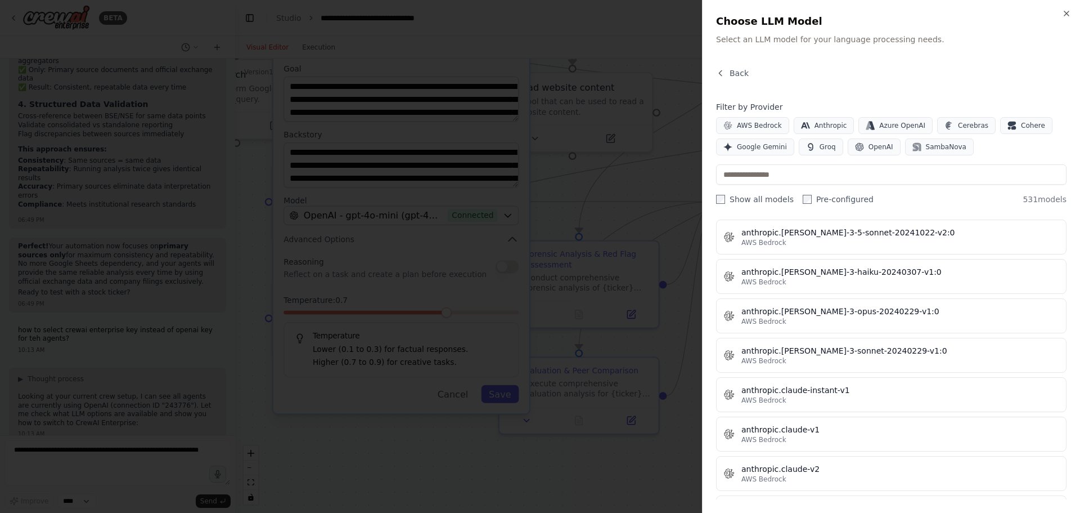
click at [497, 393] on div at bounding box center [540, 256] width 1080 height 513
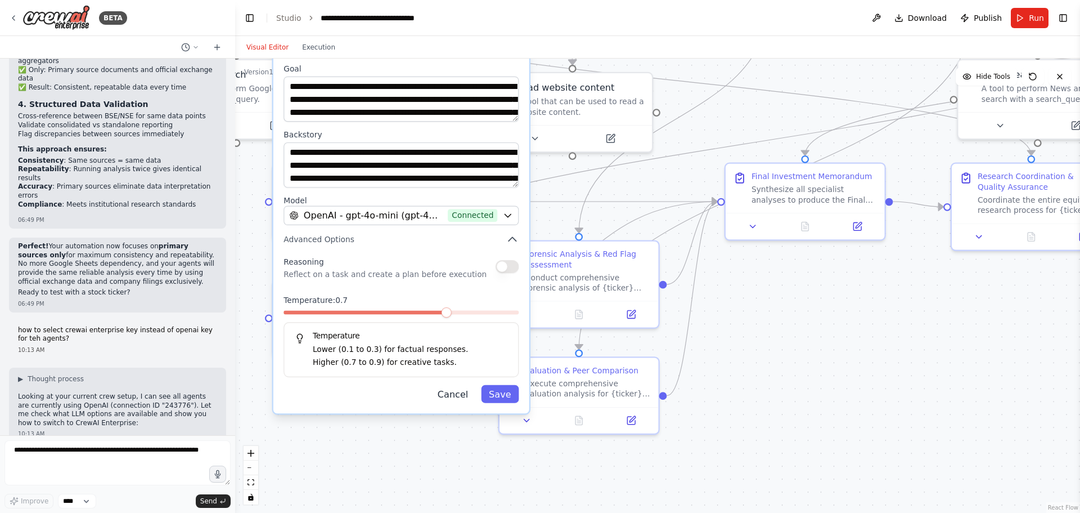
click at [465, 400] on button "Cancel" at bounding box center [453, 394] width 46 height 18
click at [457, 391] on button "Cancel" at bounding box center [453, 394] width 46 height 18
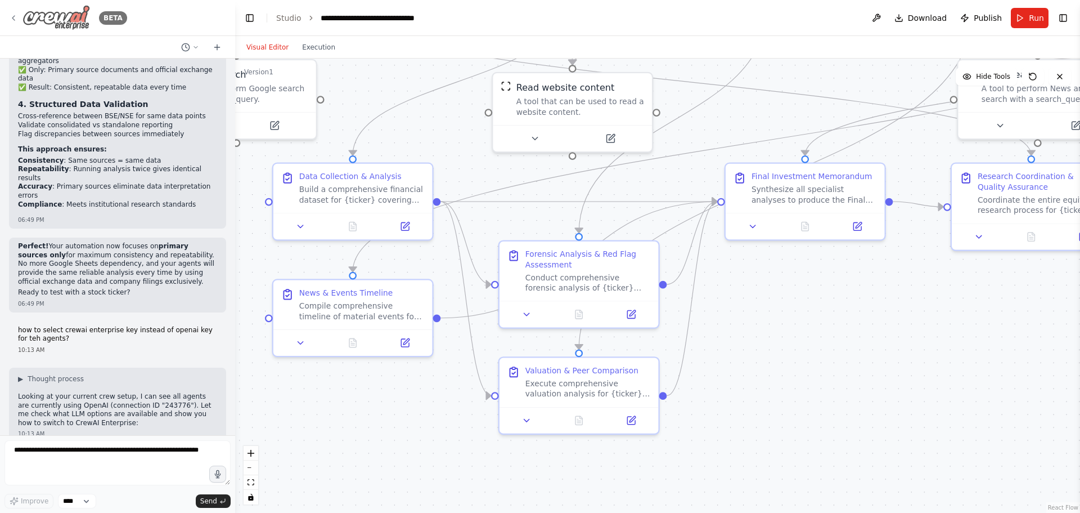
click at [13, 21] on icon at bounding box center [13, 18] width 9 height 9
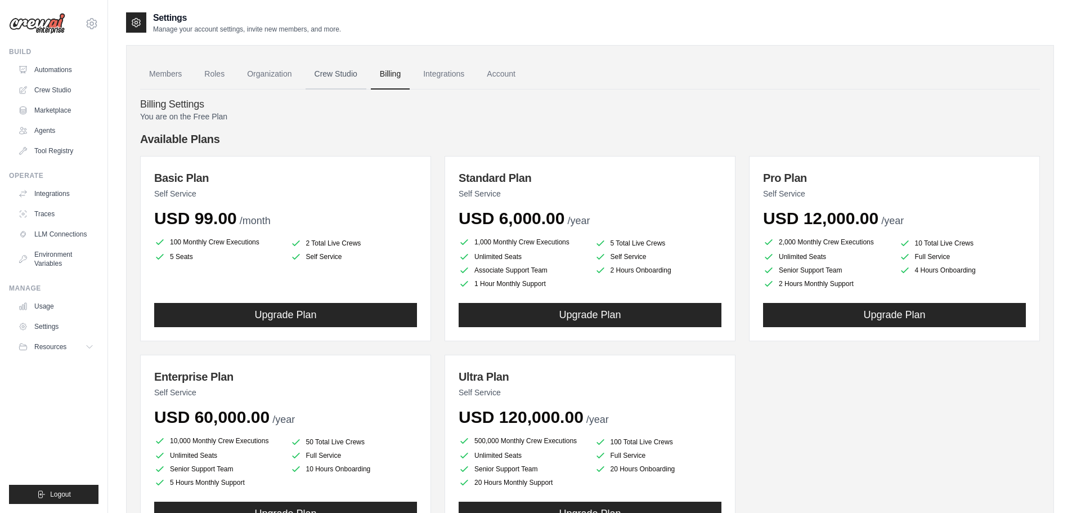
click at [343, 71] on link "Crew Studio" at bounding box center [336, 74] width 61 height 30
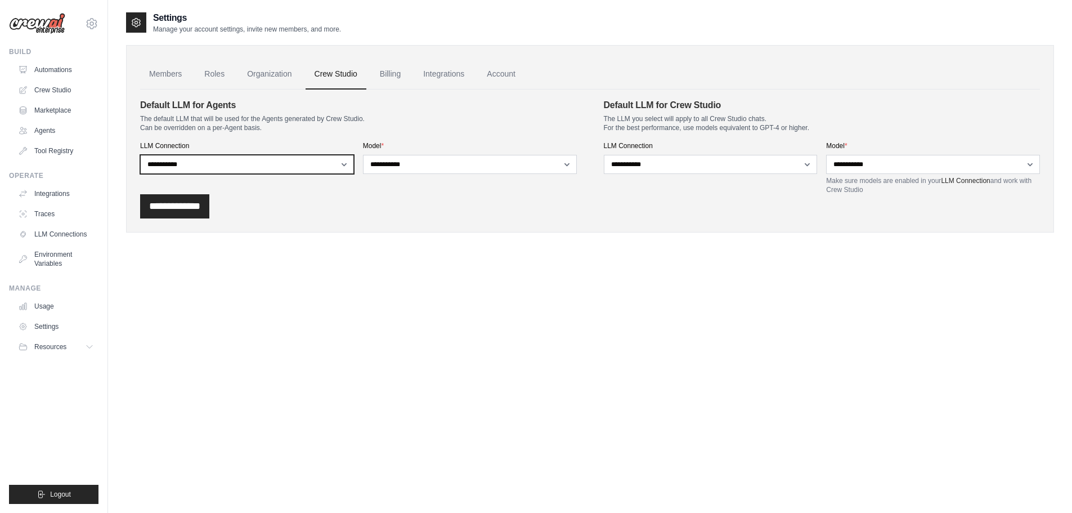
click at [335, 164] on select "**********" at bounding box center [247, 164] width 214 height 19
click at [140, 155] on select "**********" at bounding box center [247, 164] width 214 height 19
click at [252, 162] on select "**********" at bounding box center [247, 164] width 214 height 19
select select "******"
click at [140, 155] on select "**********" at bounding box center [247, 164] width 214 height 19
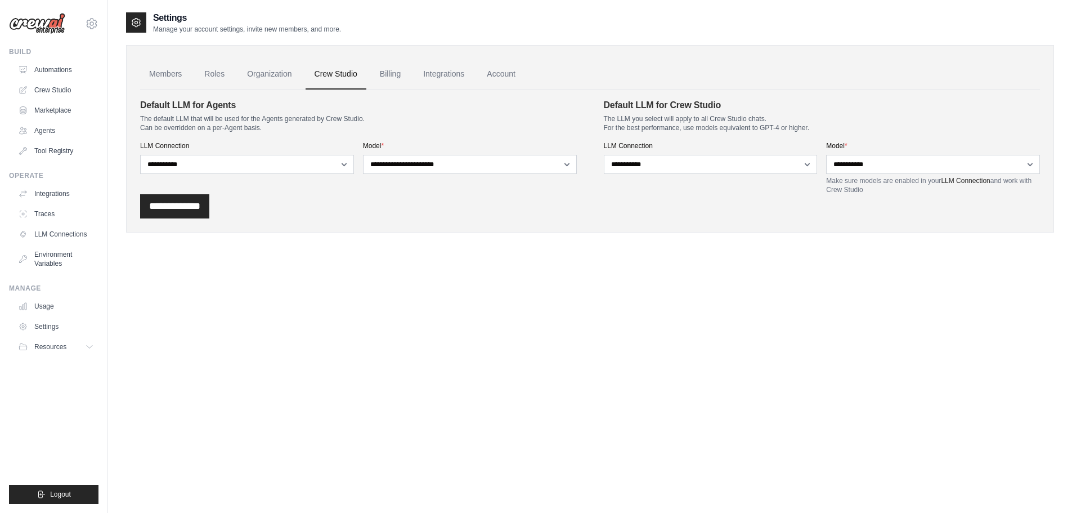
click at [245, 244] on div "**********" at bounding box center [590, 130] width 928 height 239
click at [32, 127] on link "Agents" at bounding box center [57, 131] width 85 height 18
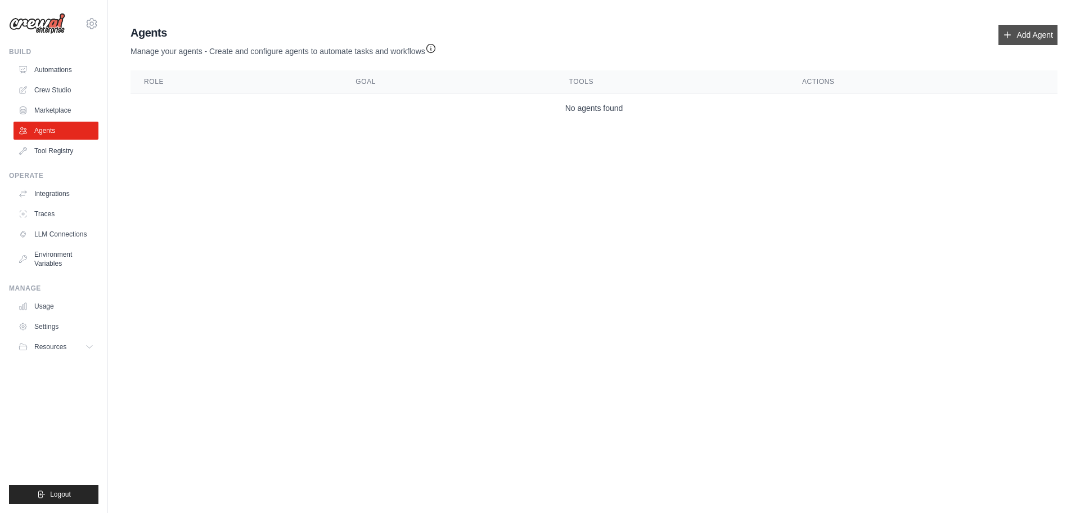
click at [1020, 33] on link "Add Agent" at bounding box center [1028, 35] width 59 height 20
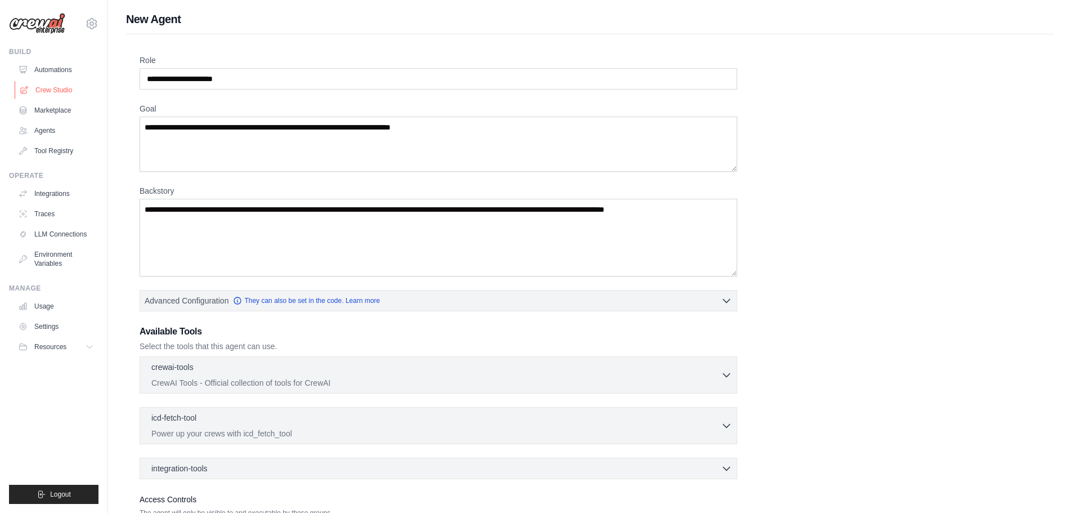
click at [39, 87] on link "Crew Studio" at bounding box center [57, 90] width 85 height 18
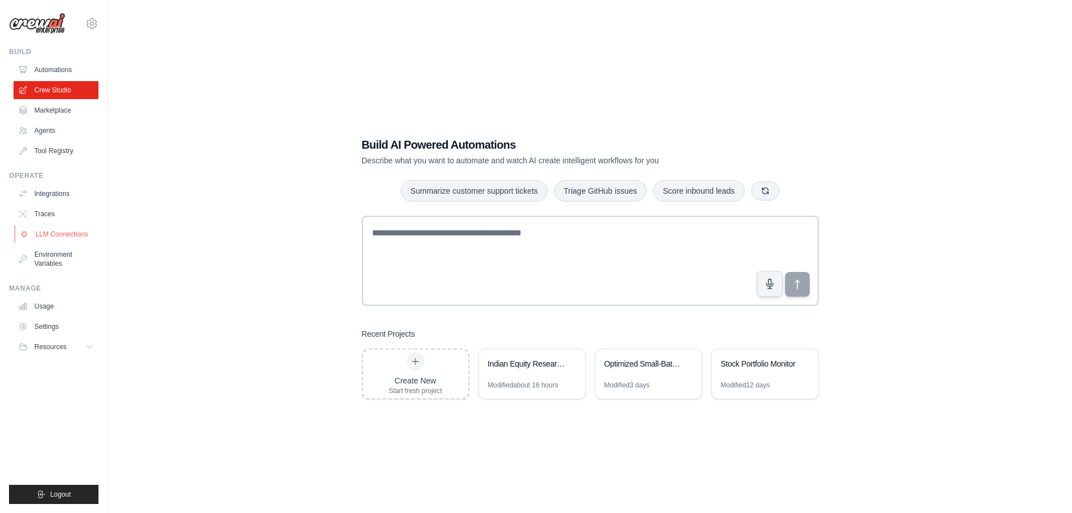
click at [65, 236] on link "LLM Connections" at bounding box center [57, 234] width 85 height 18
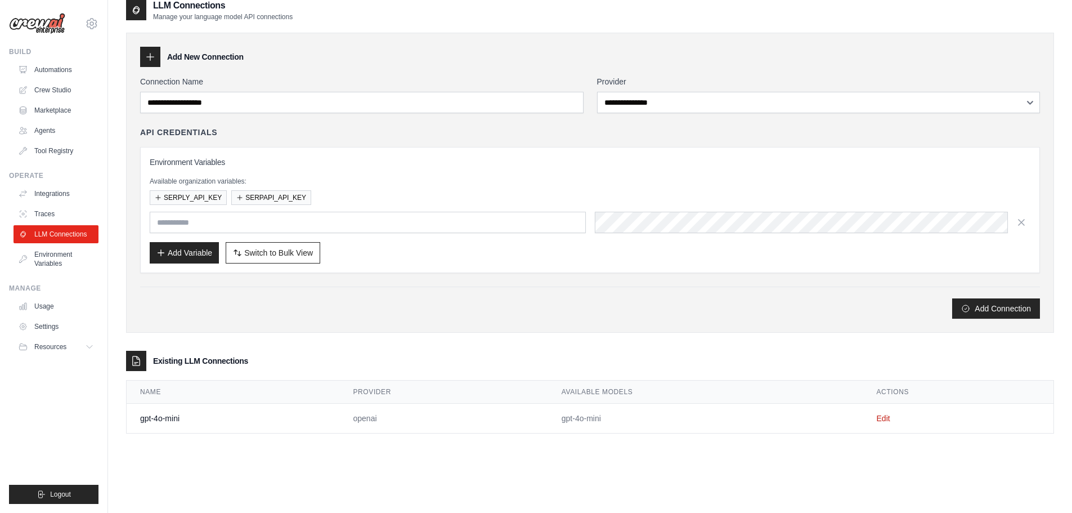
scroll to position [23, 0]
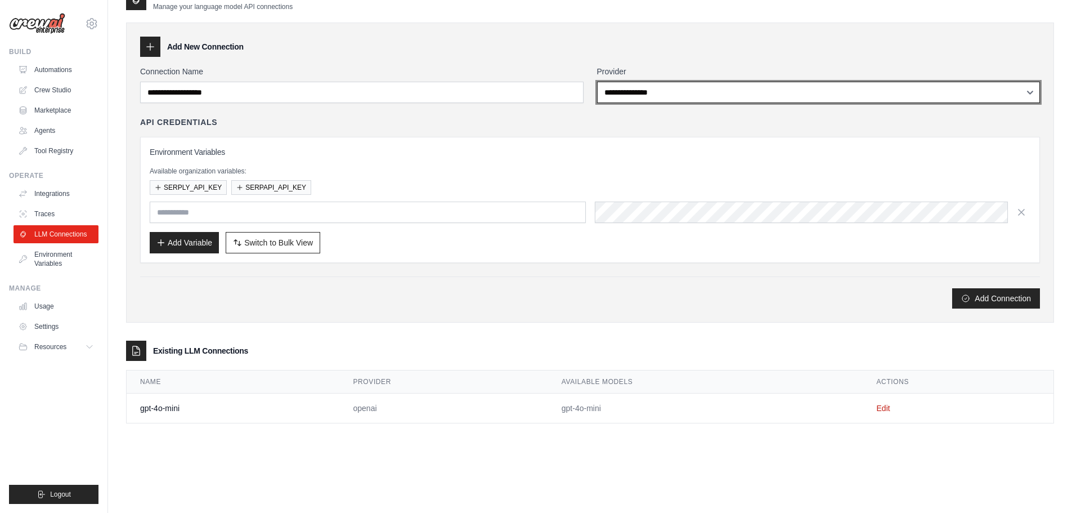
click at [661, 84] on select "**********" at bounding box center [818, 92] width 443 height 21
select select "**********"
click at [597, 82] on select "**********" at bounding box center [818, 92] width 443 height 21
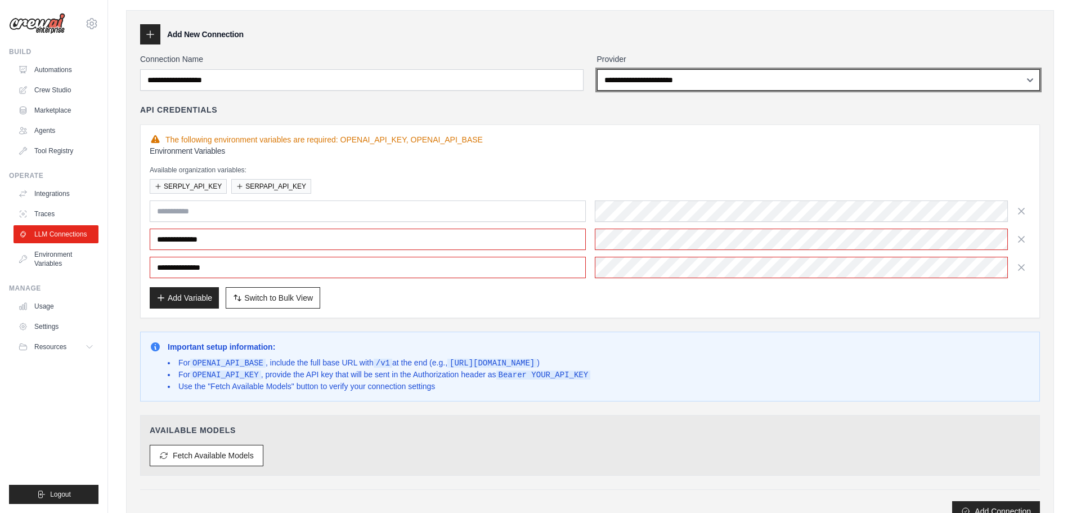
scroll to position [19, 0]
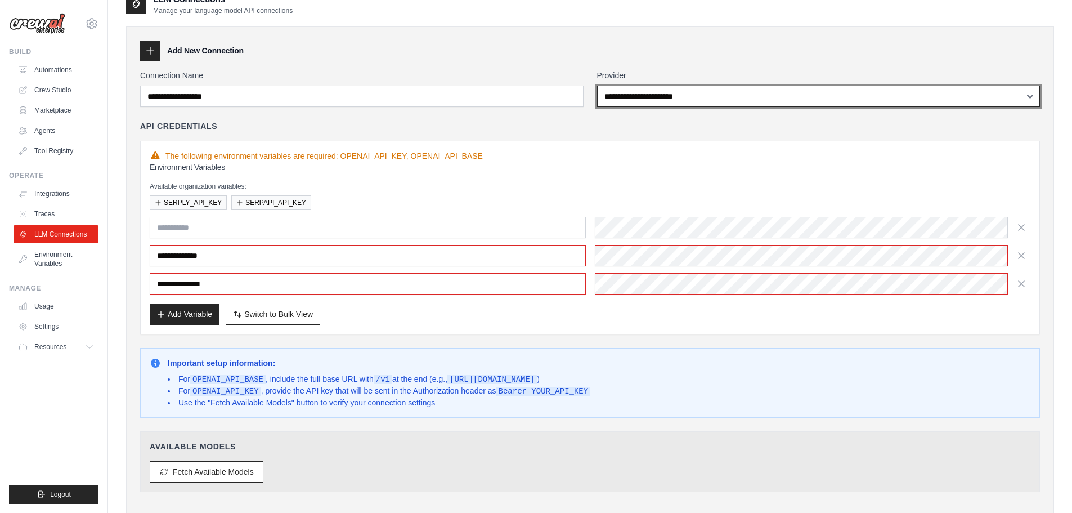
click at [726, 96] on select "**********" at bounding box center [818, 96] width 443 height 21
click at [708, 97] on select "**********" at bounding box center [818, 96] width 443 height 21
select select
click at [597, 86] on select "**********" at bounding box center [818, 96] width 443 height 21
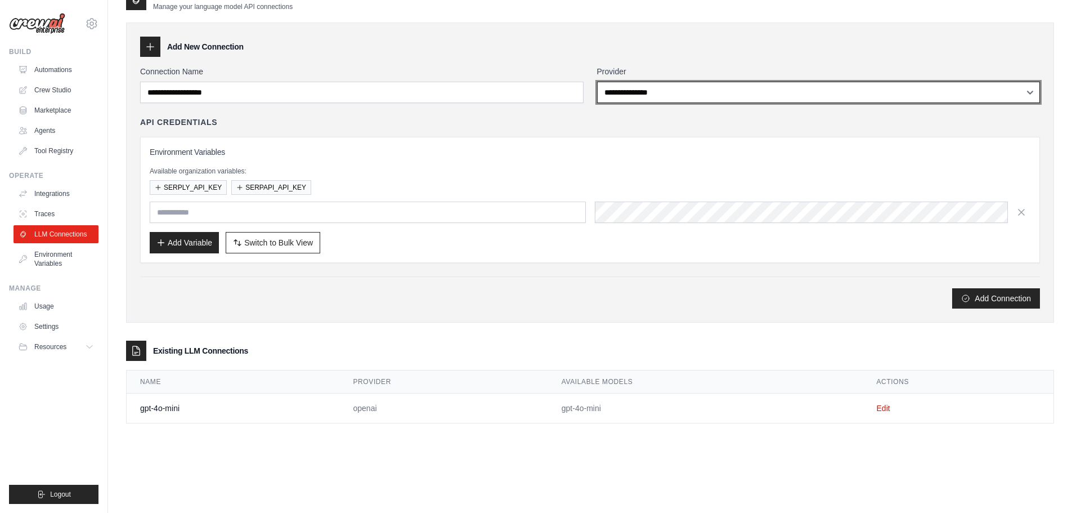
scroll to position [23, 0]
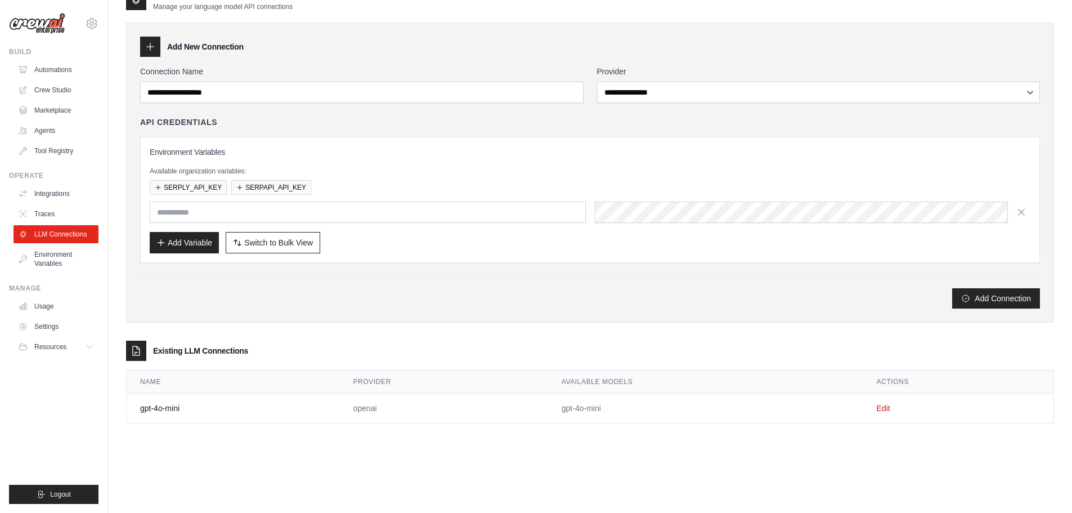
click at [180, 356] on div "Existing LLM Connections" at bounding box center [590, 350] width 928 height 20
click at [883, 408] on link "Edit" at bounding box center [884, 407] width 14 height 9
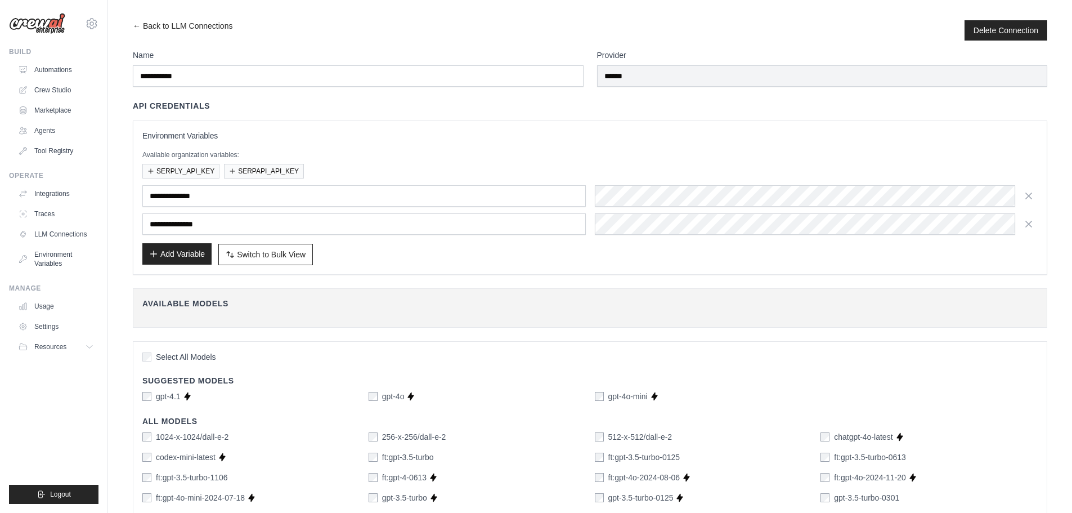
click at [189, 252] on button "Add Variable" at bounding box center [176, 253] width 69 height 21
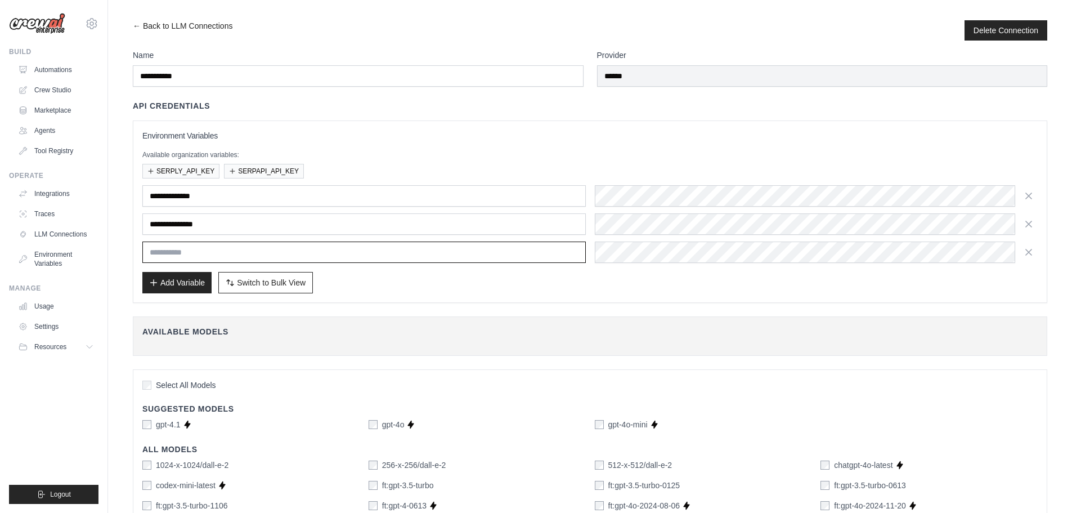
paste input "**********"
type input "**********"
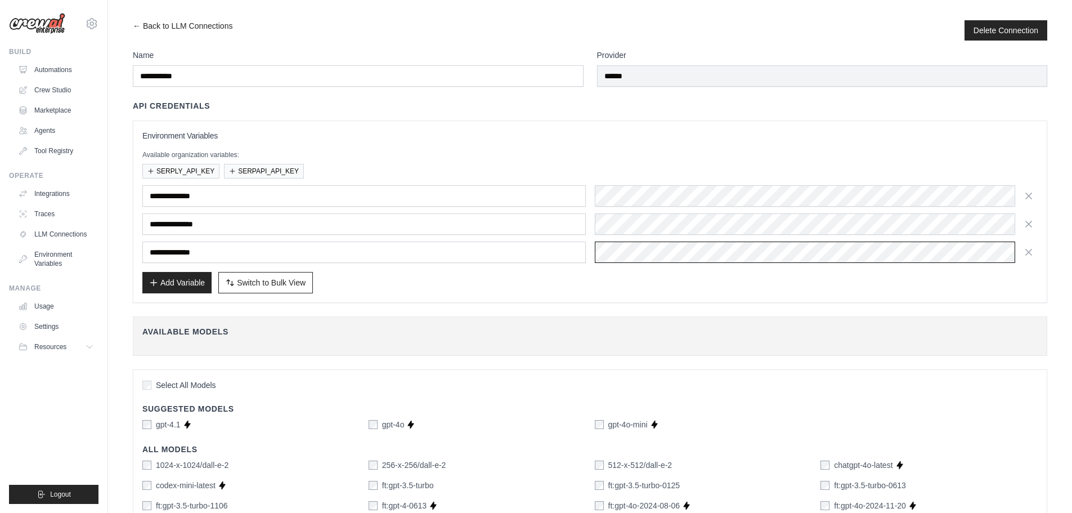
scroll to position [0, 304]
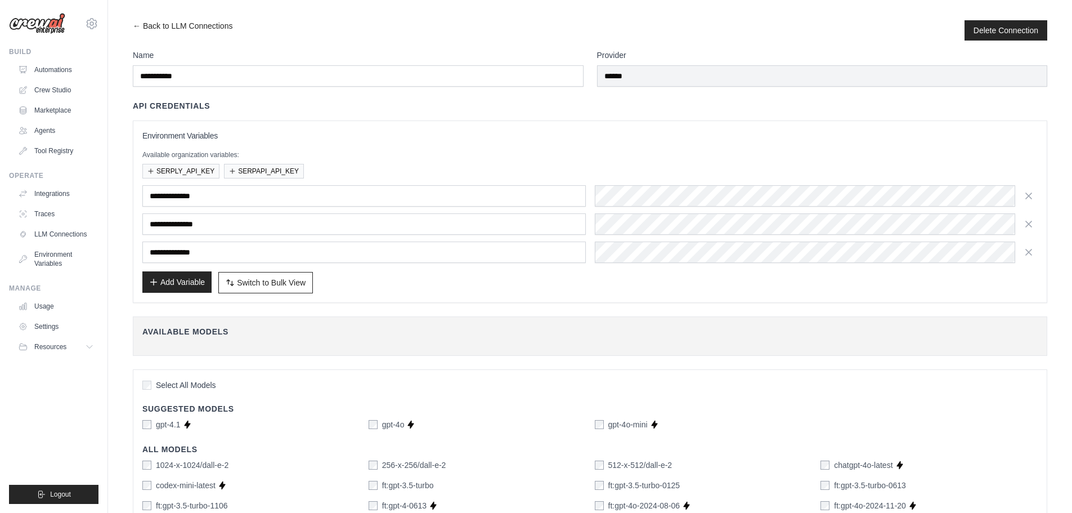
click at [190, 282] on button "Add Variable" at bounding box center [176, 281] width 69 height 21
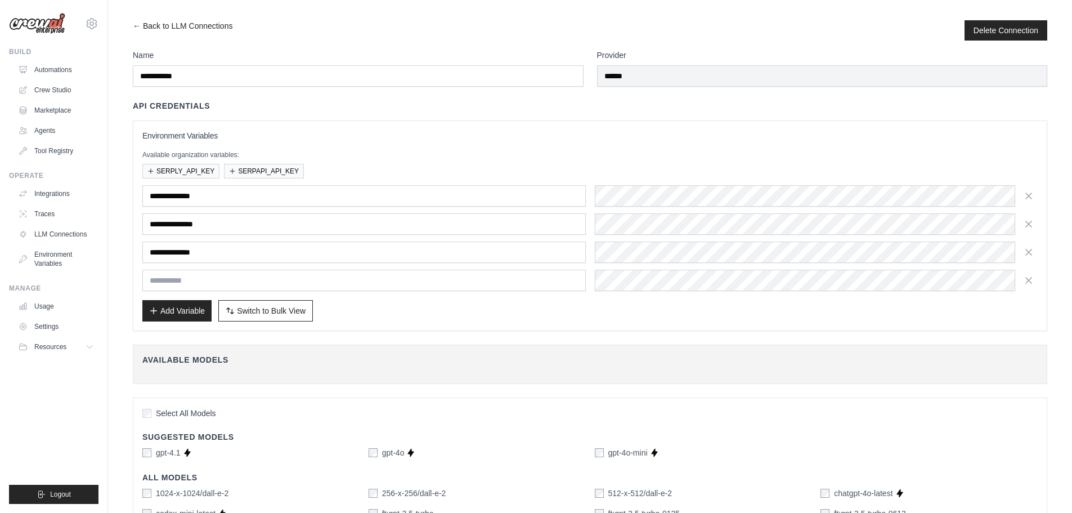
click at [402, 312] on div "Add Variable Switch to Bulk View Switch to Table View" at bounding box center [589, 310] width 895 height 21
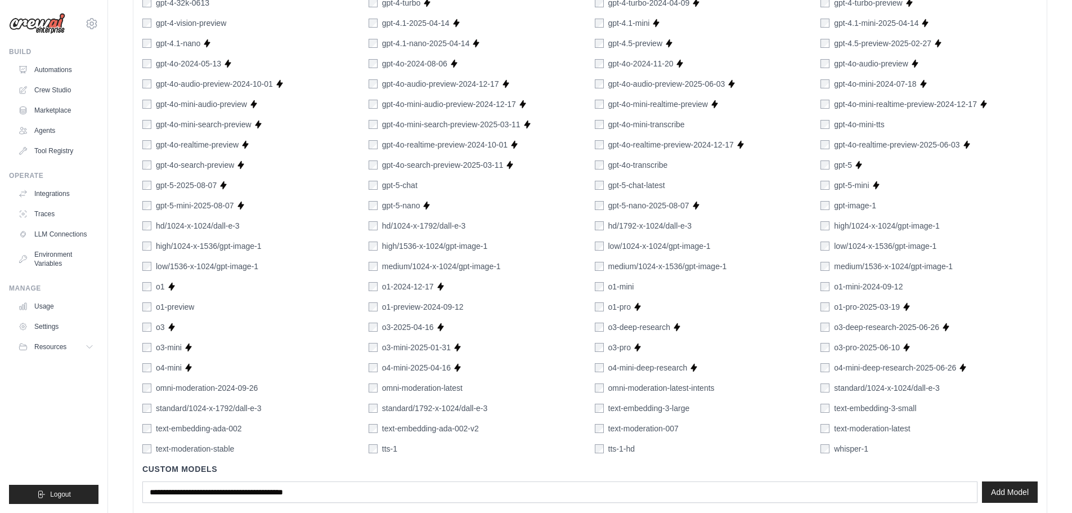
scroll to position [697, 0]
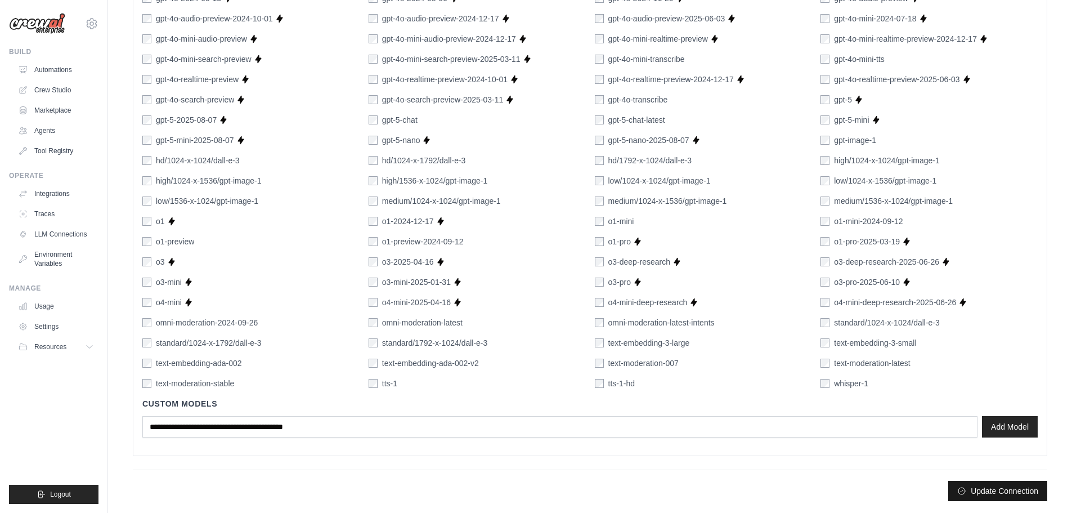
click at [1026, 490] on button "Update Connection" at bounding box center [997, 491] width 99 height 20
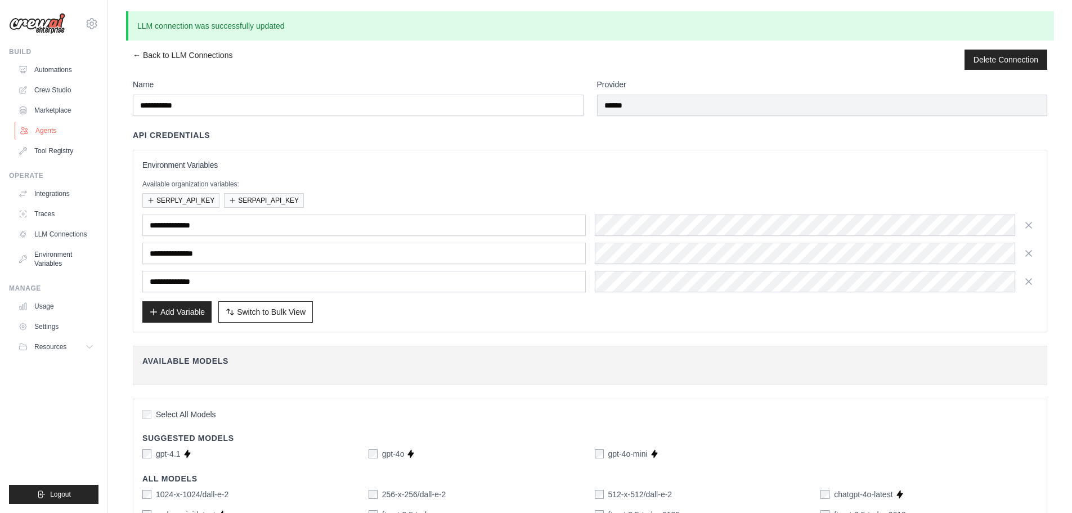
click at [49, 124] on link "Agents" at bounding box center [57, 131] width 85 height 18
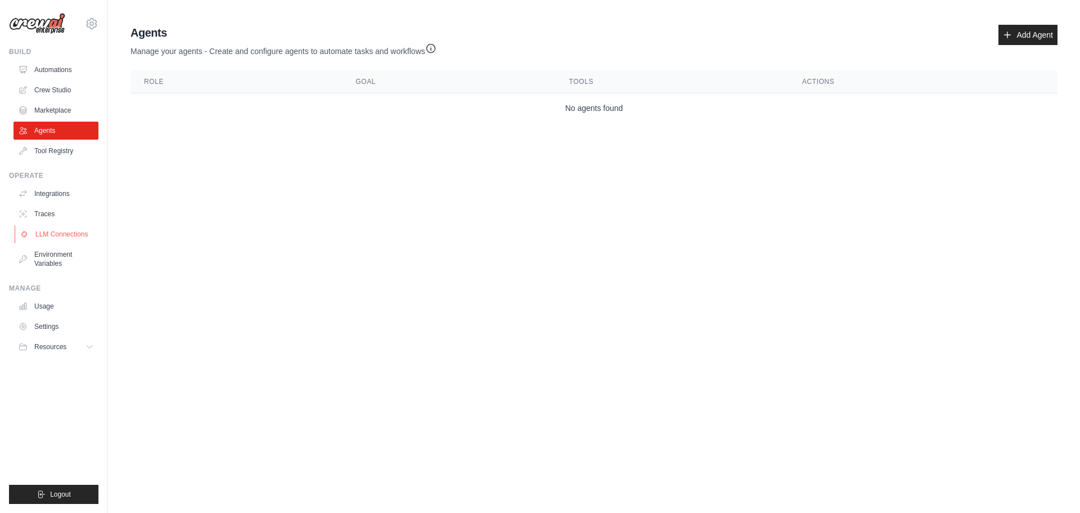
click at [66, 233] on link "LLM Connections" at bounding box center [57, 234] width 85 height 18
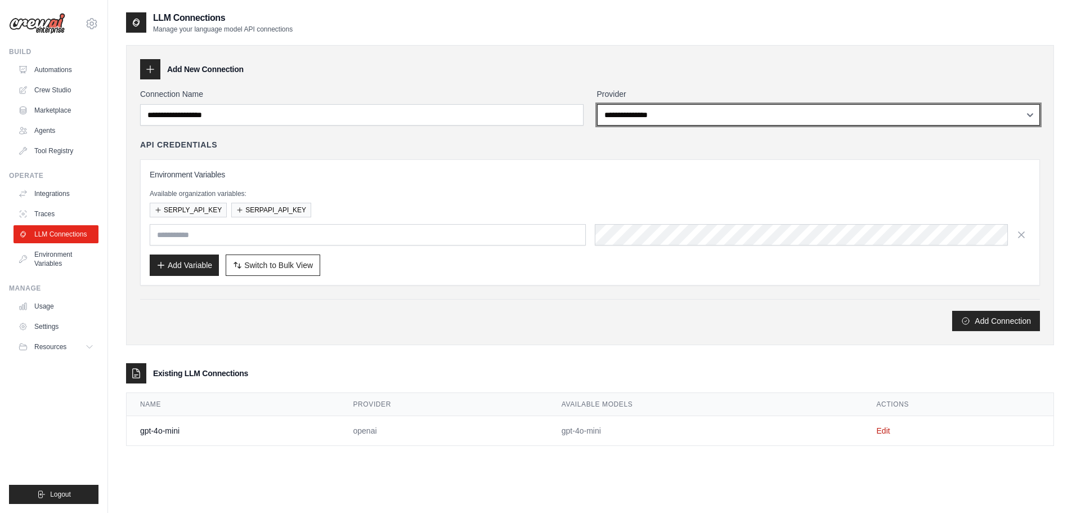
click at [744, 118] on select "**********" at bounding box center [818, 114] width 443 height 21
select select "******"
click at [597, 104] on select "**********" at bounding box center [818, 114] width 443 height 21
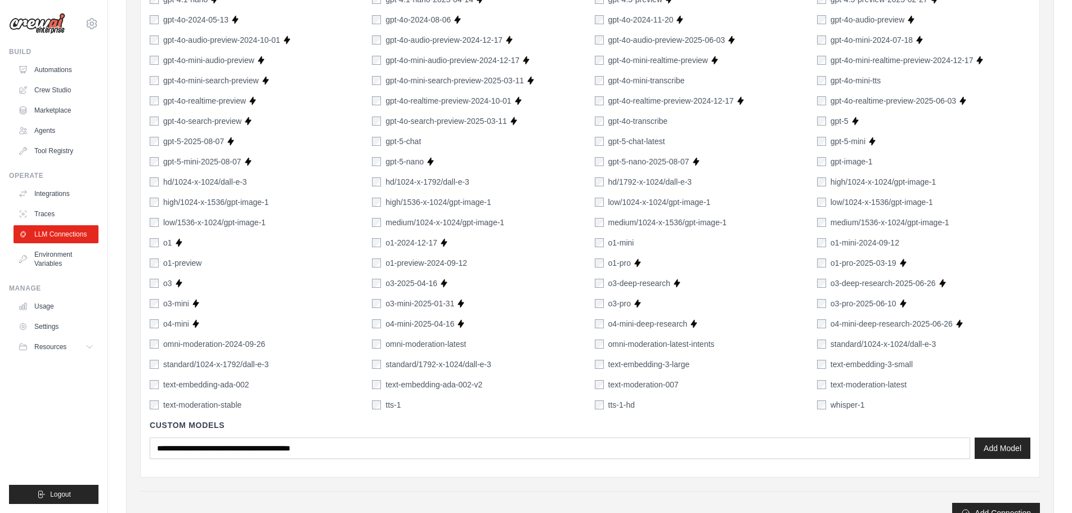
scroll to position [732, 0]
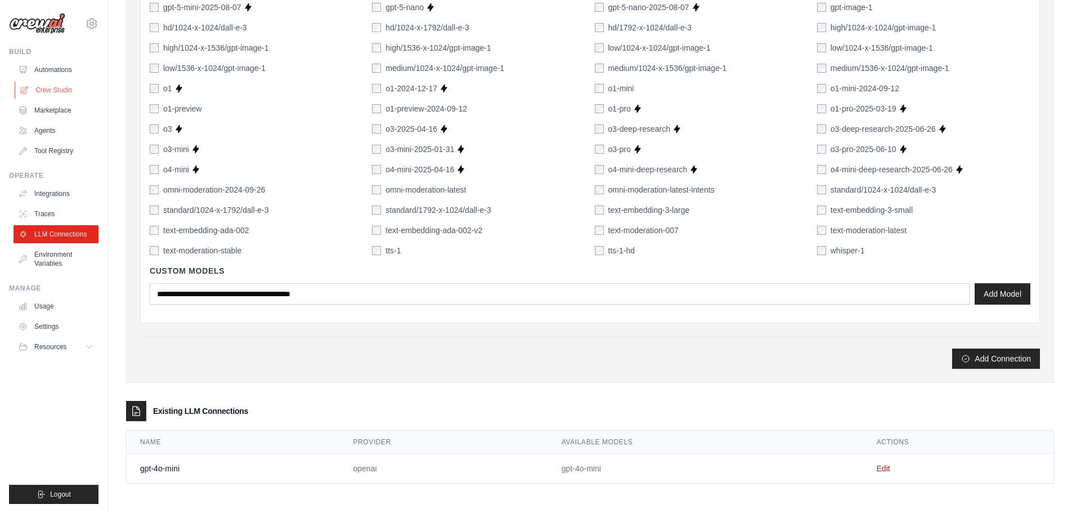
click at [50, 90] on link "Crew Studio" at bounding box center [57, 90] width 85 height 18
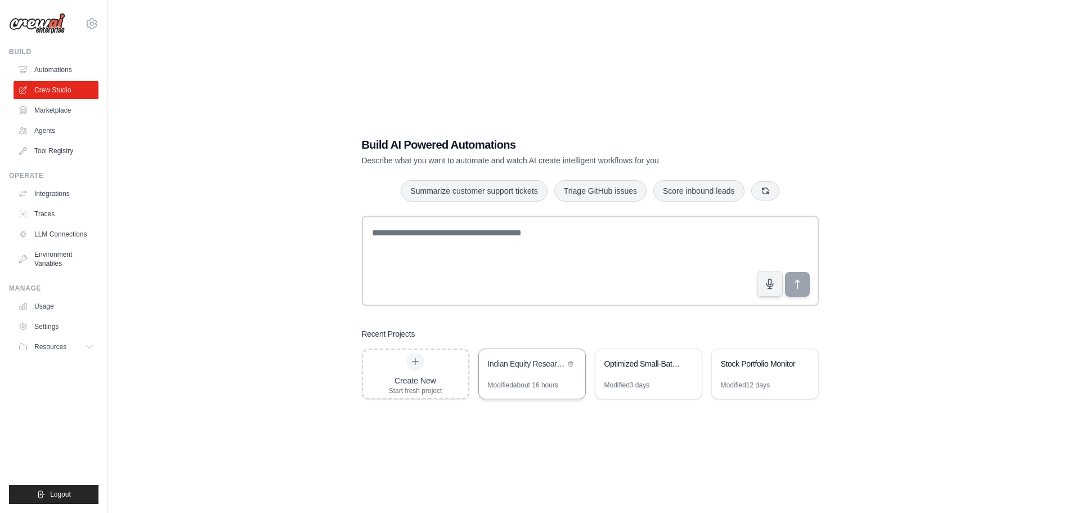
click at [529, 366] on div "Indian Equity Research Automation" at bounding box center [526, 363] width 77 height 11
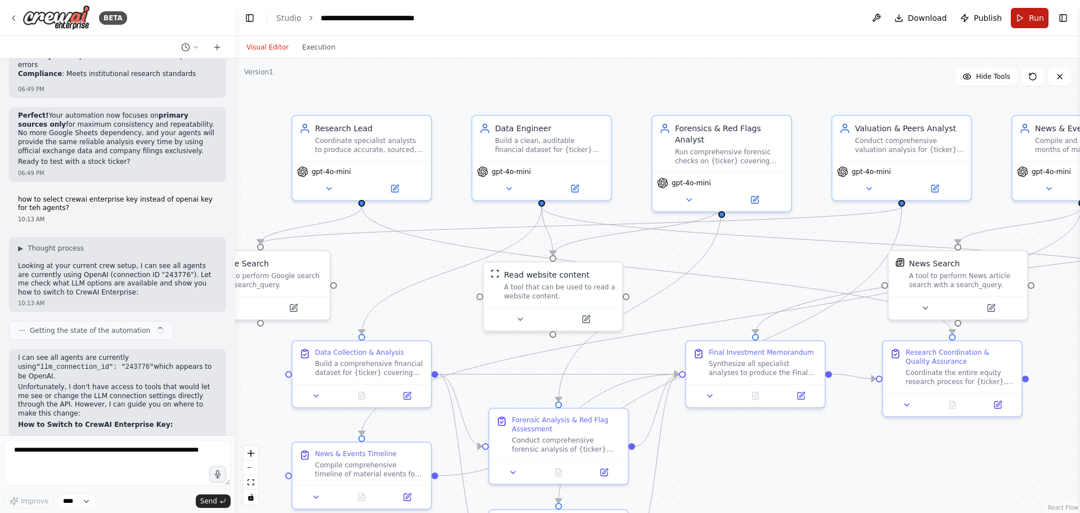
click at [1022, 15] on button "Run" at bounding box center [1030, 18] width 38 height 20
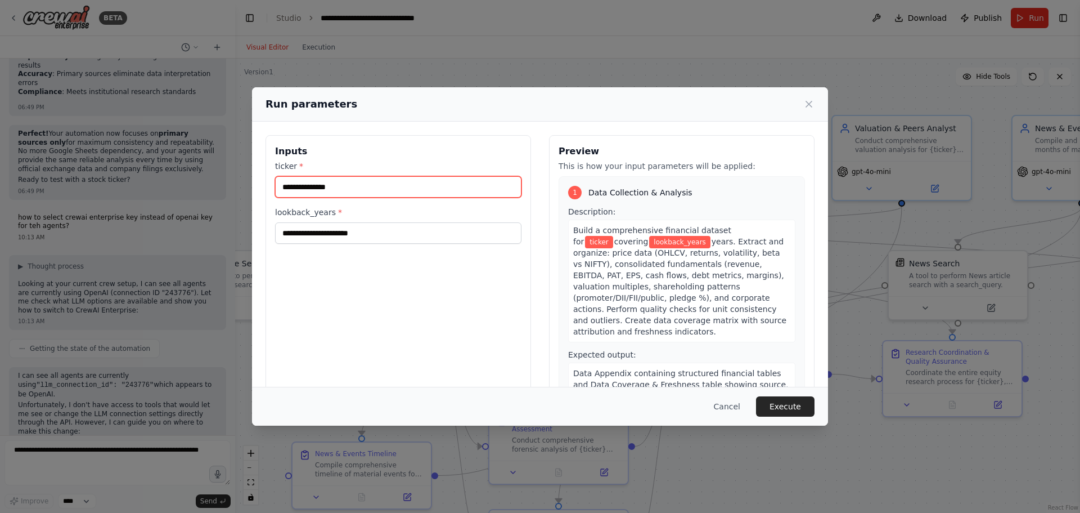
click at [329, 186] on input "ticker *" at bounding box center [398, 186] width 246 height 21
type input "****"
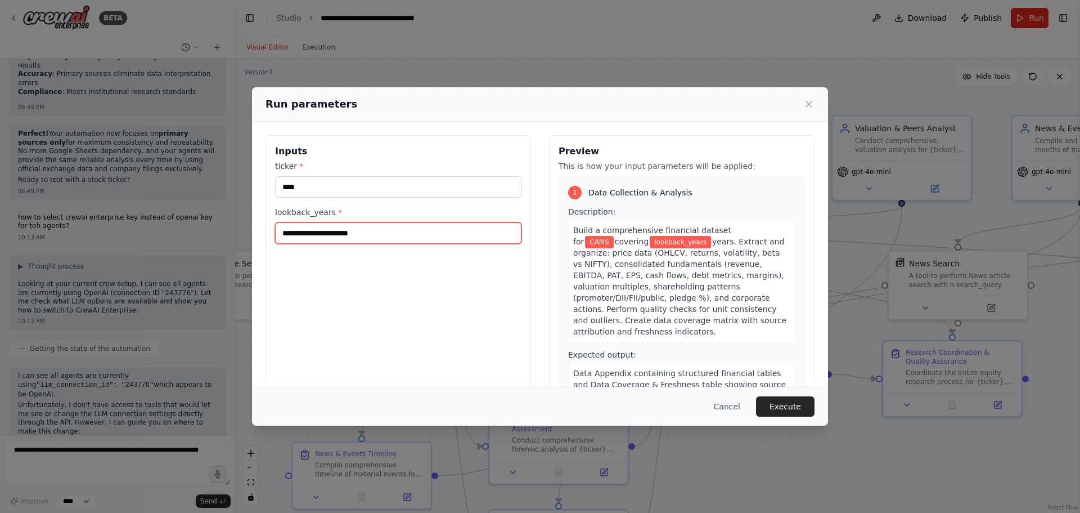
click at [300, 228] on input "lookback_years *" at bounding box center [398, 232] width 246 height 21
type input "*"
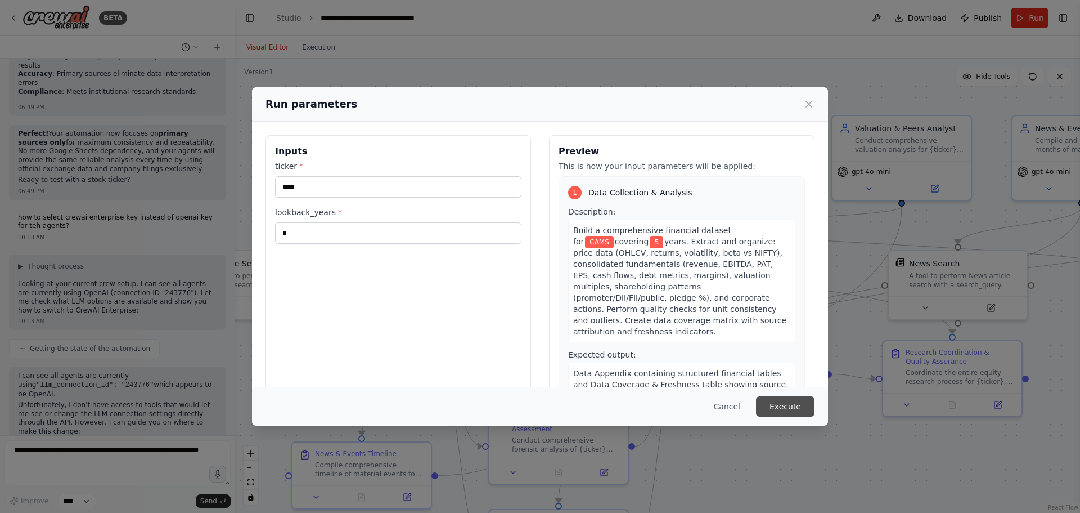
click at [787, 403] on button "Execute" at bounding box center [785, 406] width 59 height 20
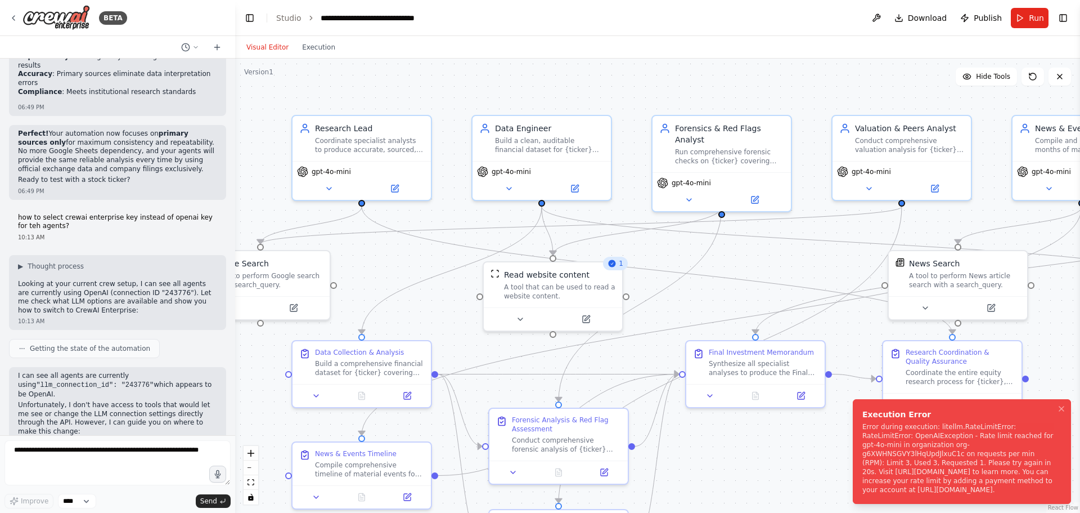
click at [983, 448] on div "Error during execution: litellm.RateLimitError: RateLimitError: OpenAIException…" at bounding box center [960, 458] width 195 height 72
click at [101, 454] on textarea at bounding box center [118, 462] width 226 height 45
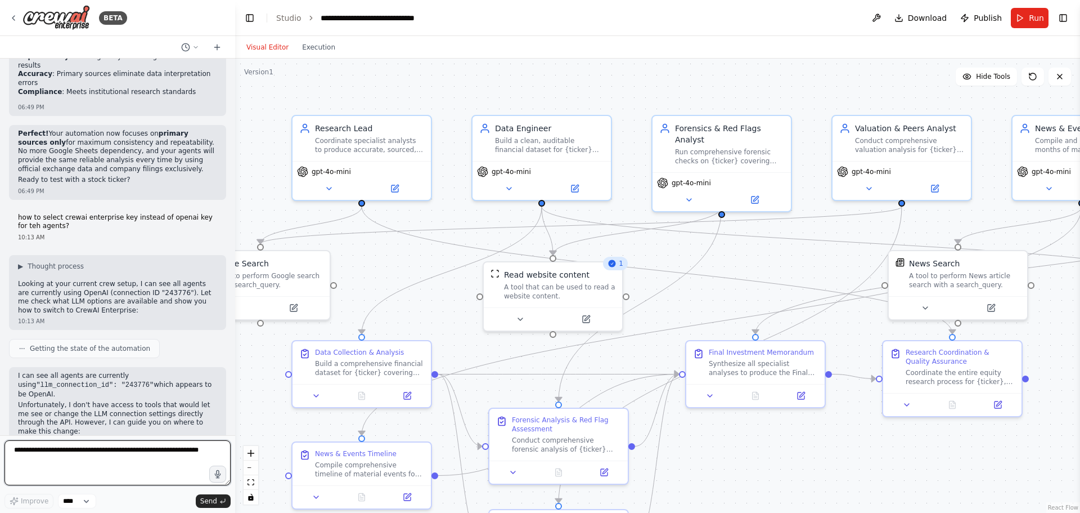
paste textarea "*"
type textarea "*"
click at [115, 452] on textarea at bounding box center [118, 462] width 226 height 45
paste textarea "**********"
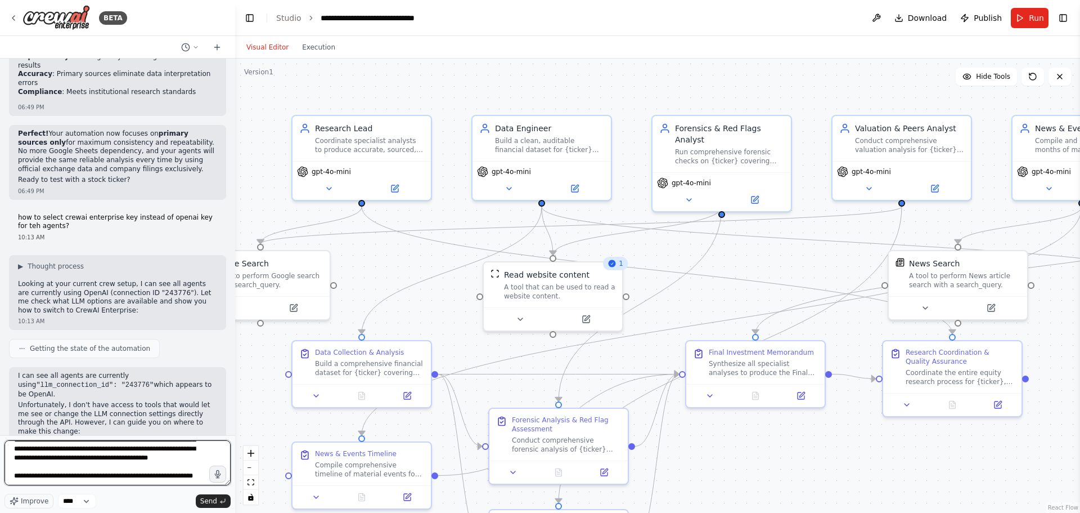
scroll to position [69, 0]
type textarea "**********"
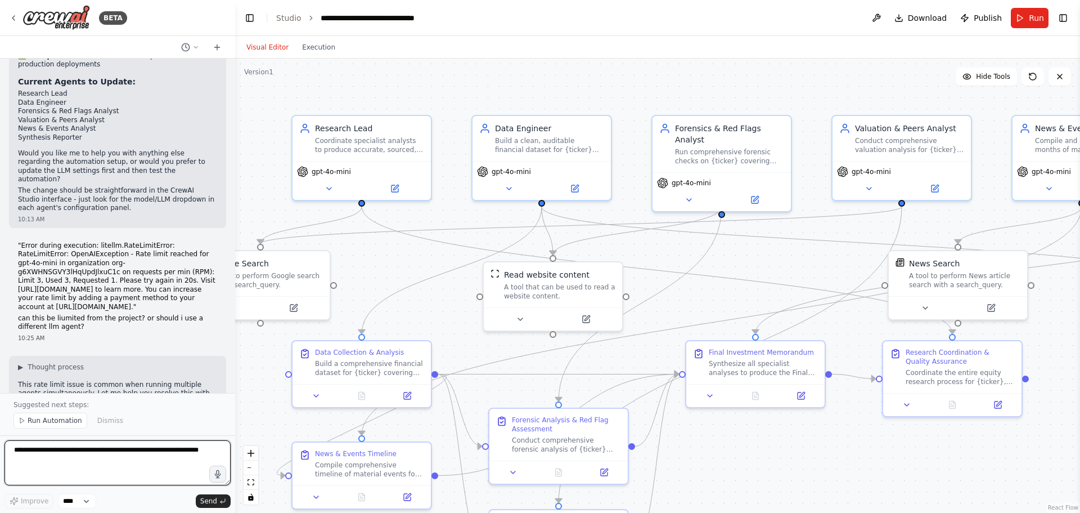
scroll to position [4529, 0]
click at [87, 454] on textarea at bounding box center [118, 462] width 226 height 45
drag, startPoint x: 197, startPoint y: 198, endPoint x: 11, endPoint y: 182, distance: 186.9
click at [11, 358] on div "▶ Thought process This rate limit issue is common when running multiple agents …" at bounding box center [117, 474] width 217 height 232
copy div "Option 2: Force Sequential Task Execution Let me modify your automation to run …"
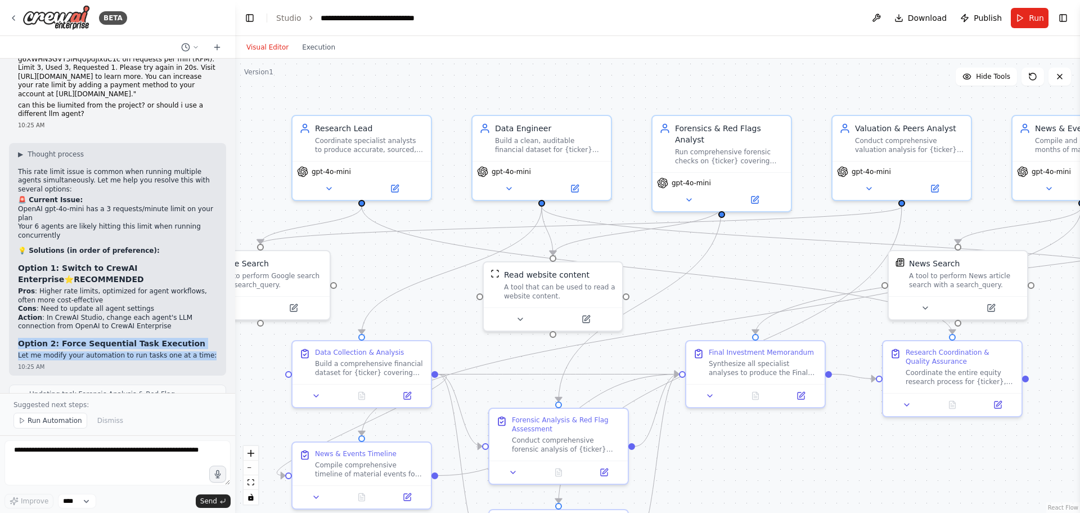
scroll to position [4754, 0]
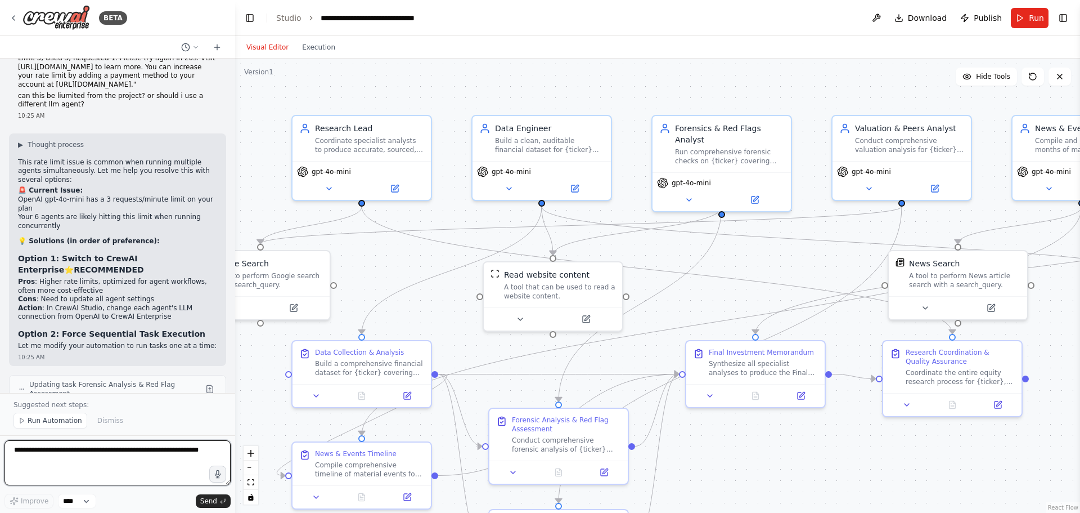
click at [69, 454] on textarea at bounding box center [118, 462] width 226 height 45
paste textarea "**********"
type textarea "**********"
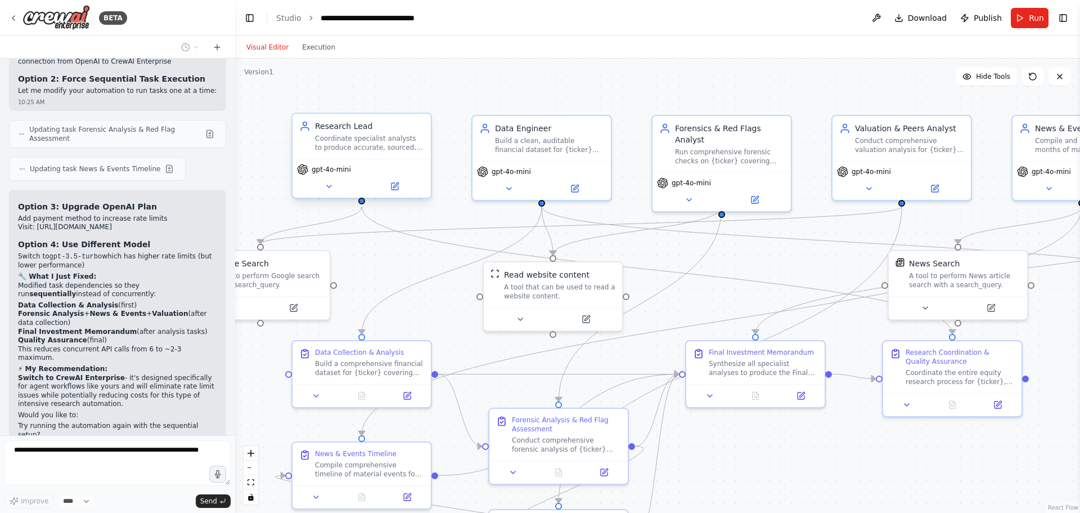
scroll to position [5013, 0]
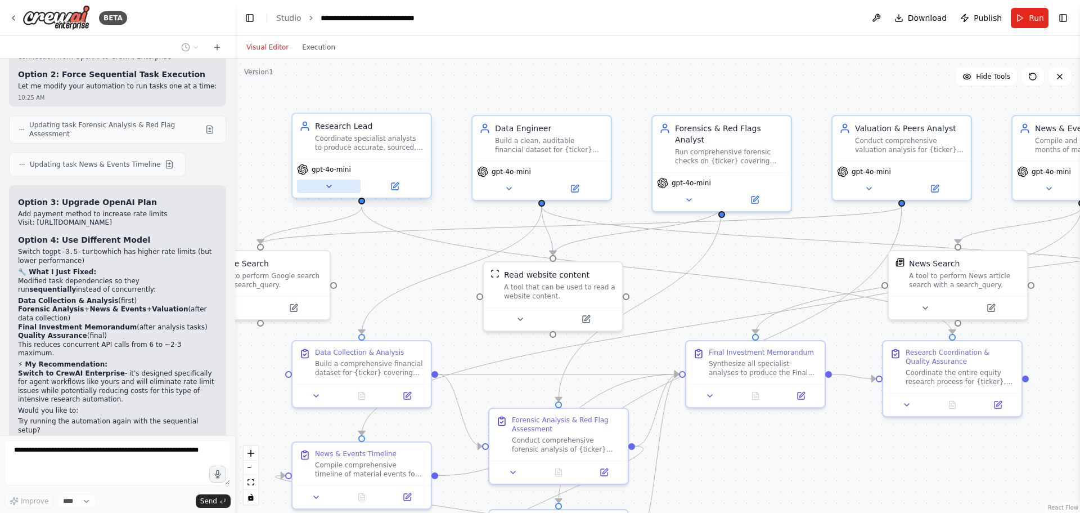
click at [329, 182] on icon at bounding box center [329, 186] width 9 height 9
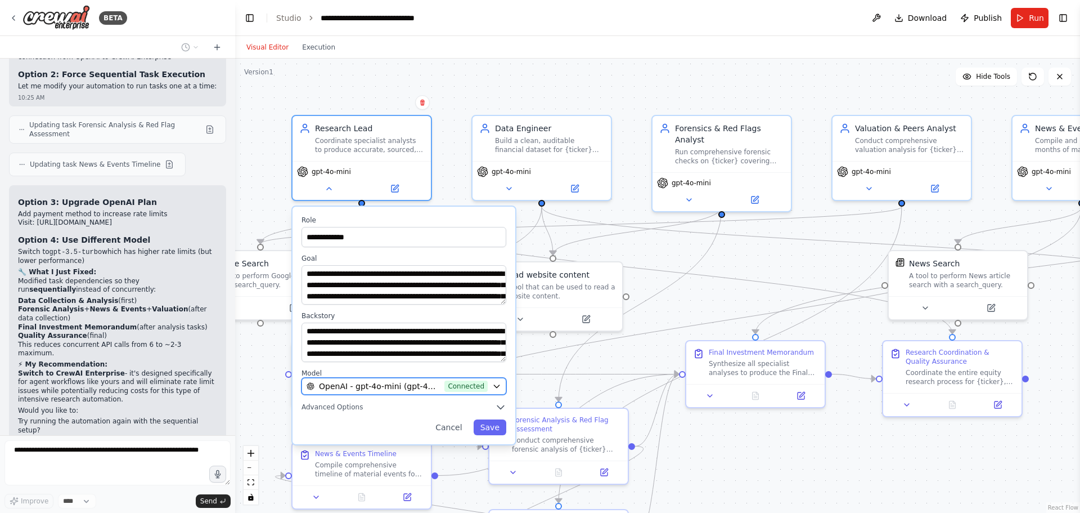
click at [494, 383] on icon "button" at bounding box center [496, 386] width 9 height 9
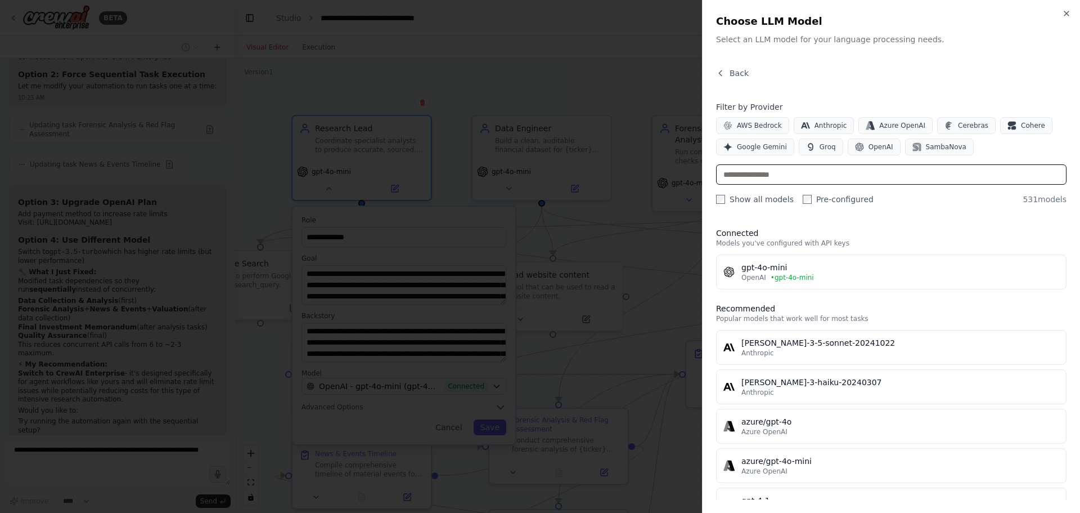
click at [764, 176] on input "text" at bounding box center [891, 174] width 351 height 20
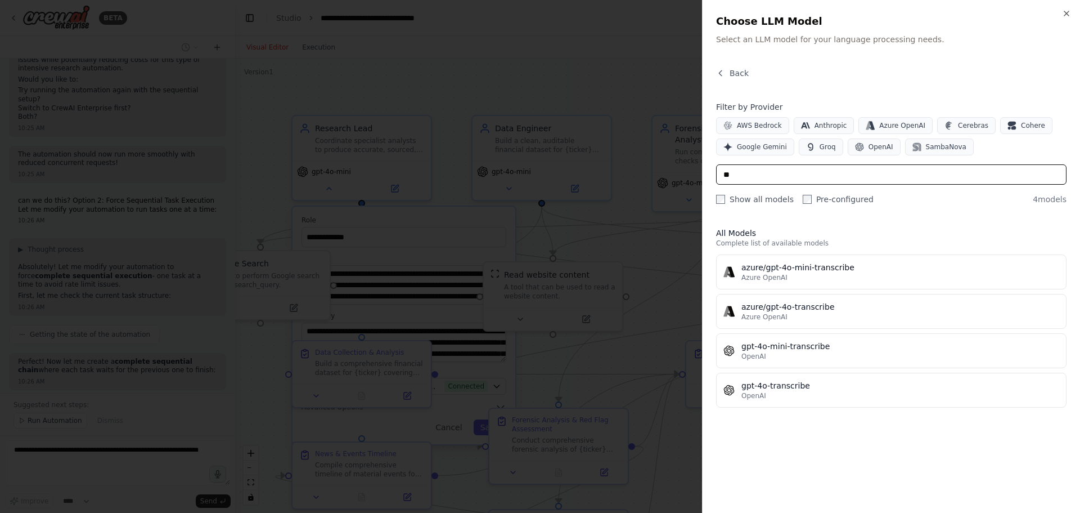
scroll to position [5362, 0]
type input "*"
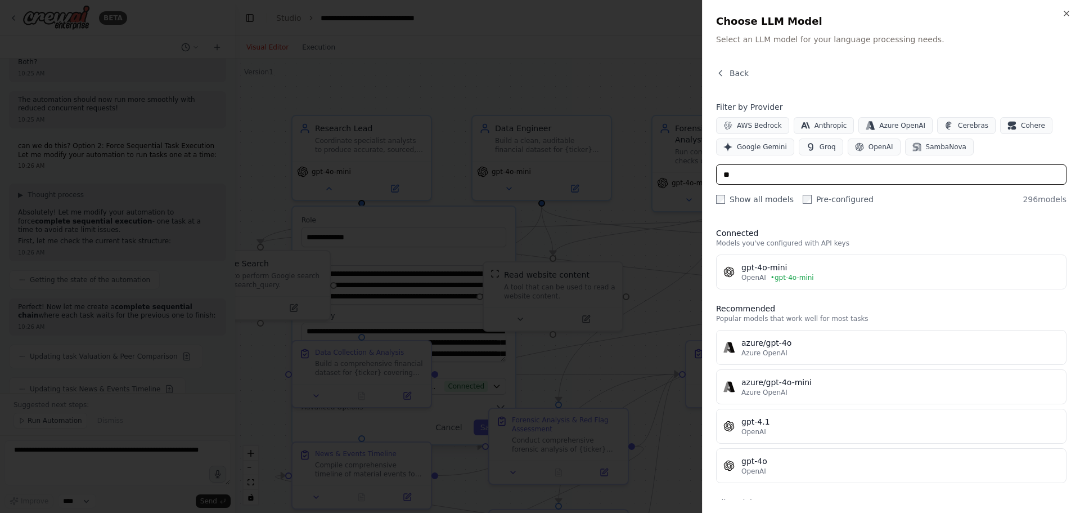
scroll to position [5399, 0]
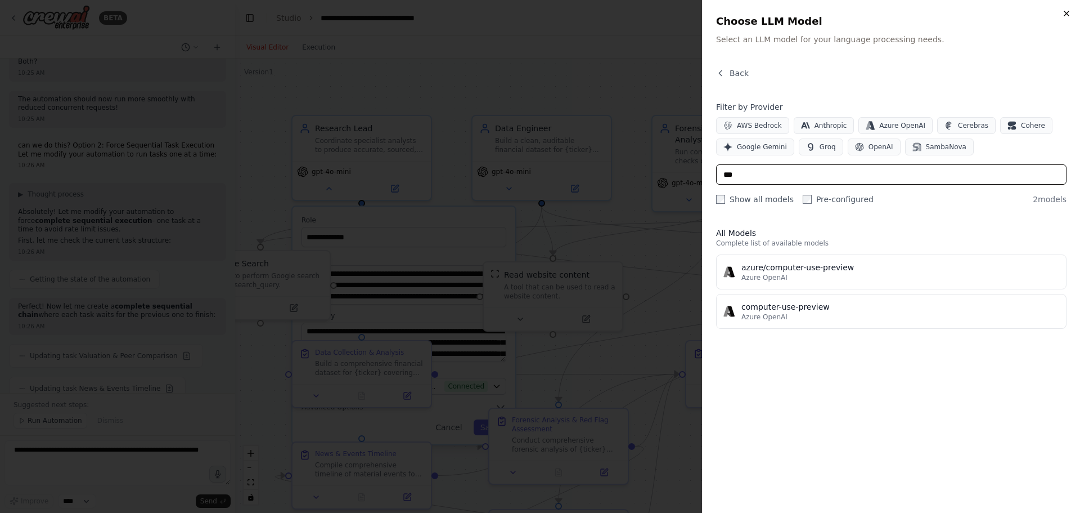
type input "***"
click at [1065, 9] on icon "button" at bounding box center [1066, 13] width 9 height 9
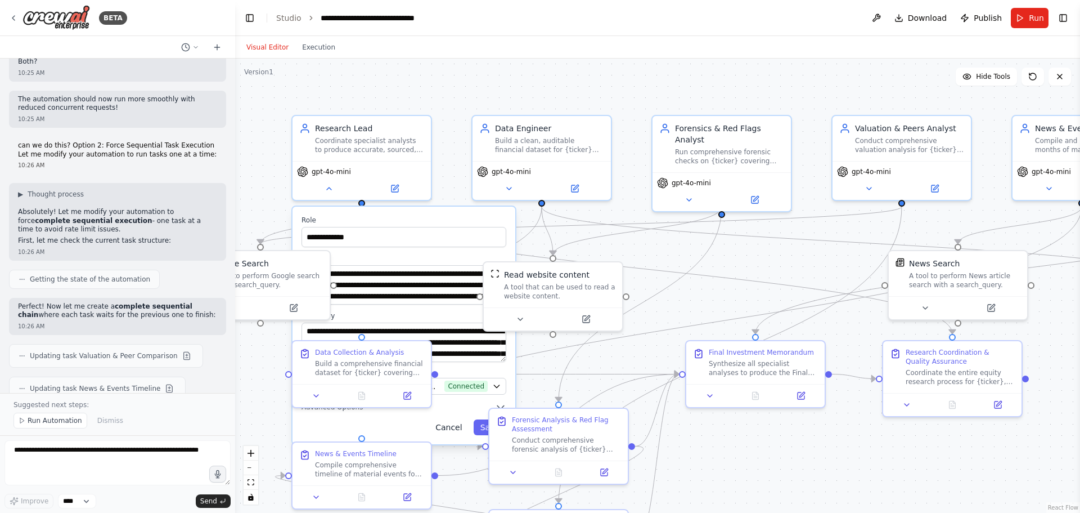
click at [454, 427] on button "Cancel" at bounding box center [449, 427] width 40 height 16
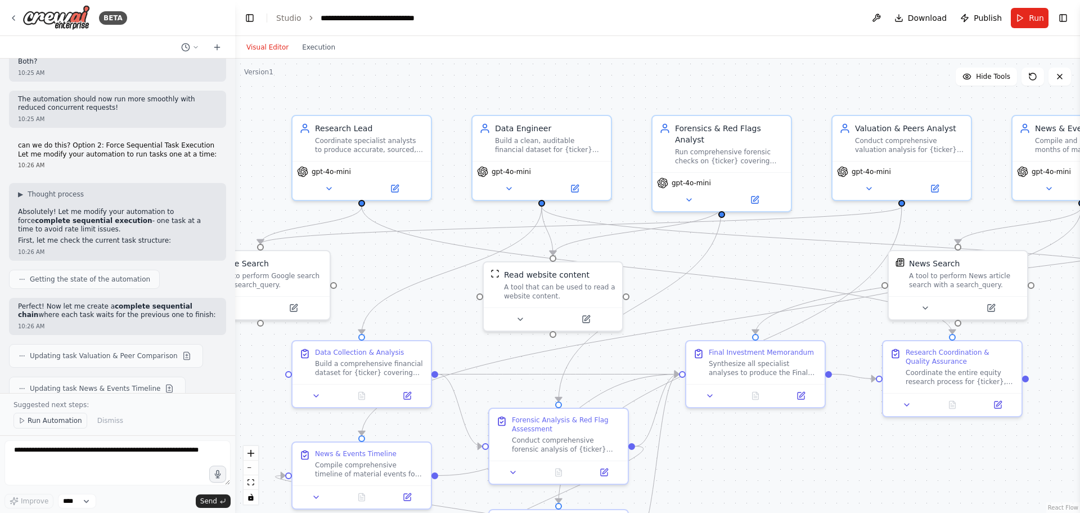
click at [50, 418] on span "Run Automation" at bounding box center [55, 420] width 55 height 9
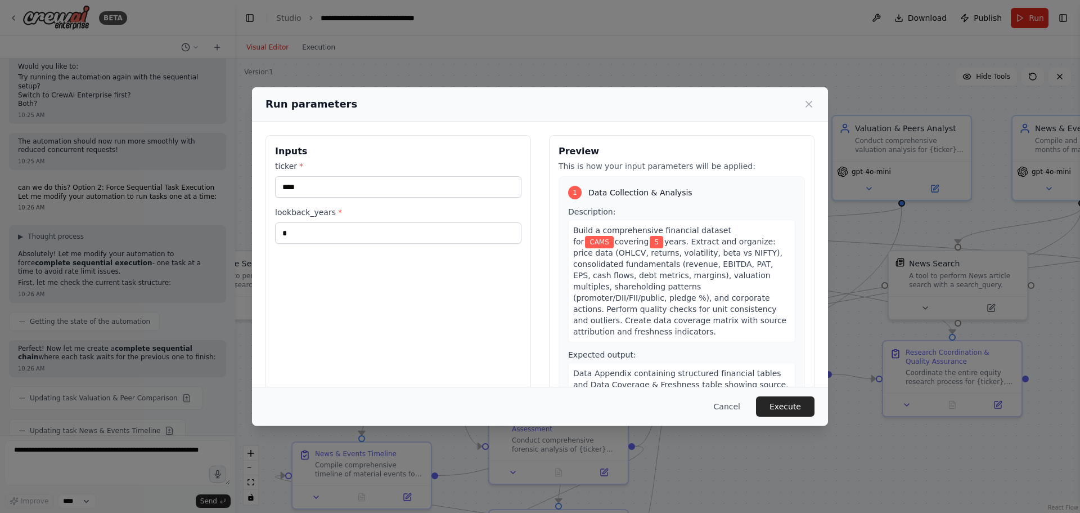
click at [796, 394] on div "Cancel Execute" at bounding box center [540, 406] width 576 height 39
click at [798, 401] on button "Execute" at bounding box center [785, 406] width 59 height 20
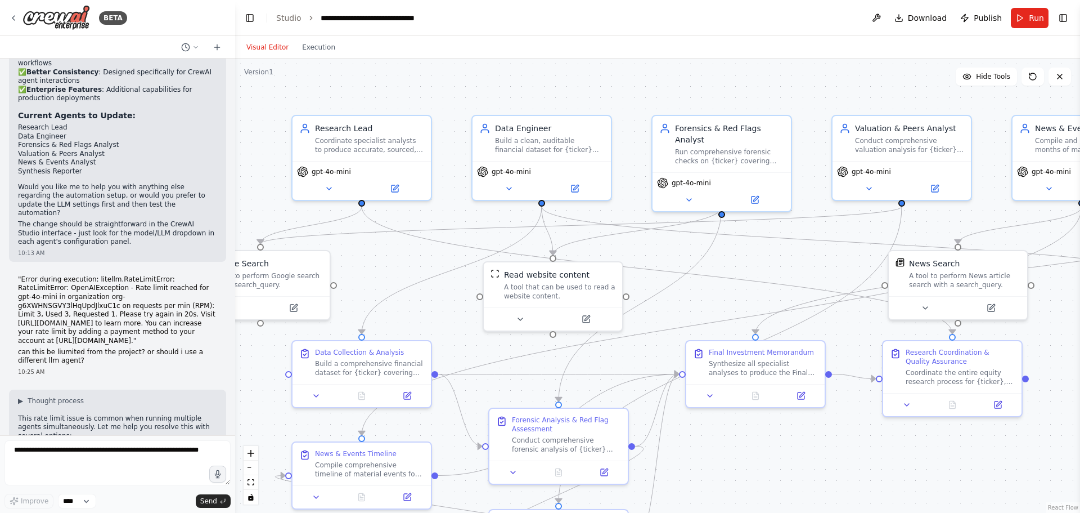
scroll to position [4513, 0]
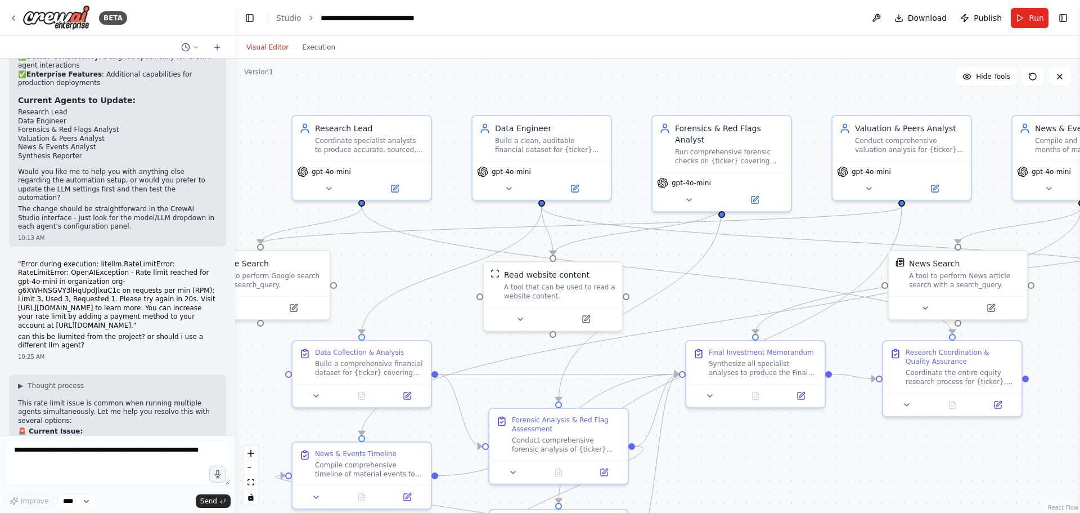
drag, startPoint x: 136, startPoint y: 171, endPoint x: 35, endPoint y: 169, distance: 100.7
drag, startPoint x: 88, startPoint y: 186, endPoint x: 66, endPoint y: 186, distance: 21.9
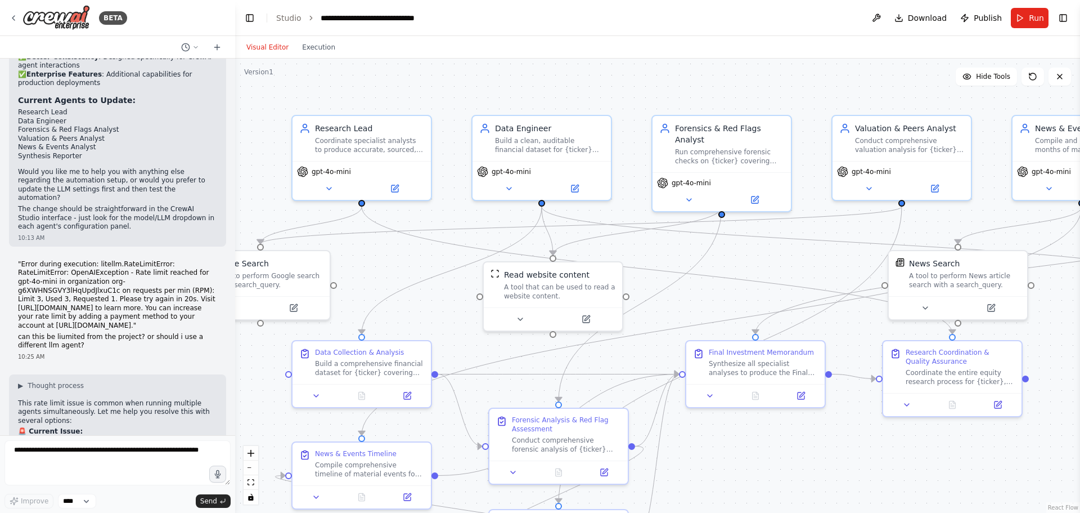
copy li "CrewAI"
click at [330, 182] on icon at bounding box center [329, 186] width 9 height 9
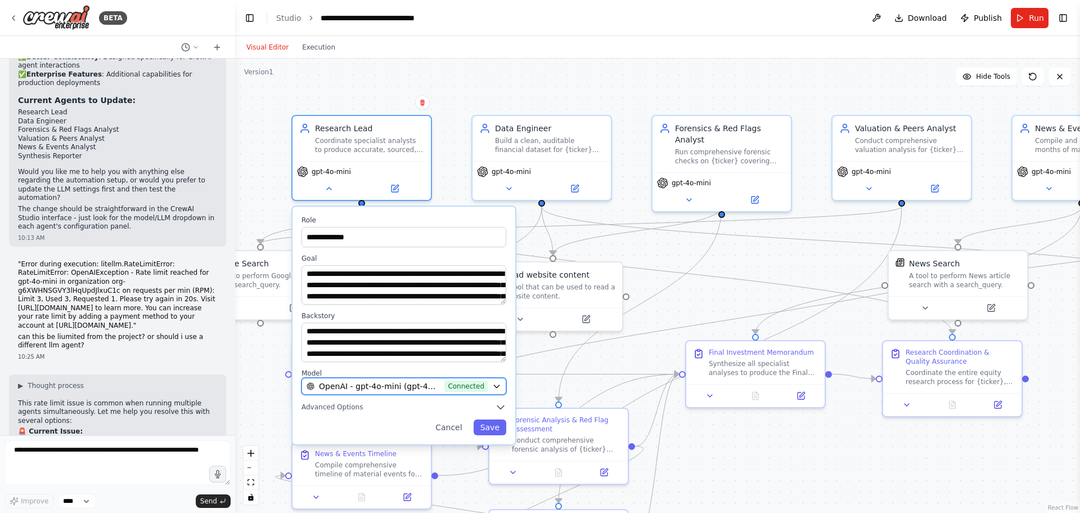
click at [497, 384] on icon "button" at bounding box center [496, 386] width 9 height 9
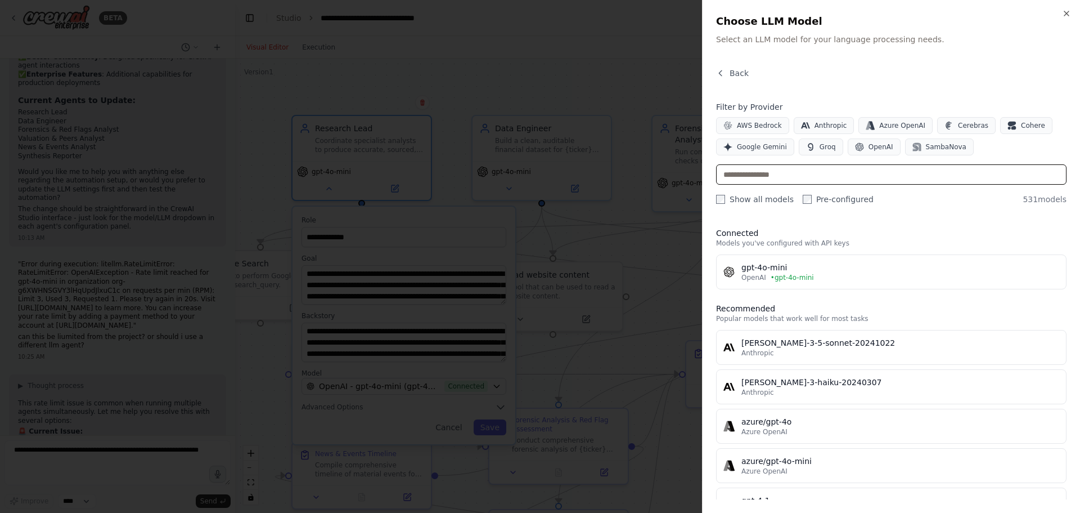
drag, startPoint x: 804, startPoint y: 176, endPoint x: 802, endPoint y: 182, distance: 6.3
click at [802, 182] on input "text" at bounding box center [891, 174] width 351 height 20
paste input "******"
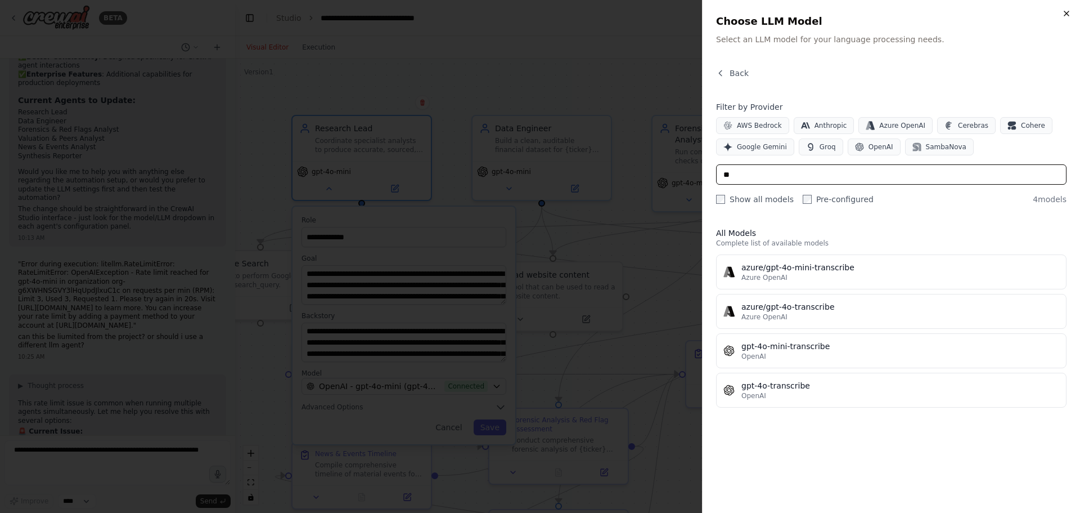
type input "**"
click at [1068, 10] on icon "button" at bounding box center [1066, 13] width 9 height 9
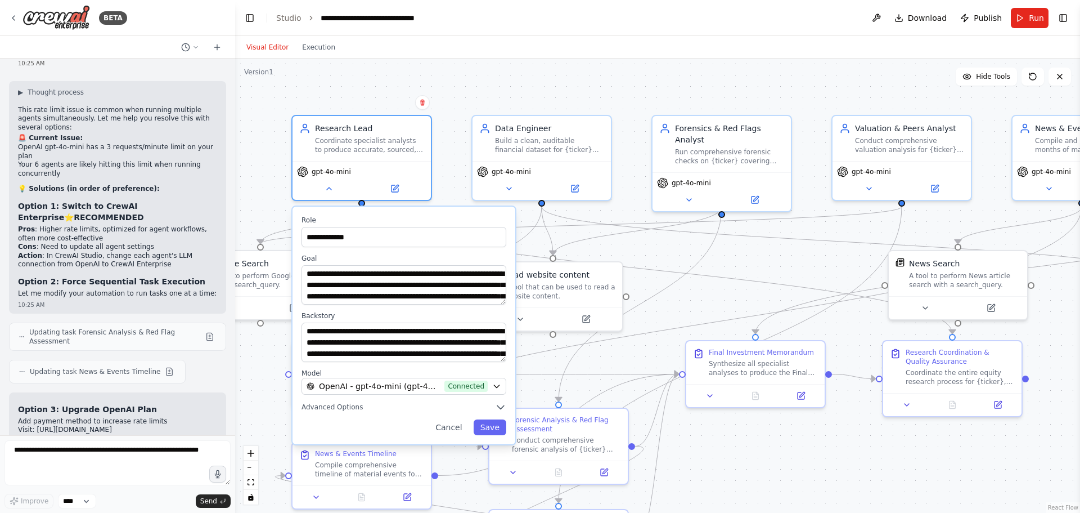
scroll to position [4851, 0]
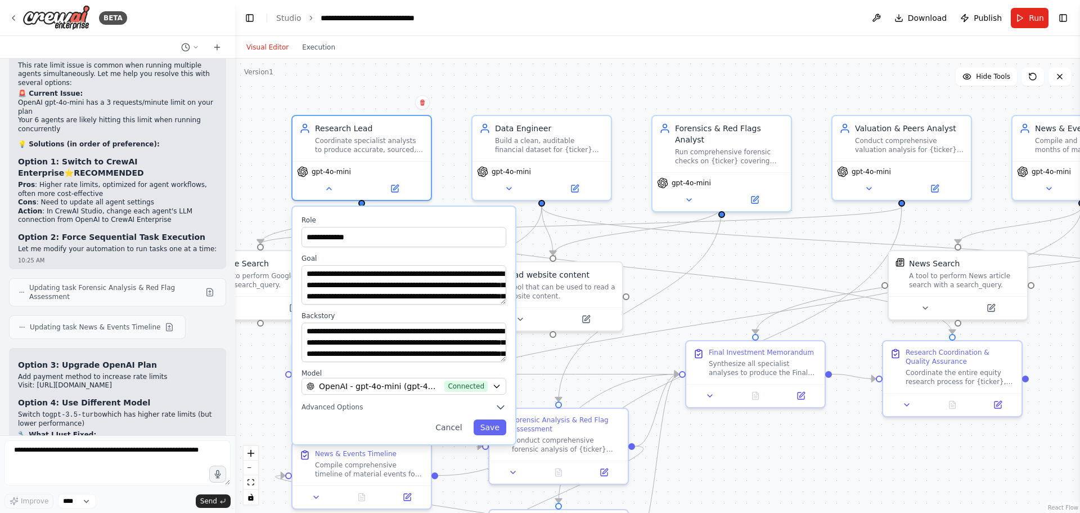
drag, startPoint x: 124, startPoint y: 213, endPoint x: 12, endPoint y: 216, distance: 111.4
click at [12, 348] on div "Option 3: Upgrade OpenAI Plan Add payment method to increase rate limits Visit:…" at bounding box center [117, 489] width 217 height 282
copy li "Switch to CrewAI Enterprise first?"
click at [43, 456] on textarea at bounding box center [118, 462] width 226 height 45
paste textarea "**********"
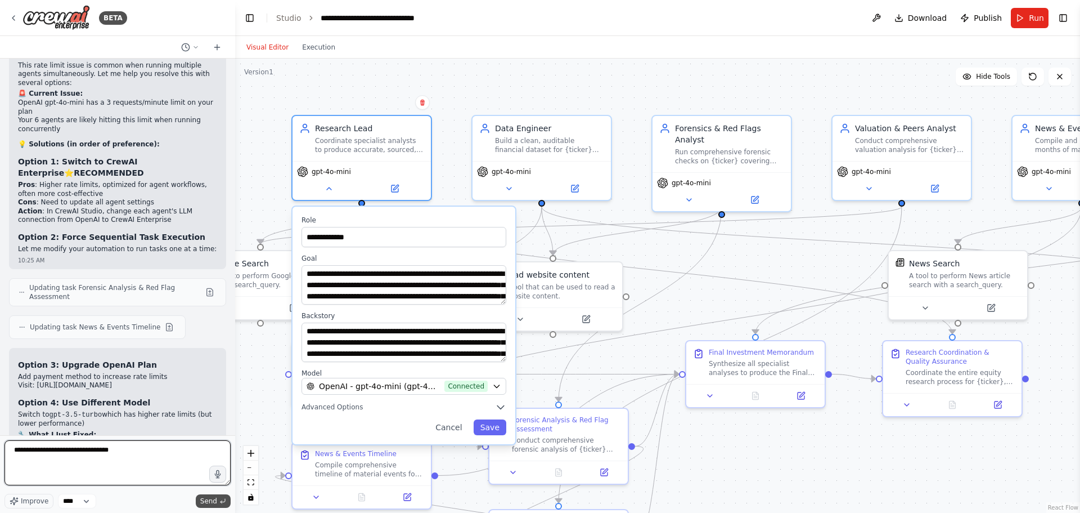
type textarea "**********"
click at [207, 498] on span "Send" at bounding box center [208, 500] width 17 height 9
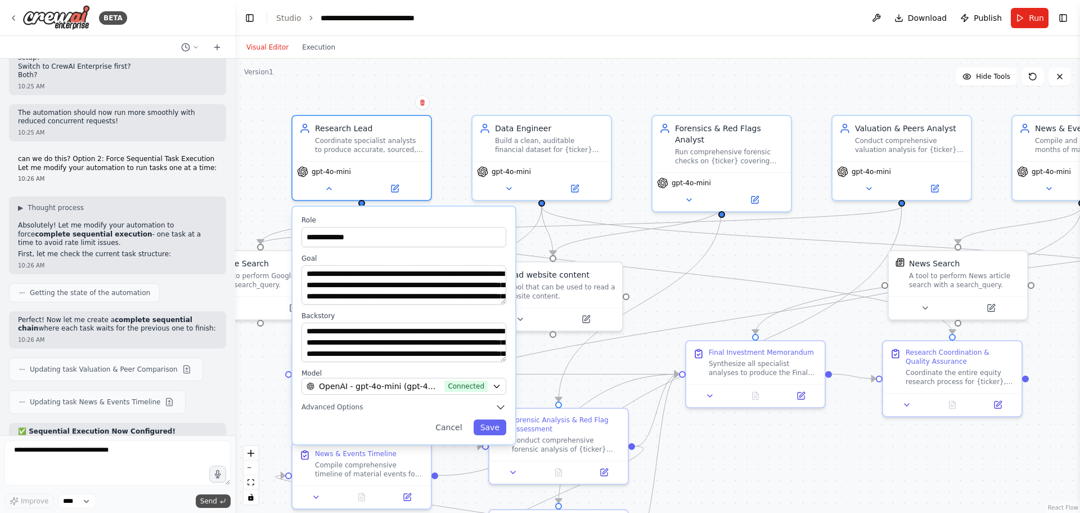
scroll to position [5424, 0]
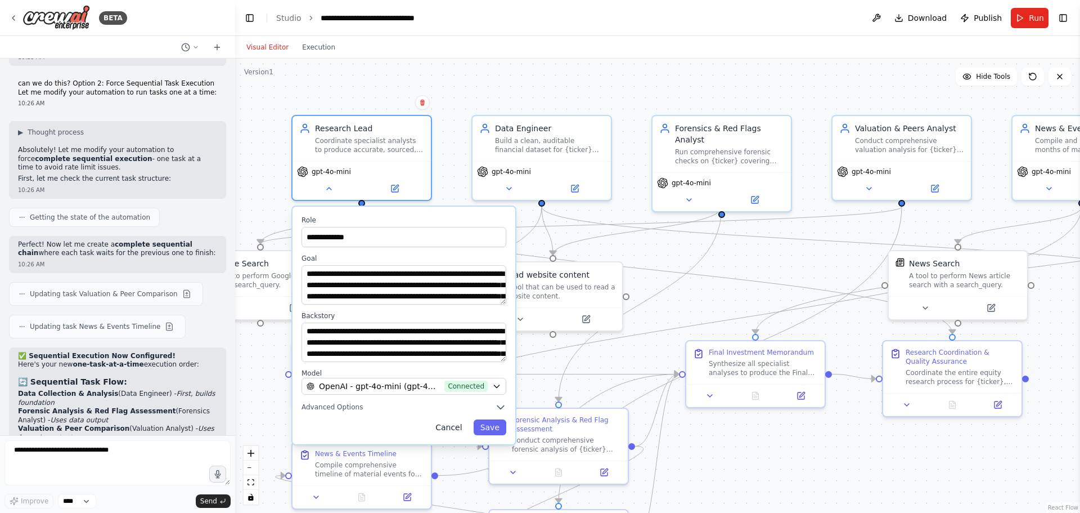
click at [452, 427] on button "Cancel" at bounding box center [449, 427] width 40 height 16
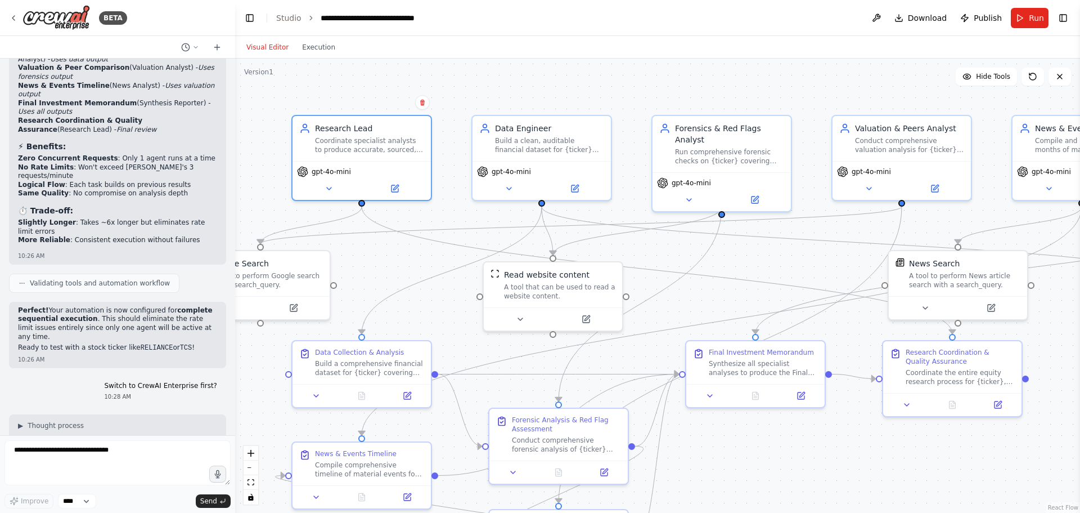
scroll to position [5830, 0]
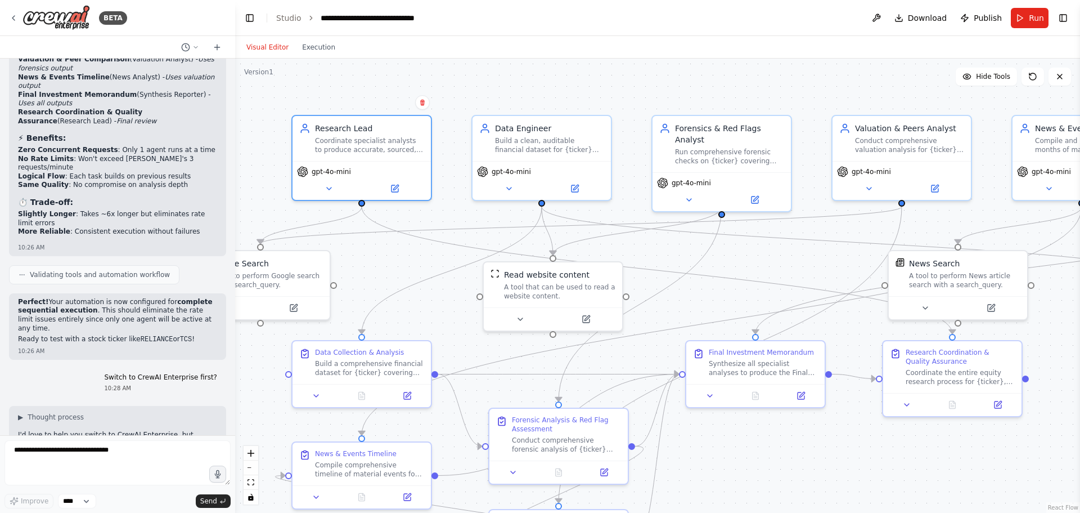
drag, startPoint x: 159, startPoint y: 196, endPoint x: 55, endPoint y: 195, distance: 103.5
drag, startPoint x: 64, startPoint y: 205, endPoint x: 12, endPoint y: 187, distance: 54.6
copy ul "Look for "Model" or "LLM Connection" dropdown Change from "OpenAI" to "CrewAI E…"
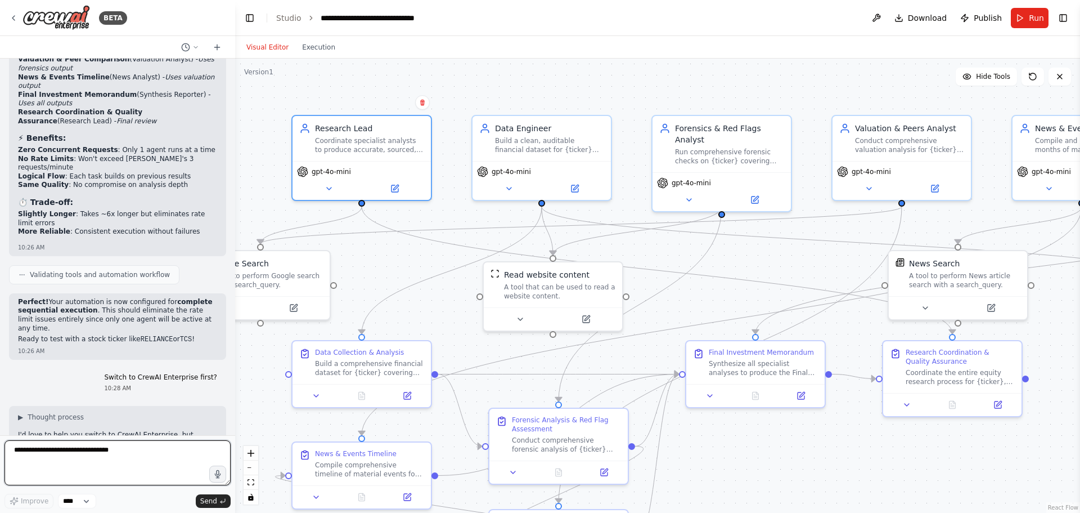
click at [79, 451] on textarea "**********" at bounding box center [118, 462] width 226 height 45
paste textarea "**********"
type textarea "**********"
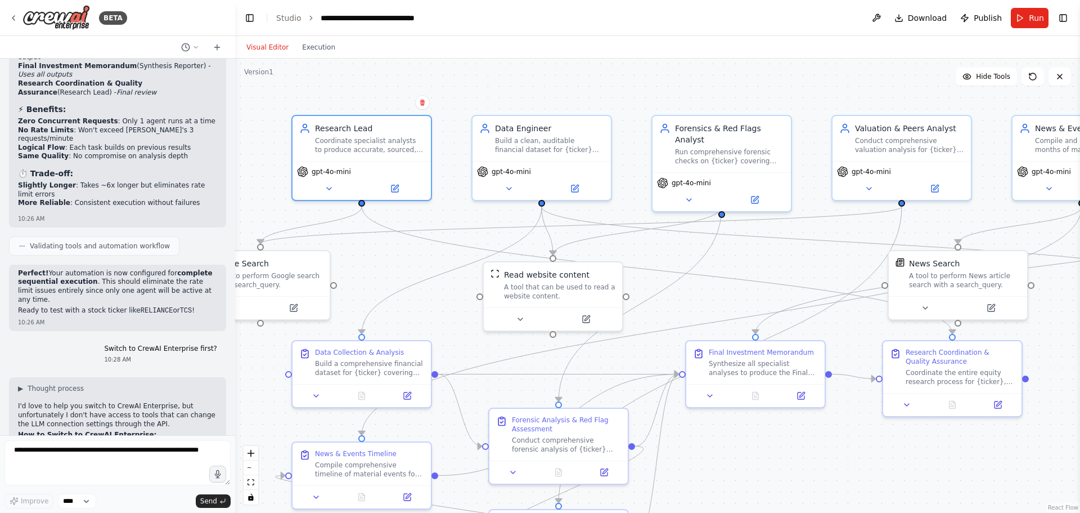
scroll to position [5917, 0]
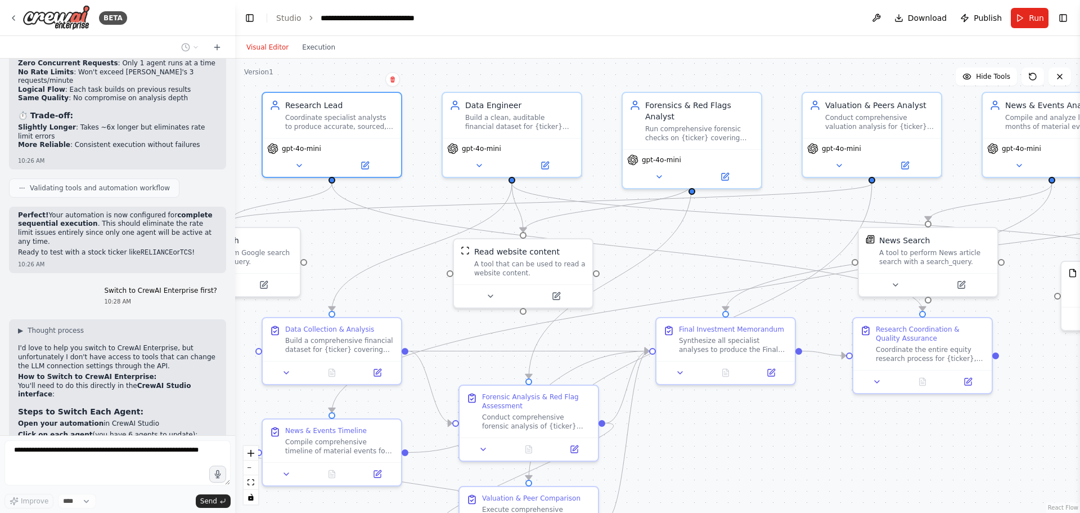
drag, startPoint x: 758, startPoint y: 259, endPoint x: 728, endPoint y: 236, distance: 37.7
click at [728, 236] on div ".deletable-edge-delete-btn { width: 20px; height: 20px; border: 0px solid #ffff…" at bounding box center [657, 286] width 845 height 454
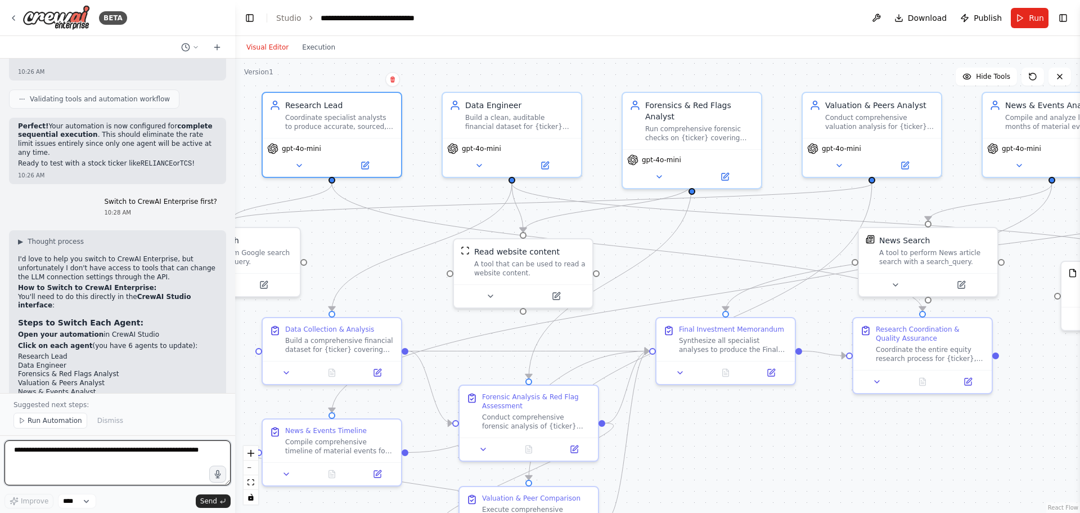
scroll to position [5950, 0]
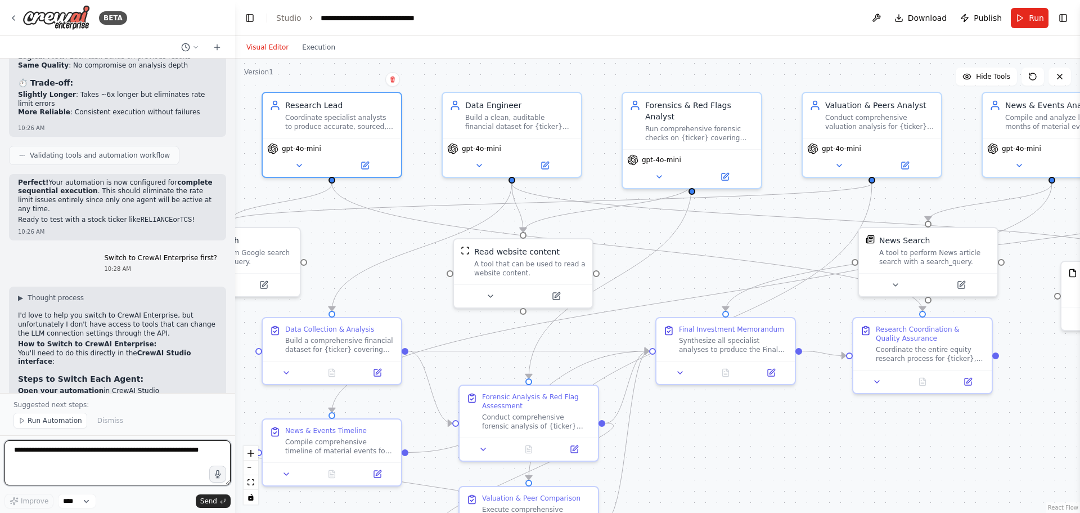
click at [54, 457] on textarea at bounding box center [118, 462] width 226 height 45
type textarea "**********"
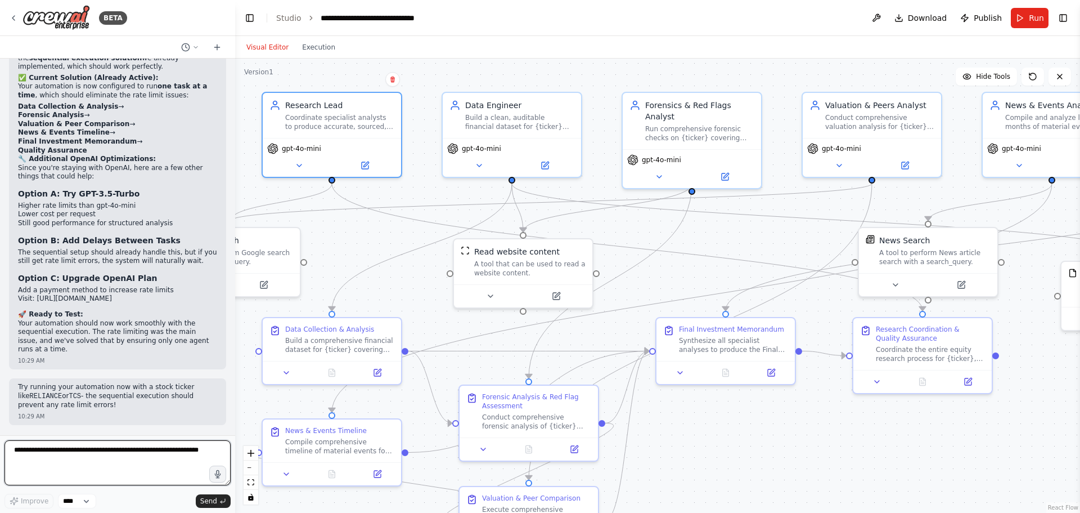
scroll to position [6747, 0]
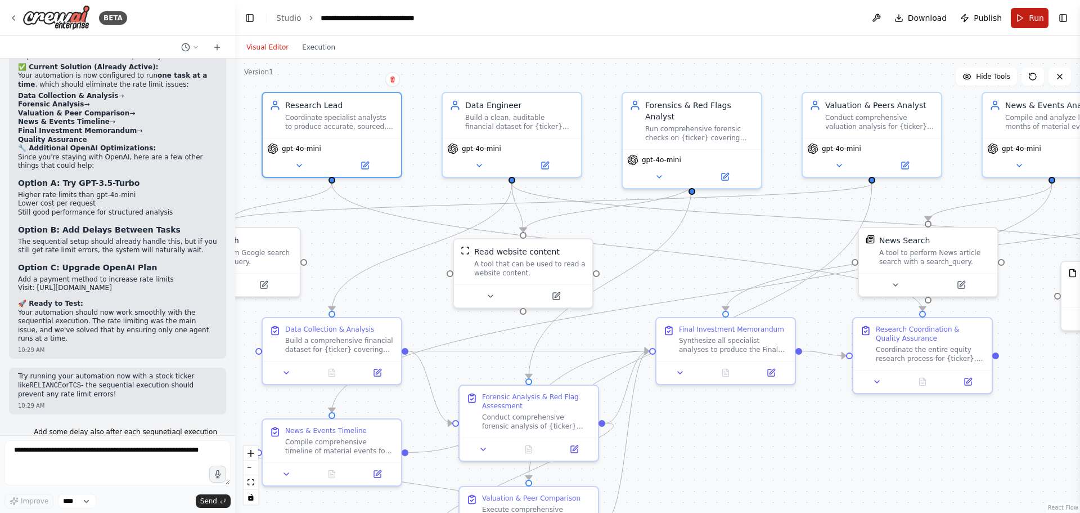
click at [1035, 21] on span "Run" at bounding box center [1036, 17] width 15 height 11
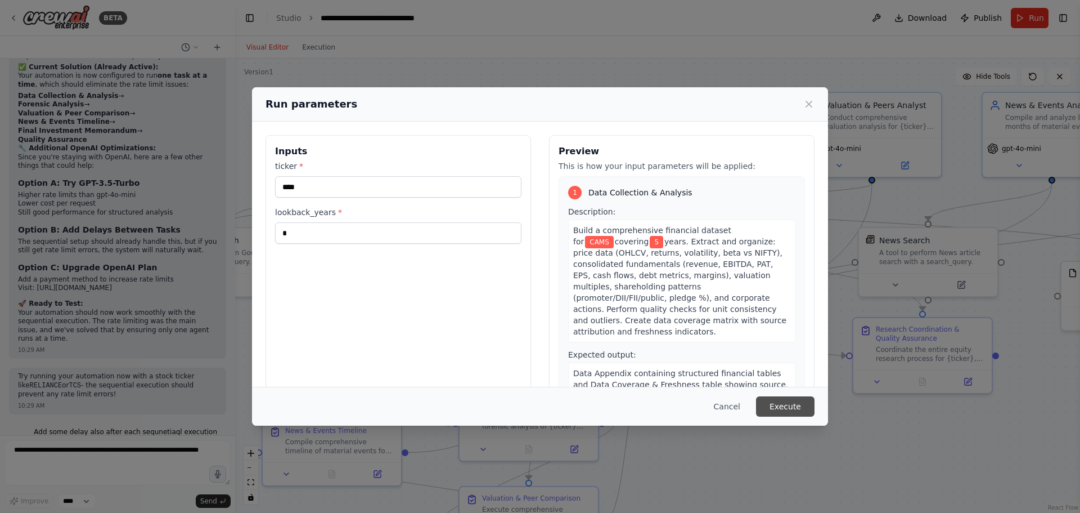
click at [789, 402] on button "Execute" at bounding box center [785, 406] width 59 height 20
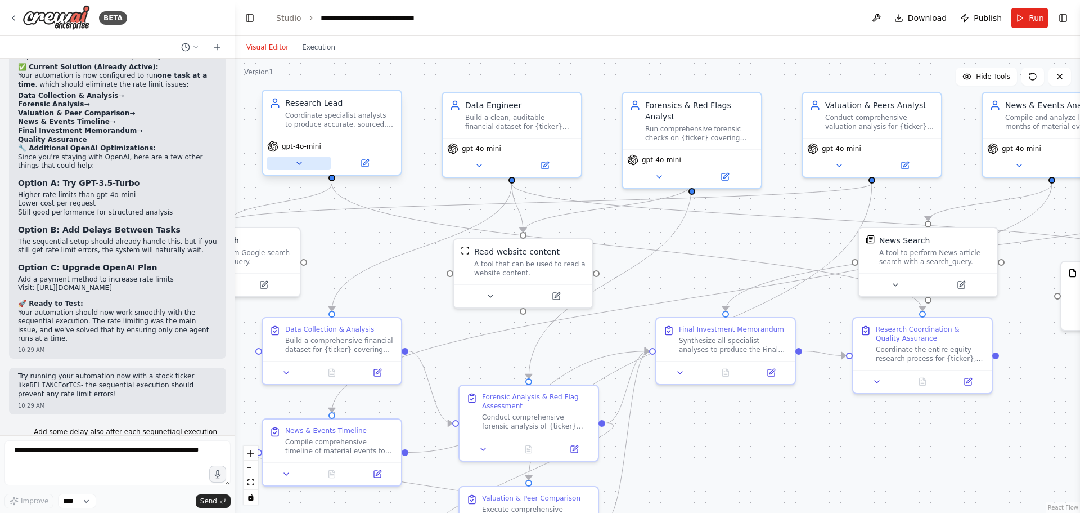
click at [302, 162] on icon at bounding box center [299, 163] width 9 height 9
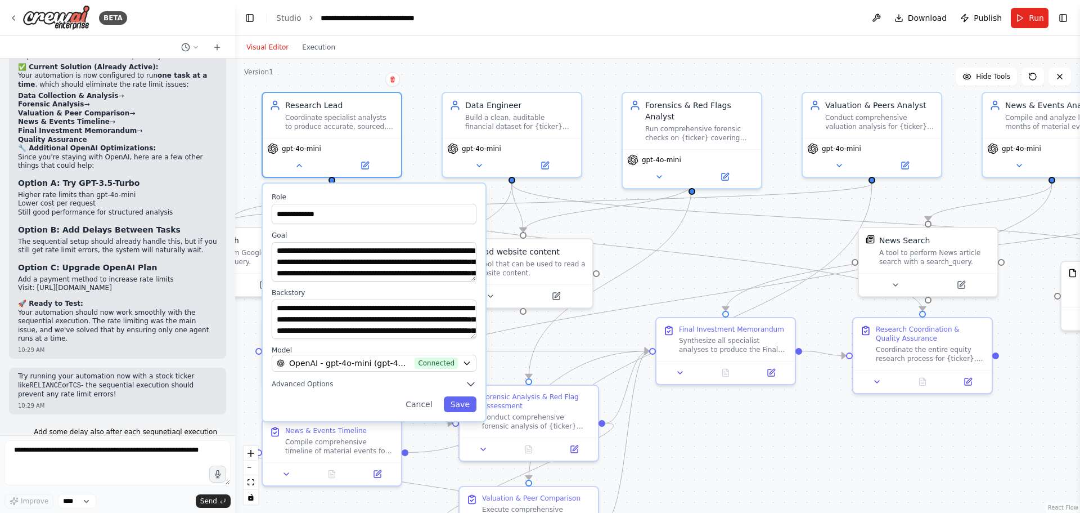
click at [415, 405] on button "Cancel" at bounding box center [419, 404] width 40 height 16
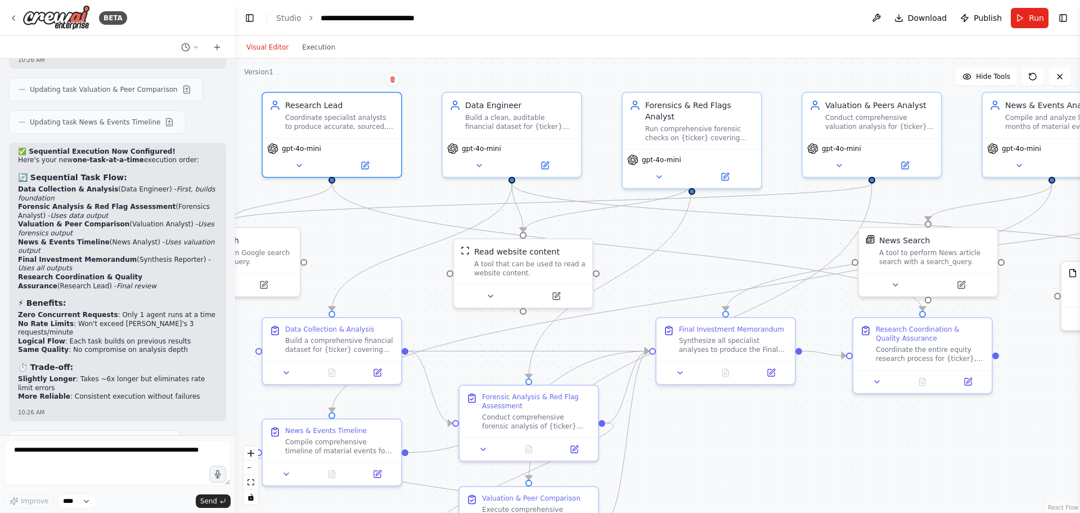
scroll to position [5622, 0]
